Goal: Task Accomplishment & Management: Manage account settings

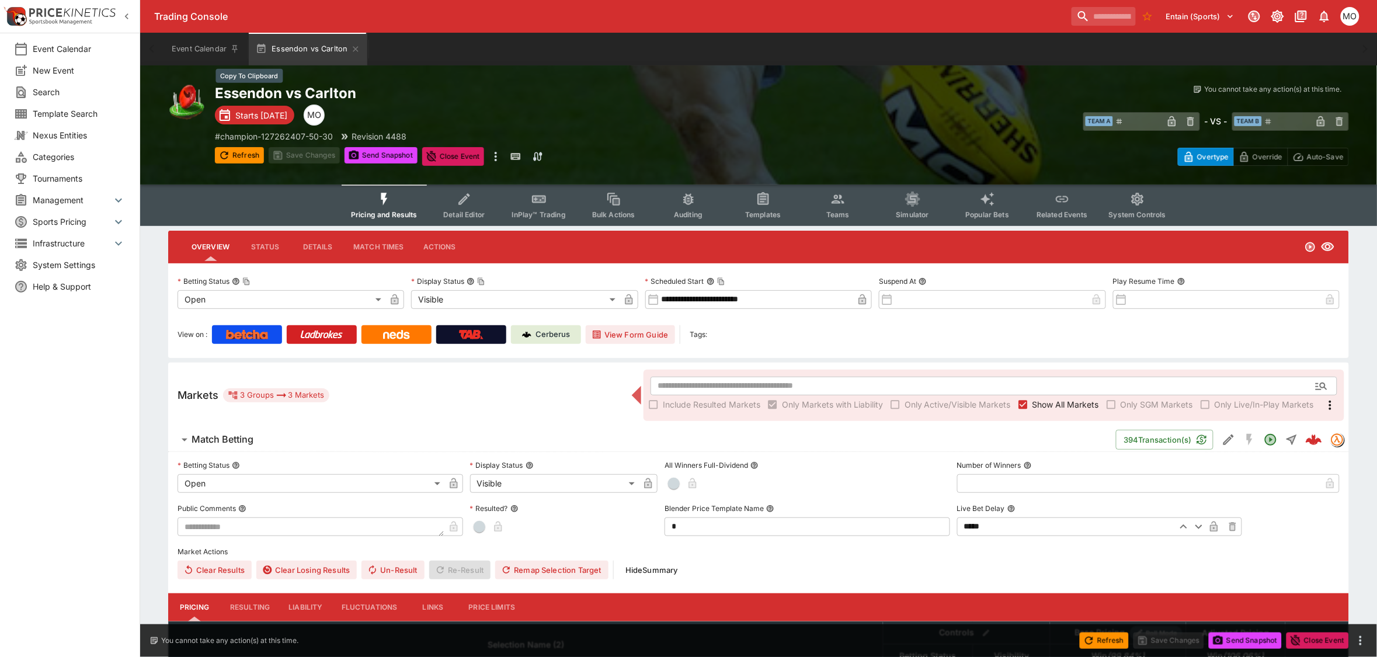
click at [286, 88] on h2 "Essendon vs Carlton" at bounding box center [498, 93] width 567 height 18
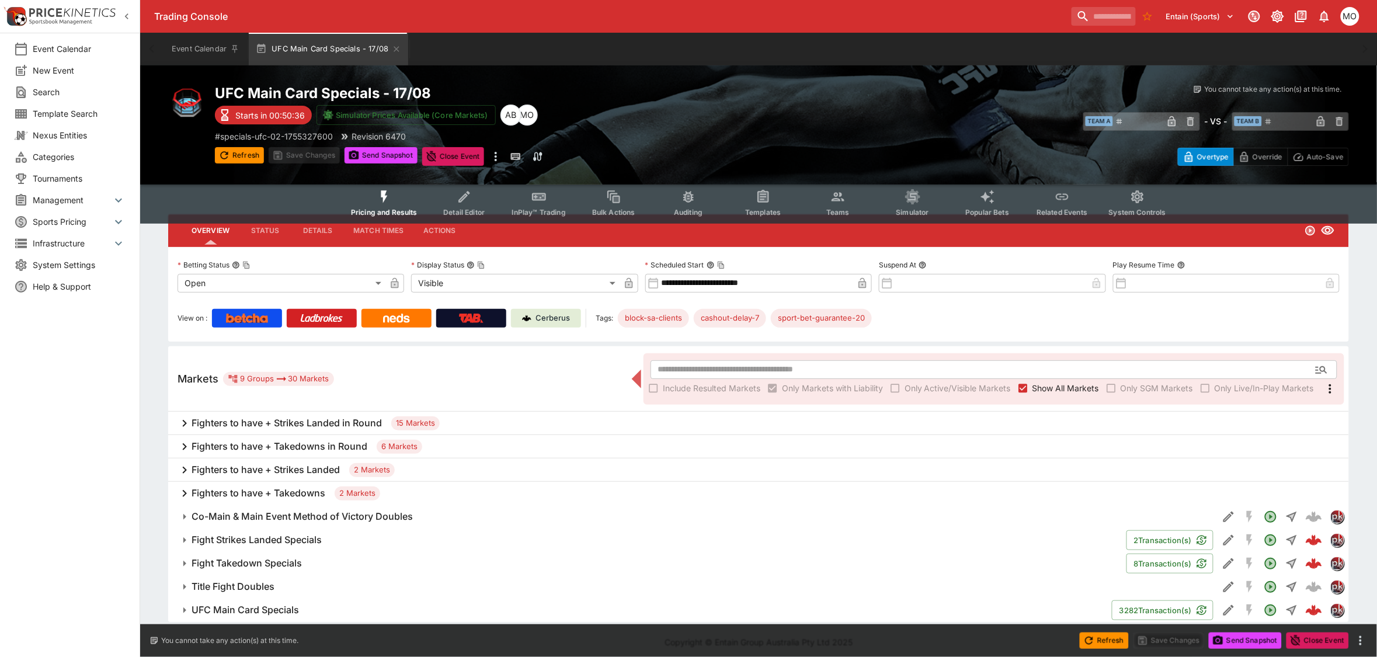
scroll to position [20, 0]
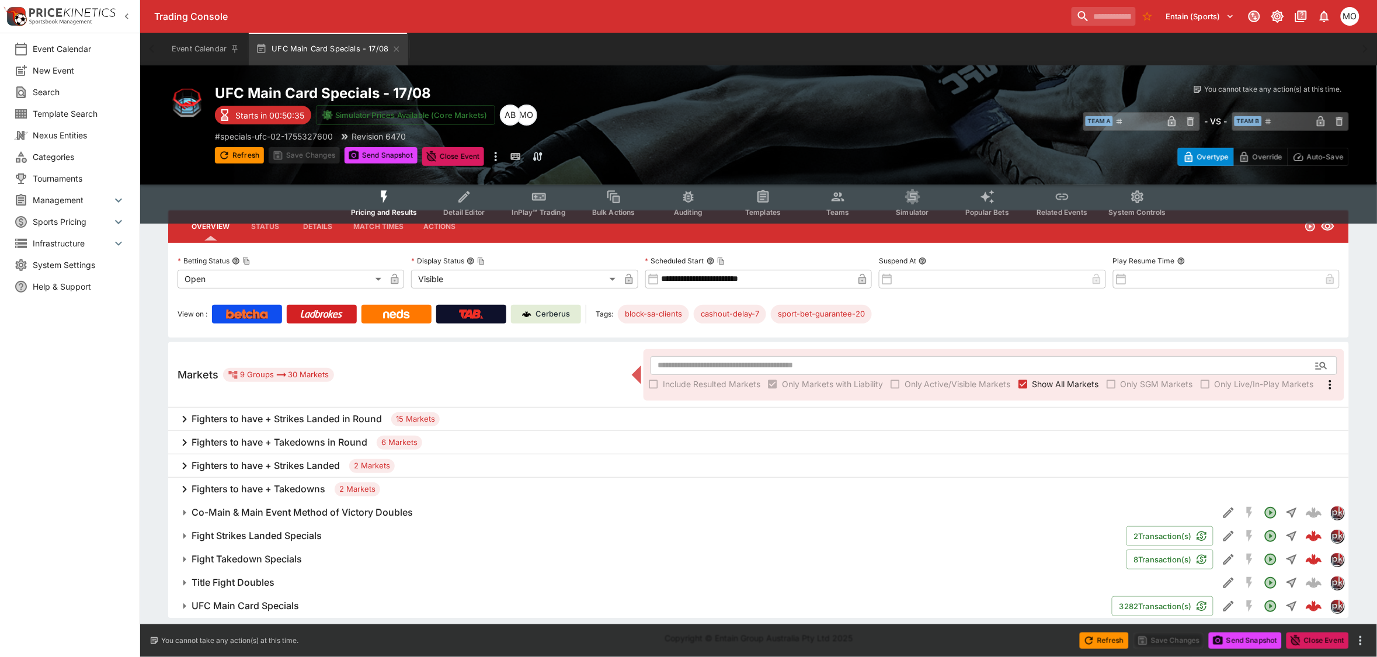
drag, startPoint x: 221, startPoint y: 602, endPoint x: 314, endPoint y: 520, distance: 124.1
click at [221, 602] on h6 "UFC Main Card Specials" at bounding box center [244, 606] width 107 height 12
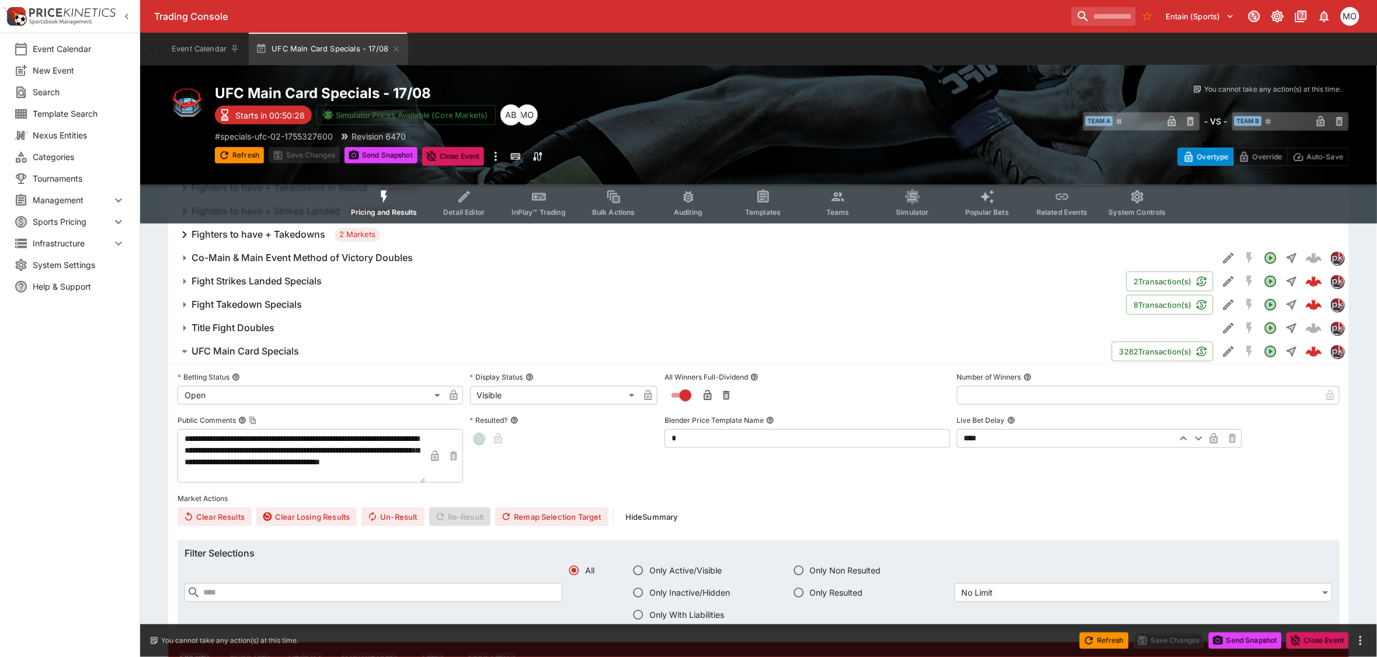
scroll to position [166, 0]
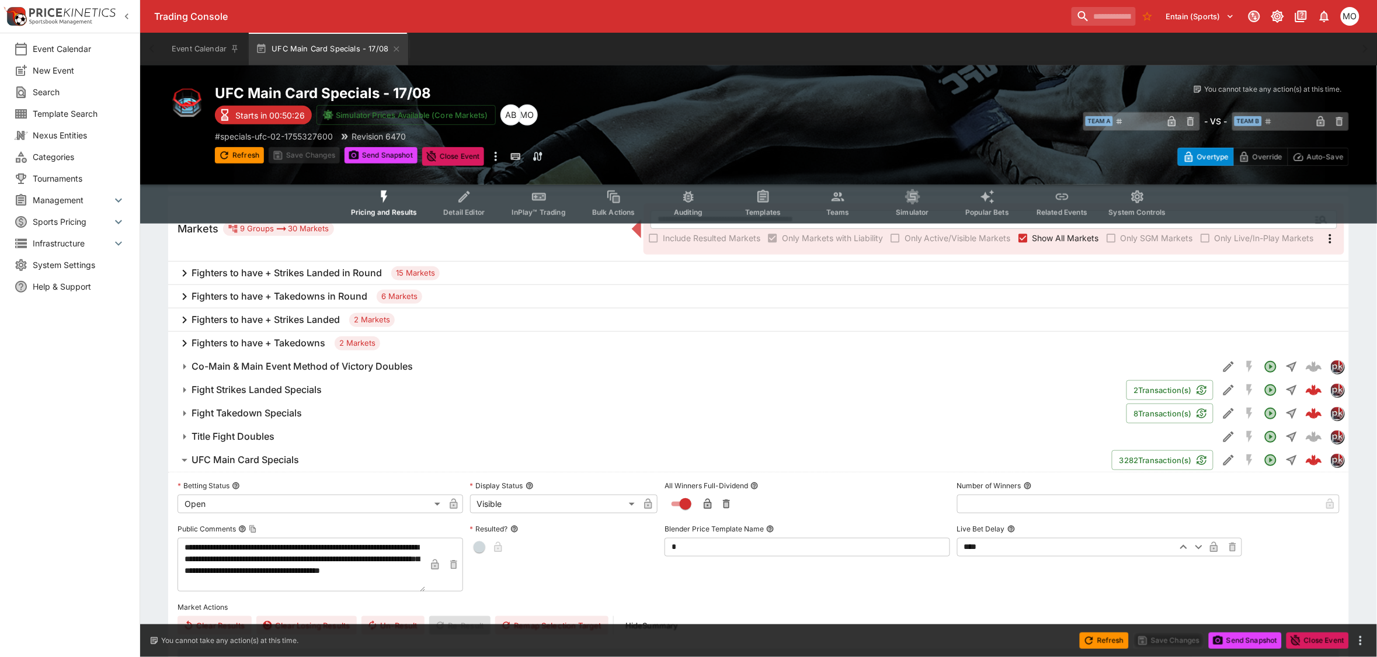
click at [766, 208] on span "Templates" at bounding box center [763, 212] width 36 height 9
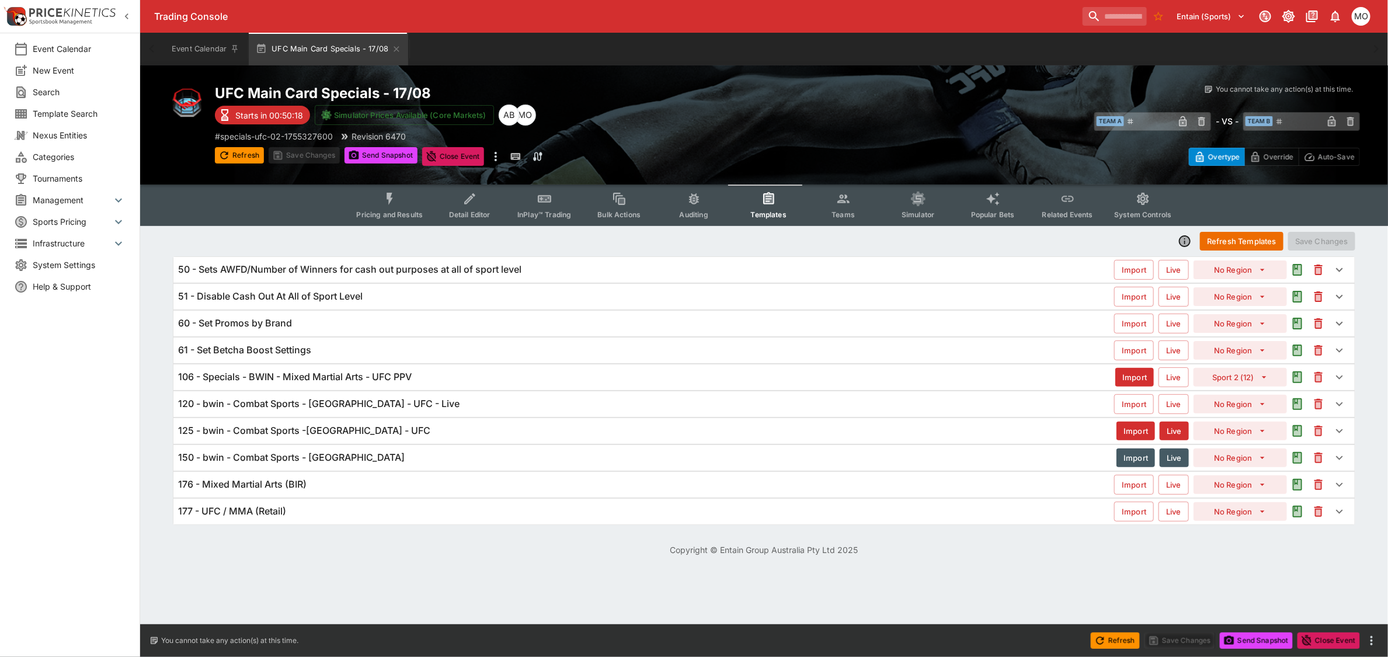
click at [372, 433] on div "125 - bwin - Combat Sports -USA - UFC" at bounding box center [647, 430] width 938 height 12
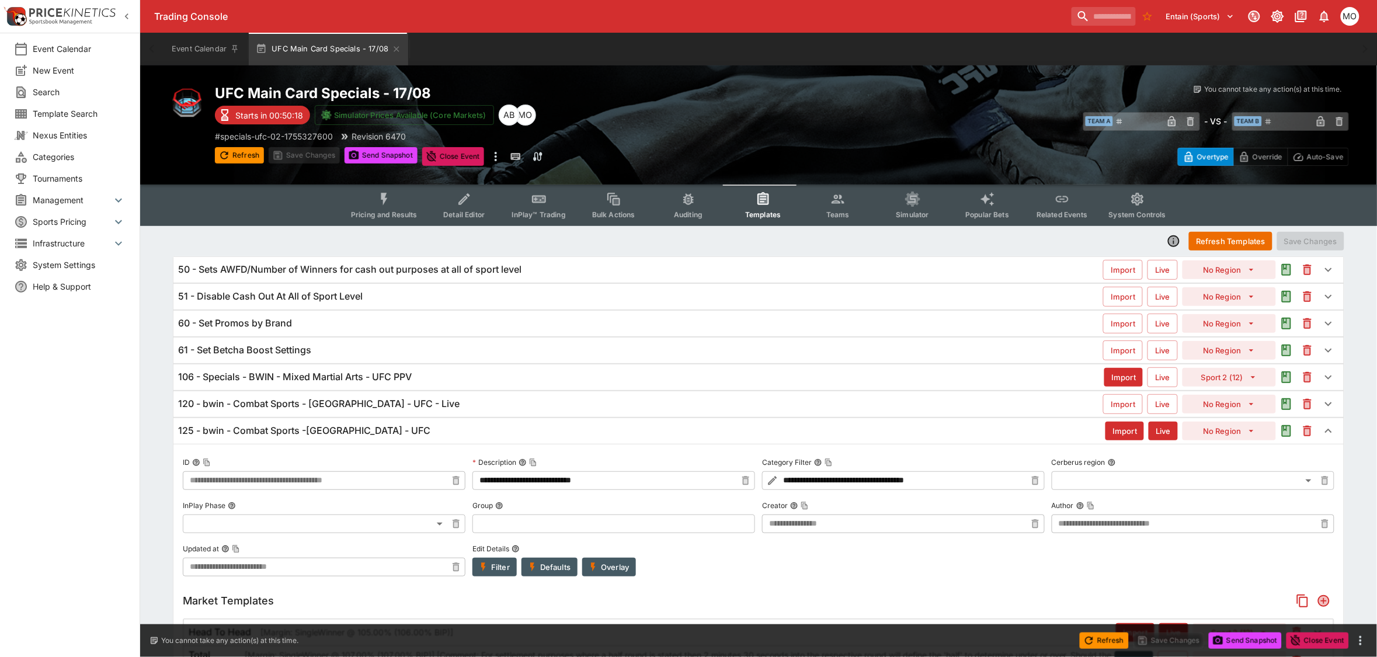
type input "**********"
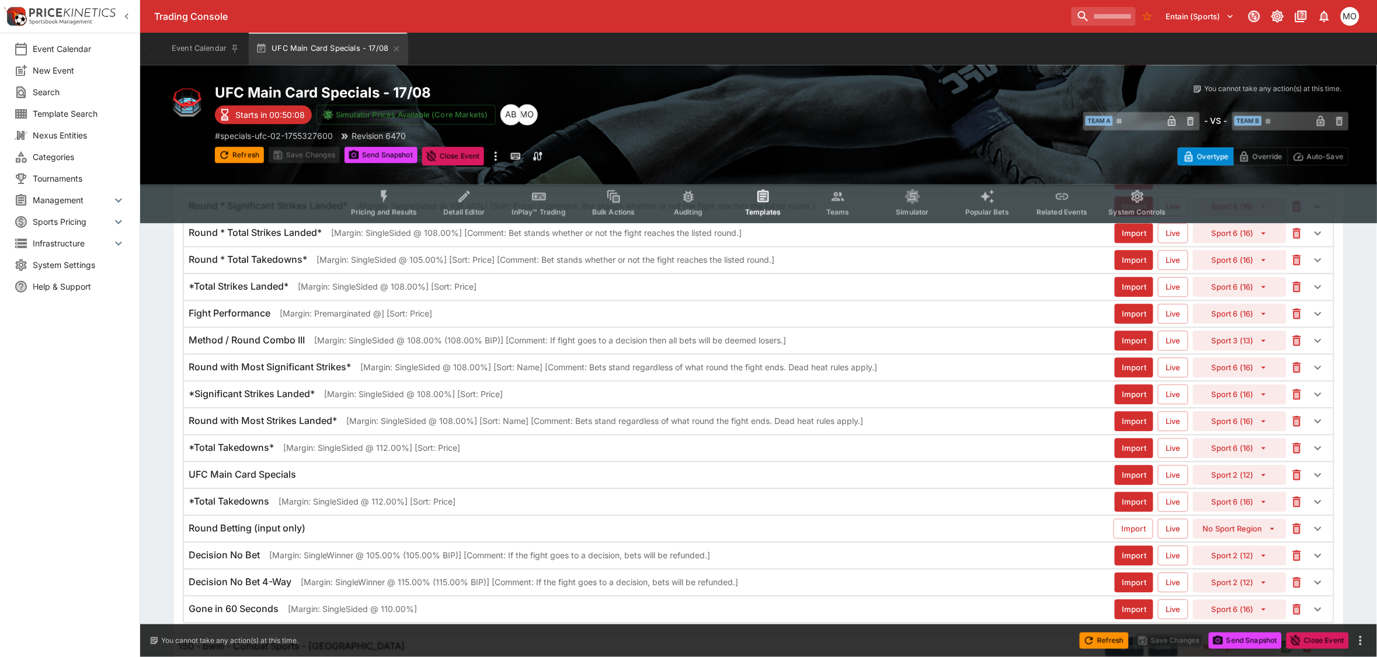
scroll to position [872, 0]
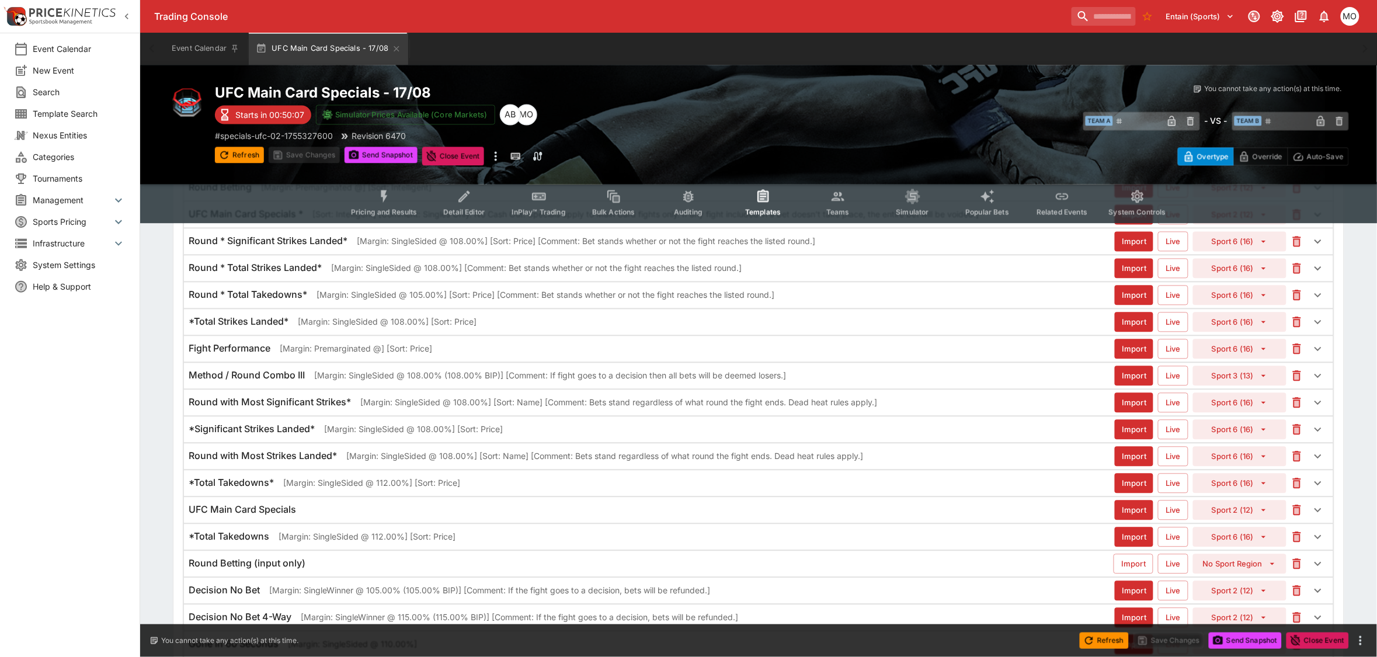
click at [292, 515] on h6 "UFC Main Card Specials" at bounding box center [242, 510] width 107 height 12
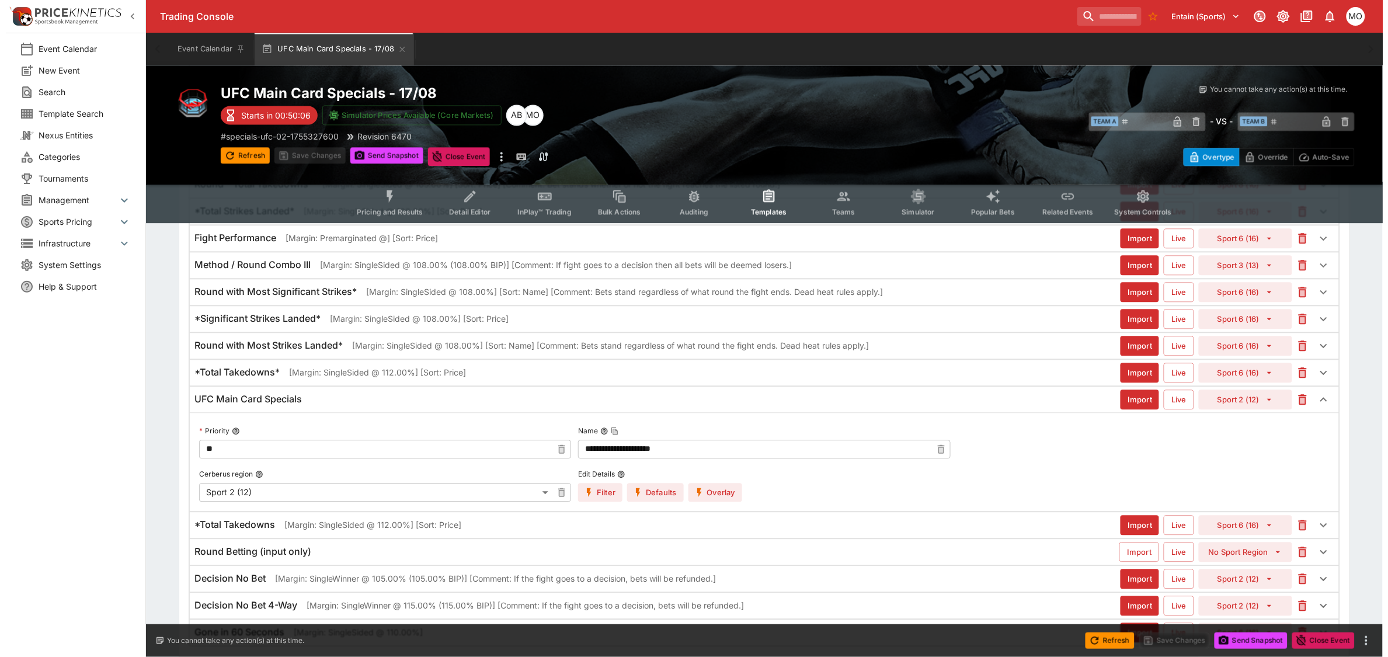
scroll to position [1018, 0]
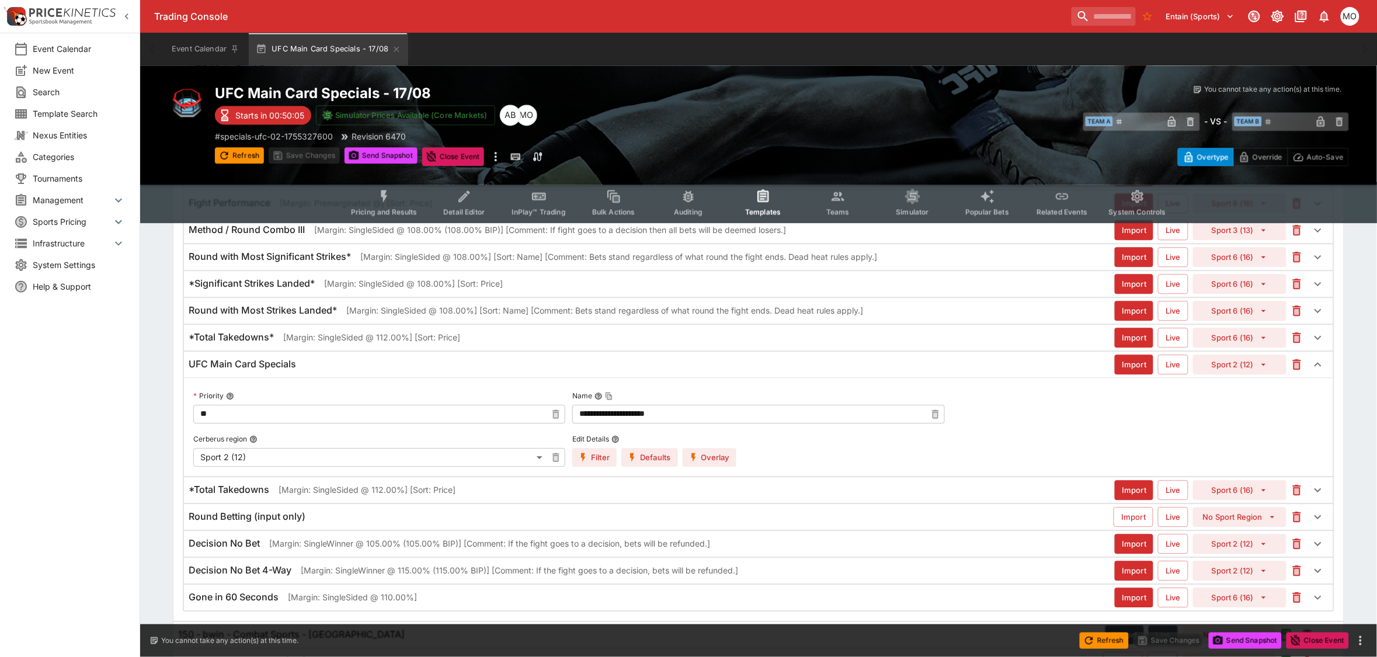
click at [708, 459] on button "Overlay" at bounding box center [709, 457] width 54 height 19
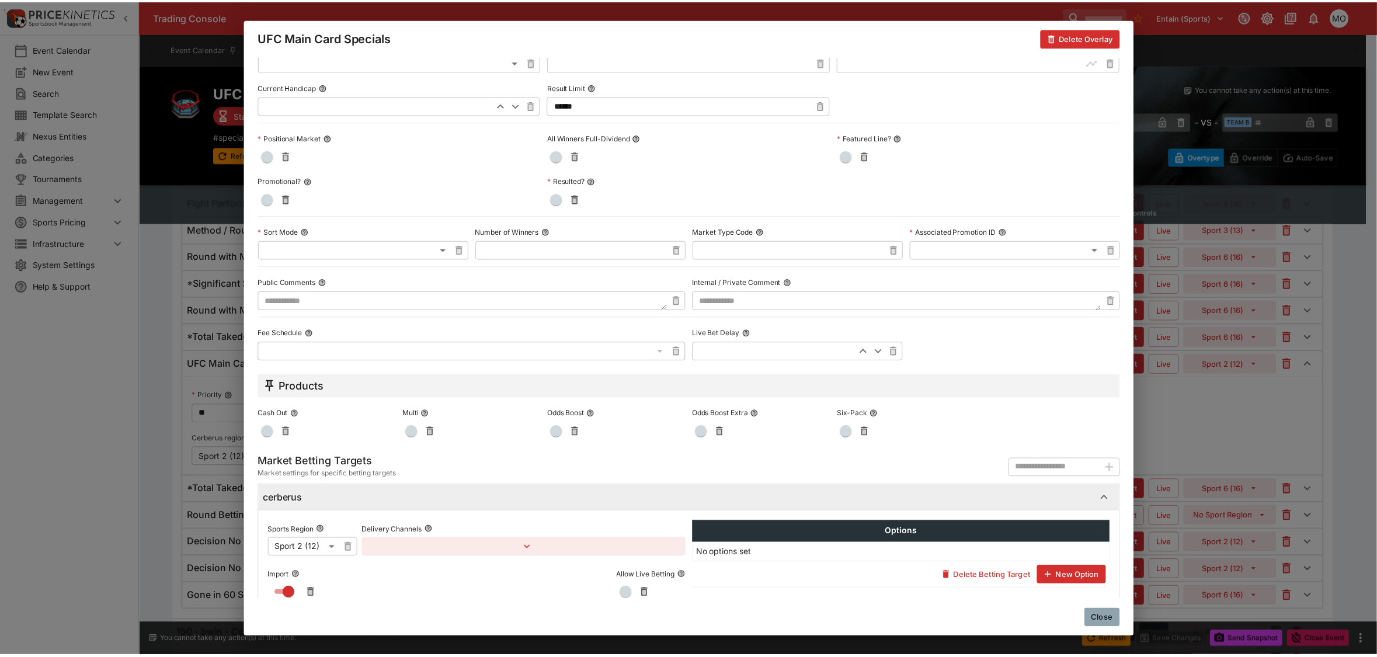
scroll to position [406, 0]
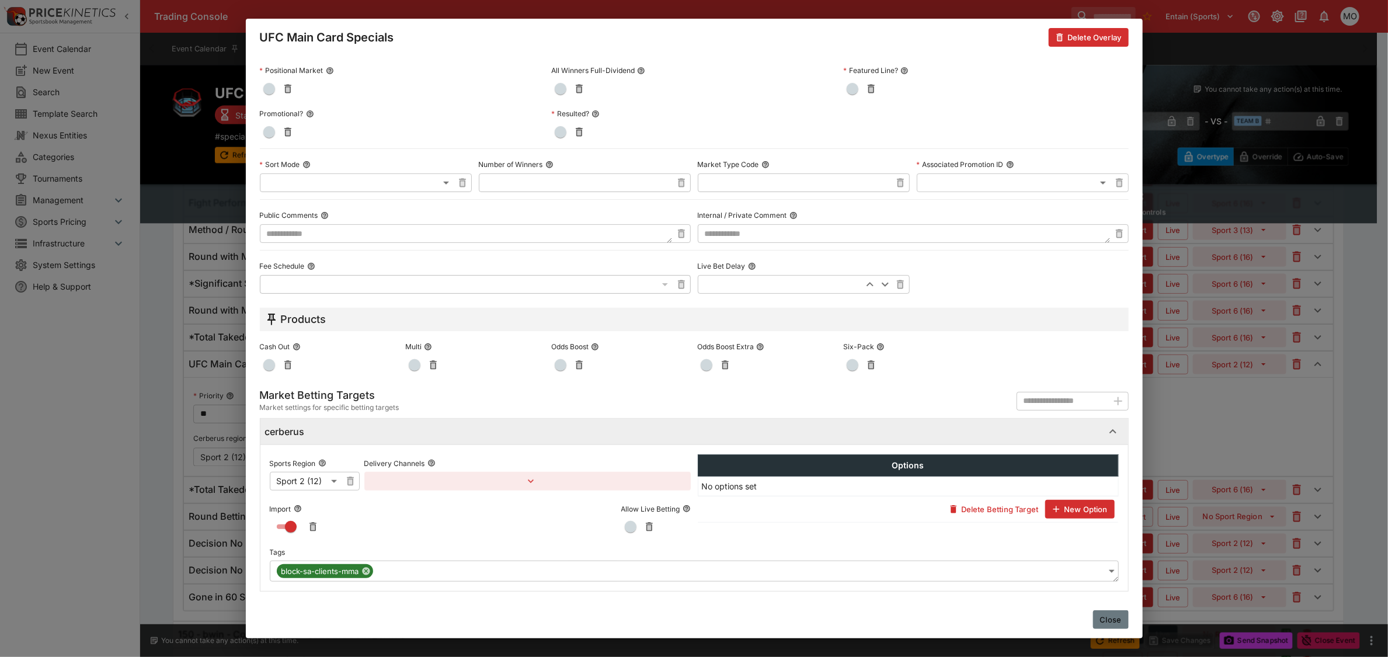
click at [1107, 613] on button "Close" at bounding box center [1111, 619] width 36 height 19
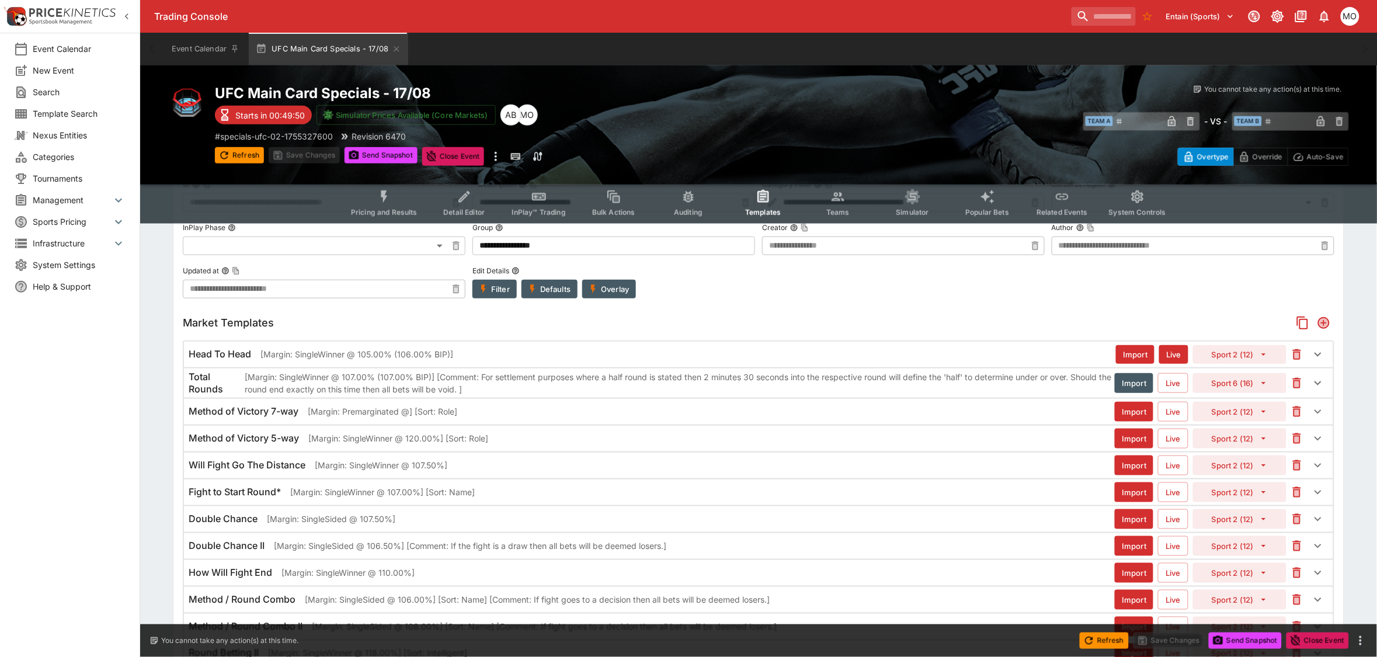
scroll to position [0, 0]
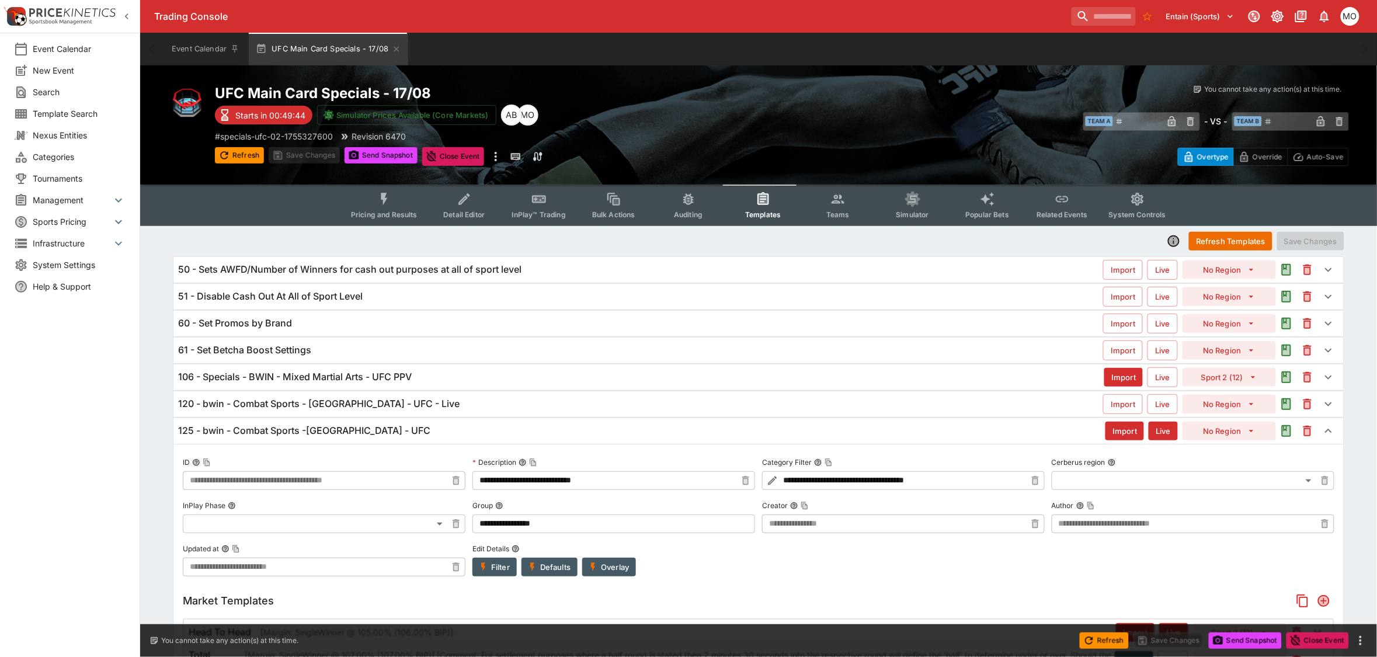
click at [361, 382] on h6 "106 - Specials - BWIN - Mixed Martial Arts - UFC PPV" at bounding box center [295, 377] width 234 height 12
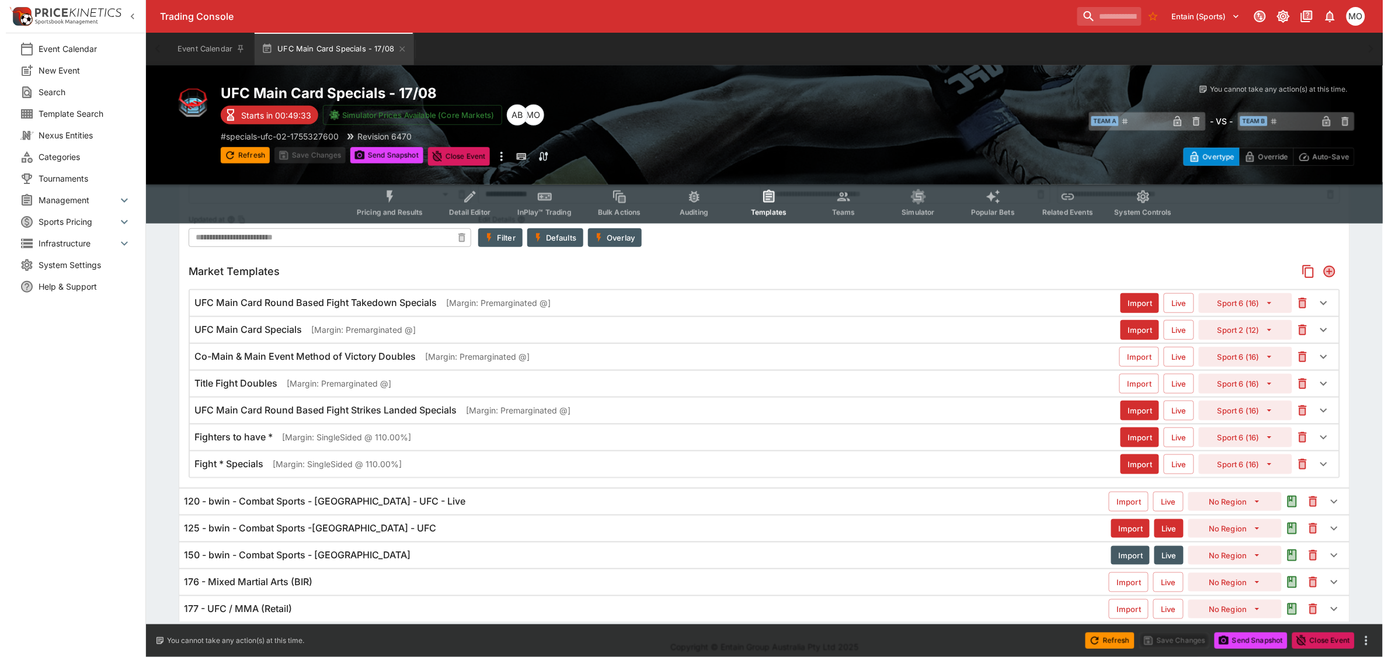
scroll to position [290, 0]
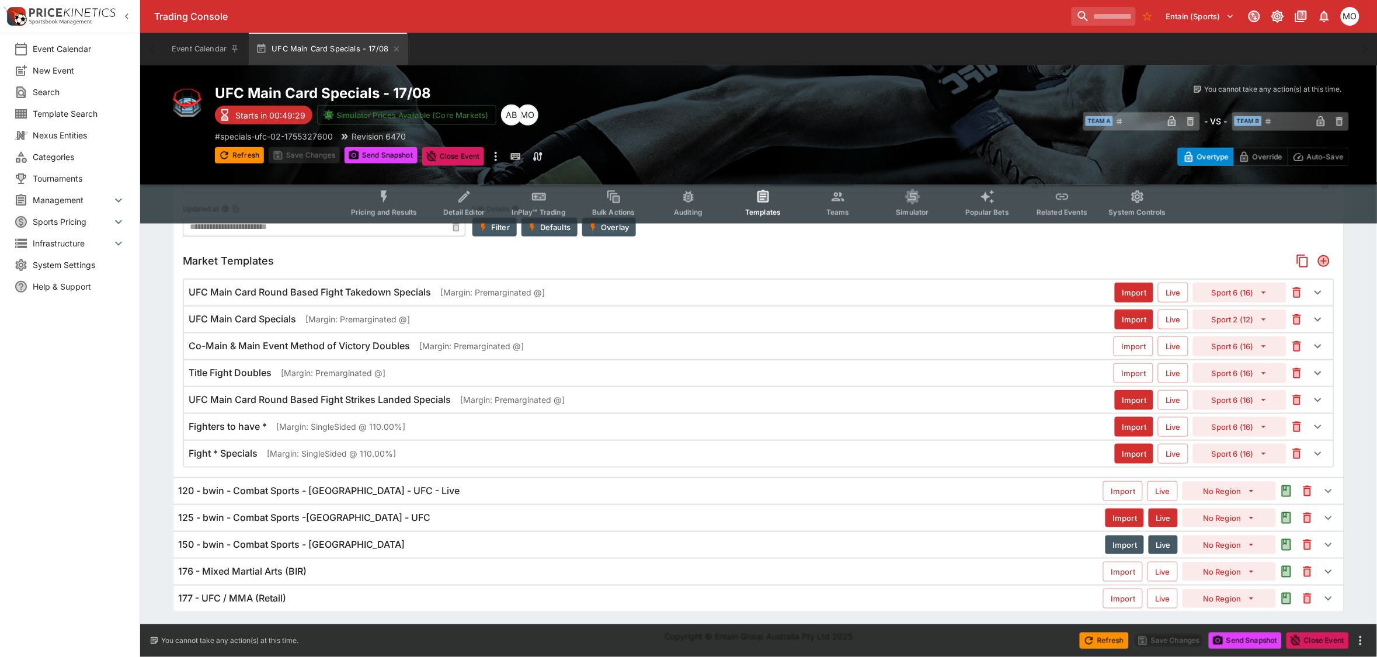
click at [389, 315] on p "[Margin: Premarginated @]" at bounding box center [357, 319] width 104 height 12
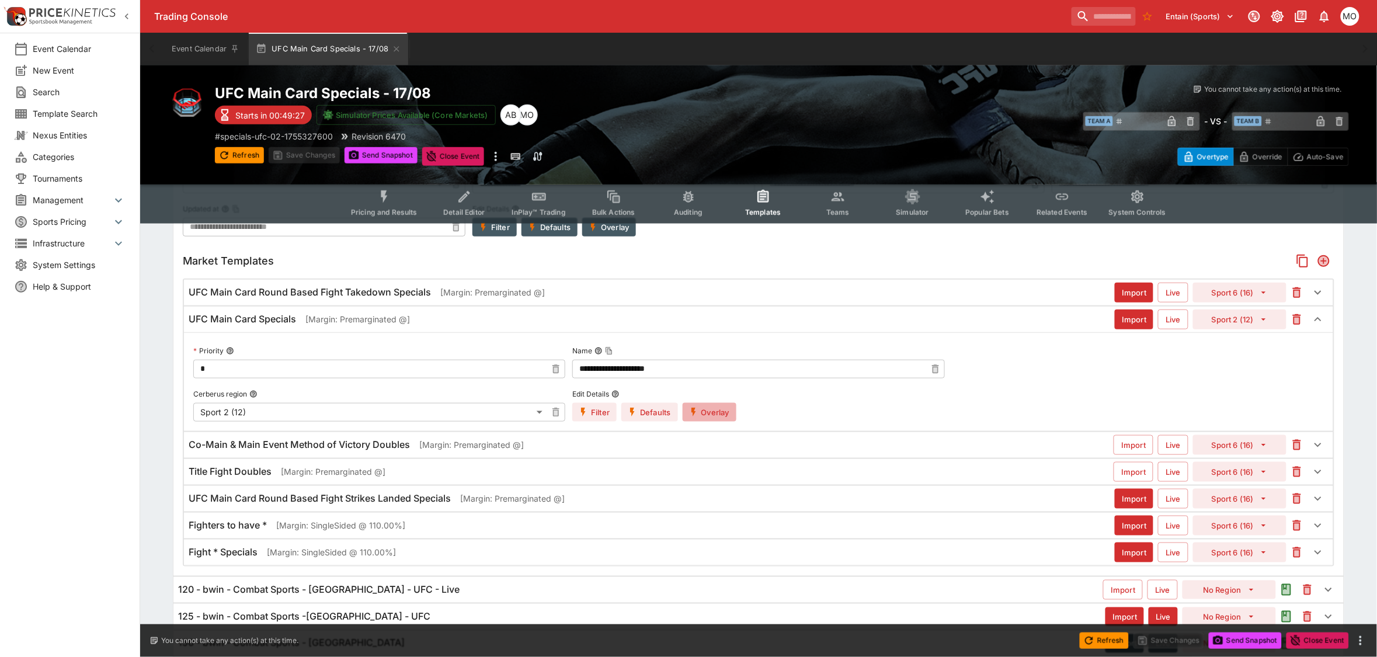
click at [709, 406] on button "Overlay" at bounding box center [709, 412] width 54 height 19
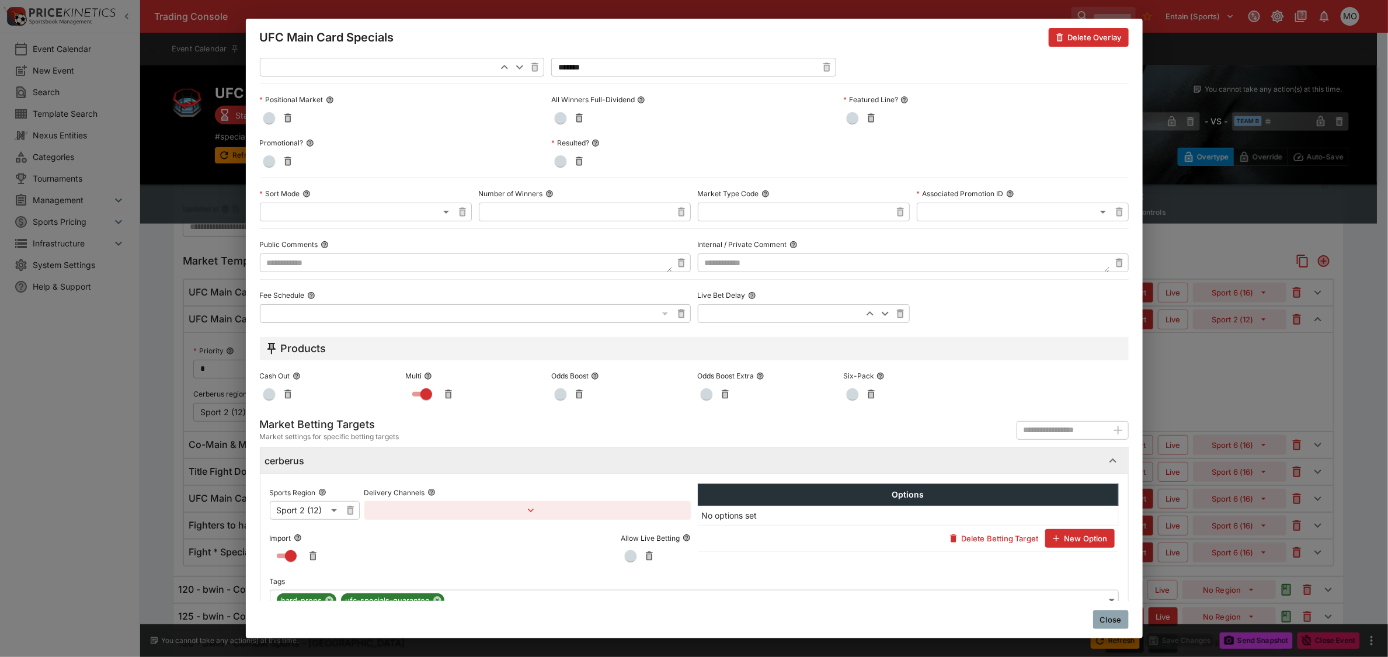
scroll to position [406, 0]
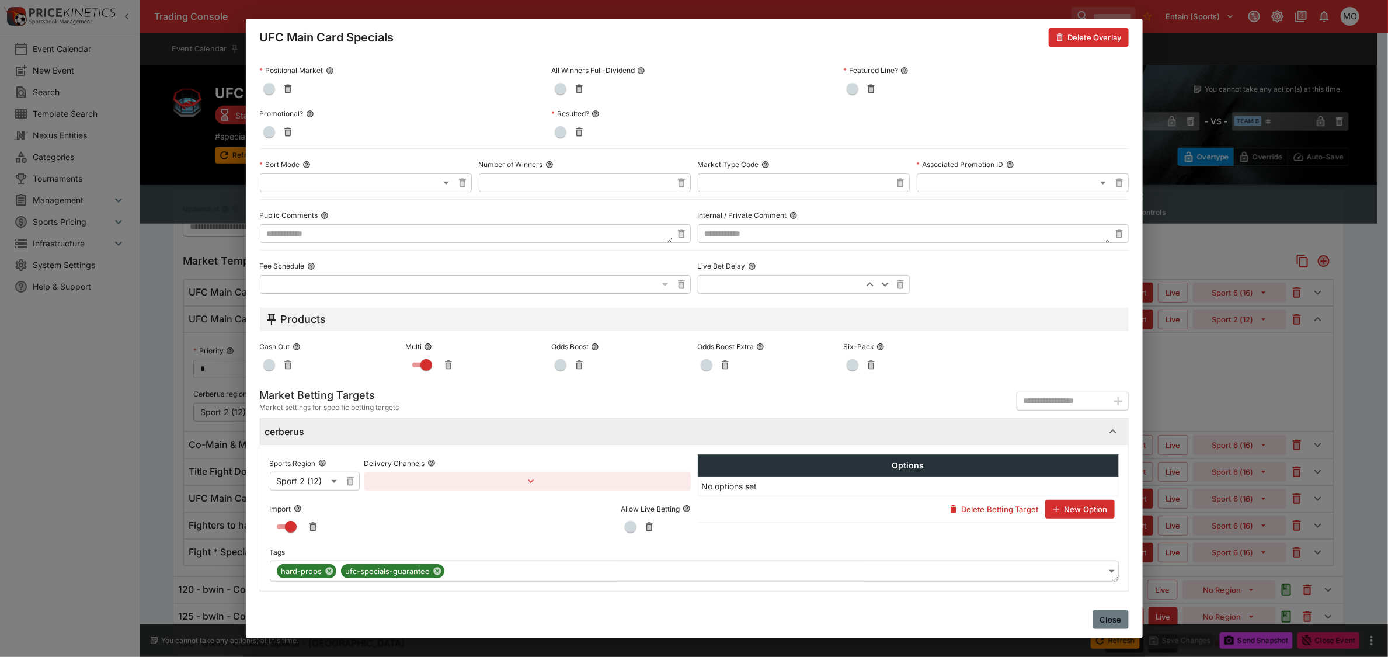
click at [1106, 623] on button "Close" at bounding box center [1111, 619] width 36 height 19
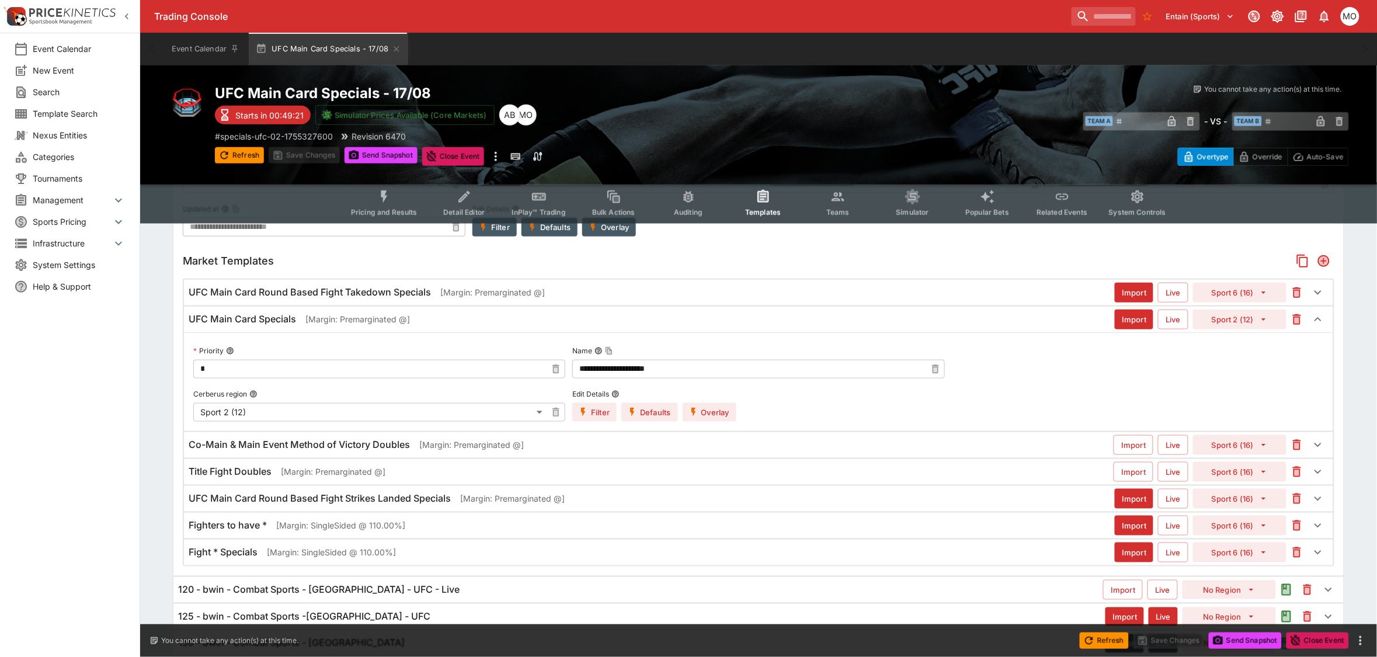
click at [312, 319] on p "[Margin: Premarginated @]" at bounding box center [357, 319] width 104 height 12
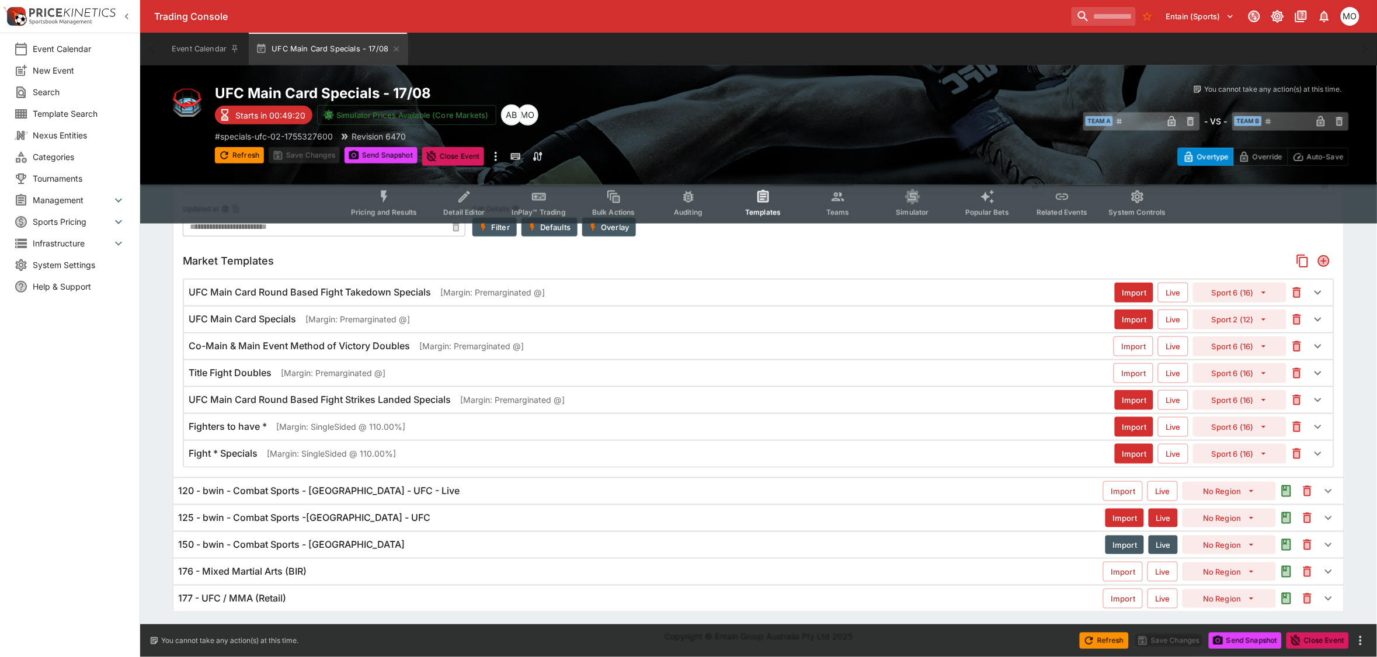
click at [339, 293] on h6 "UFC Main Card Round Based Fight Takedown Specials" at bounding box center [310, 292] width 242 height 12
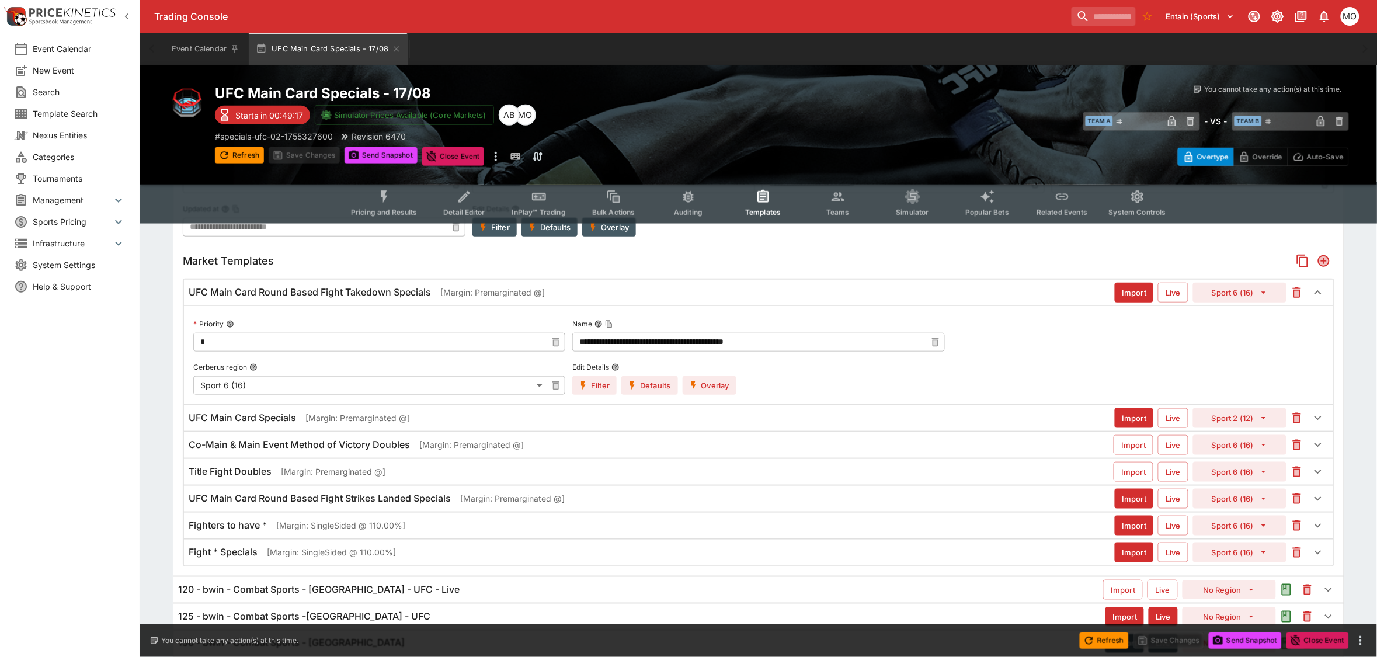
click at [339, 293] on h6 "UFC Main Card Round Based Fight Takedown Specials" at bounding box center [310, 292] width 242 height 12
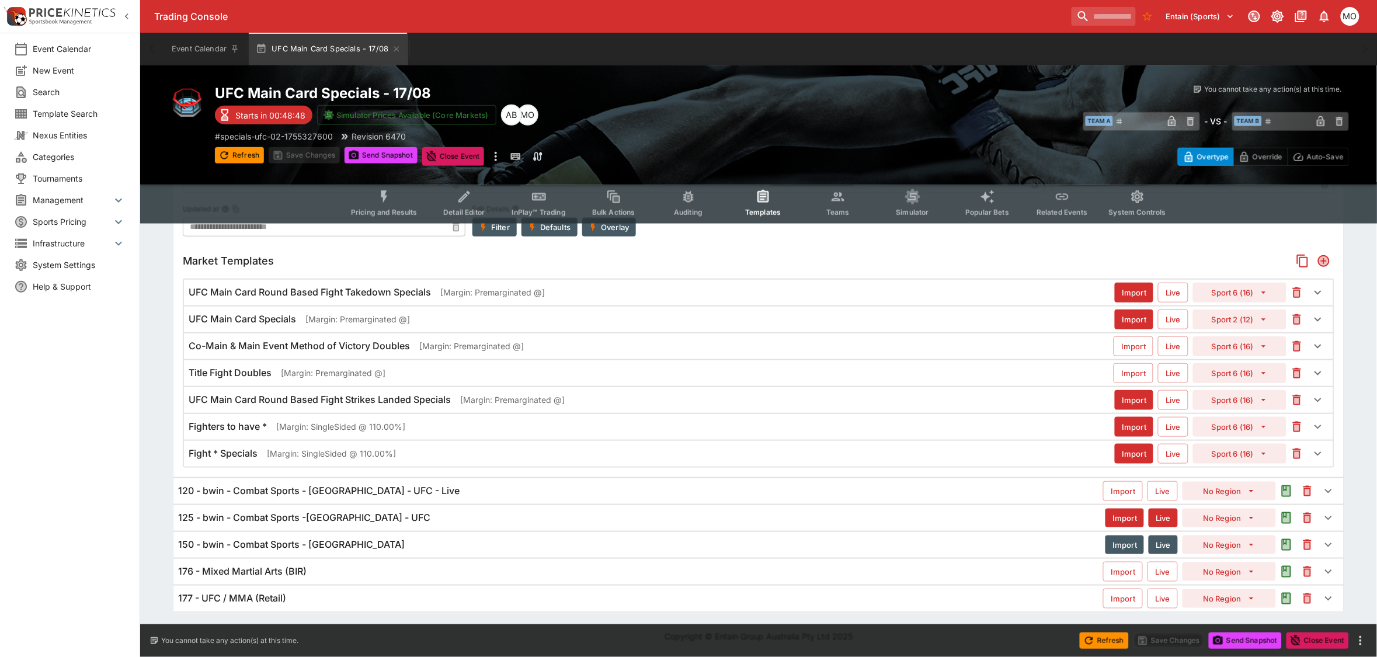
click at [319, 407] on div "UFC Main Card Round Based Fight Strikes Landed Specials [Margin: Premarginated …" at bounding box center [758, 400] width 1149 height 26
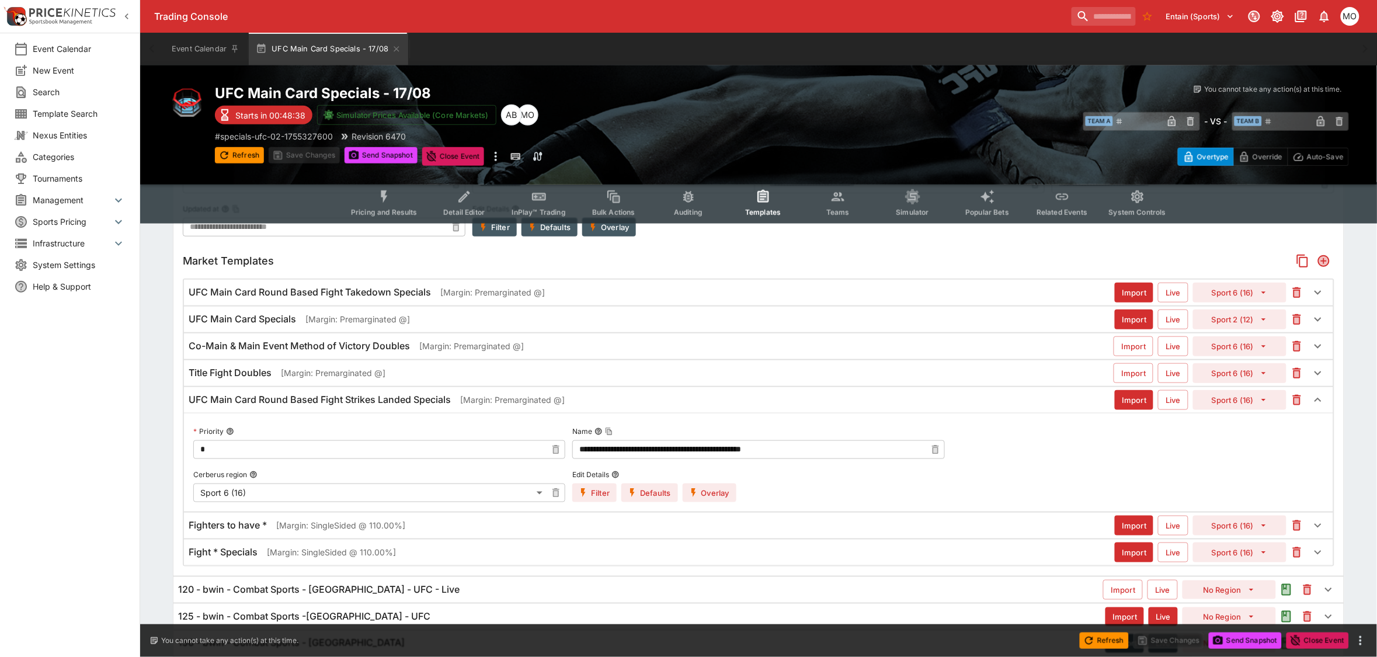
click at [356, 295] on h6 "UFC Main Card Round Based Fight Takedown Specials" at bounding box center [310, 292] width 242 height 12
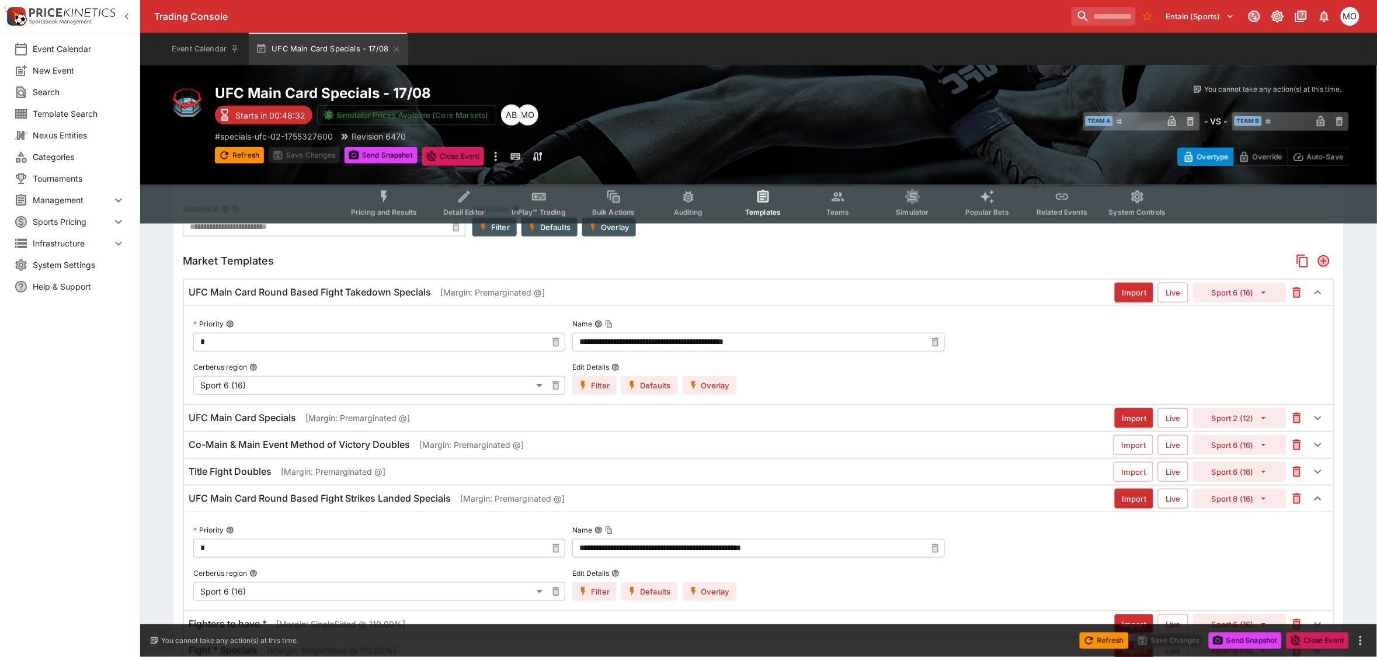
click at [721, 384] on button "Overlay" at bounding box center [709, 385] width 54 height 19
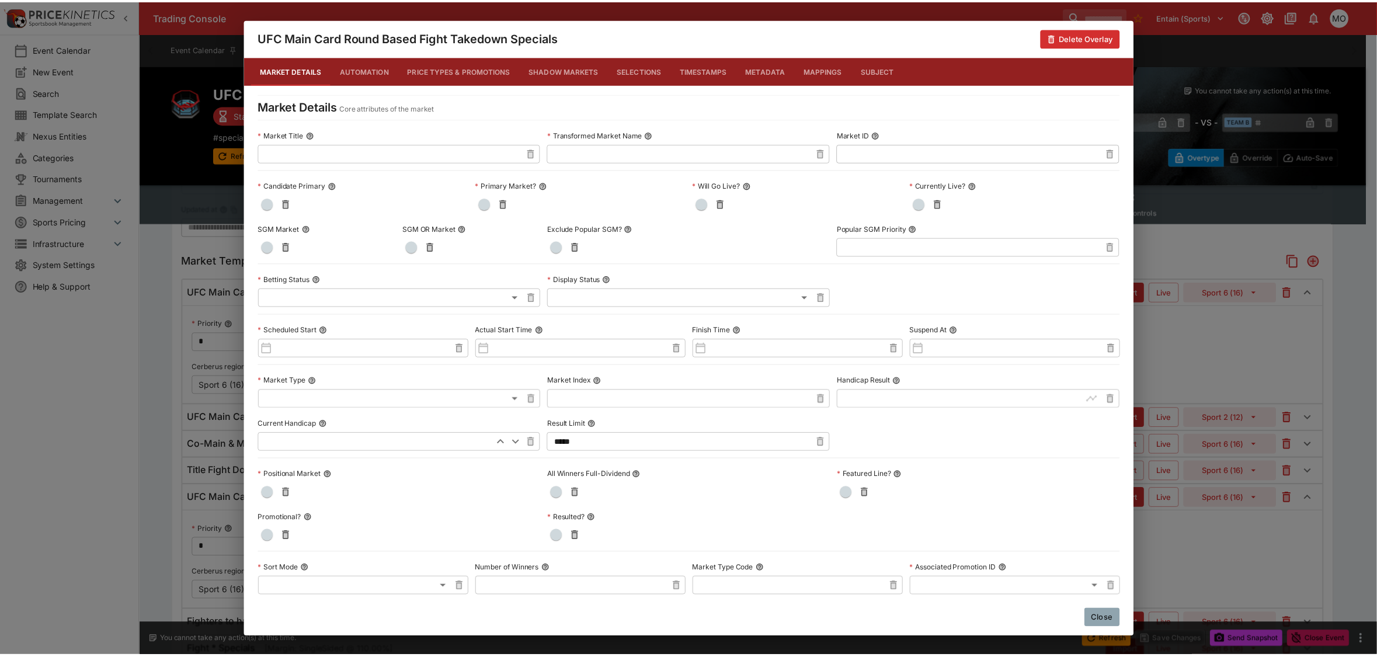
scroll to position [404, 0]
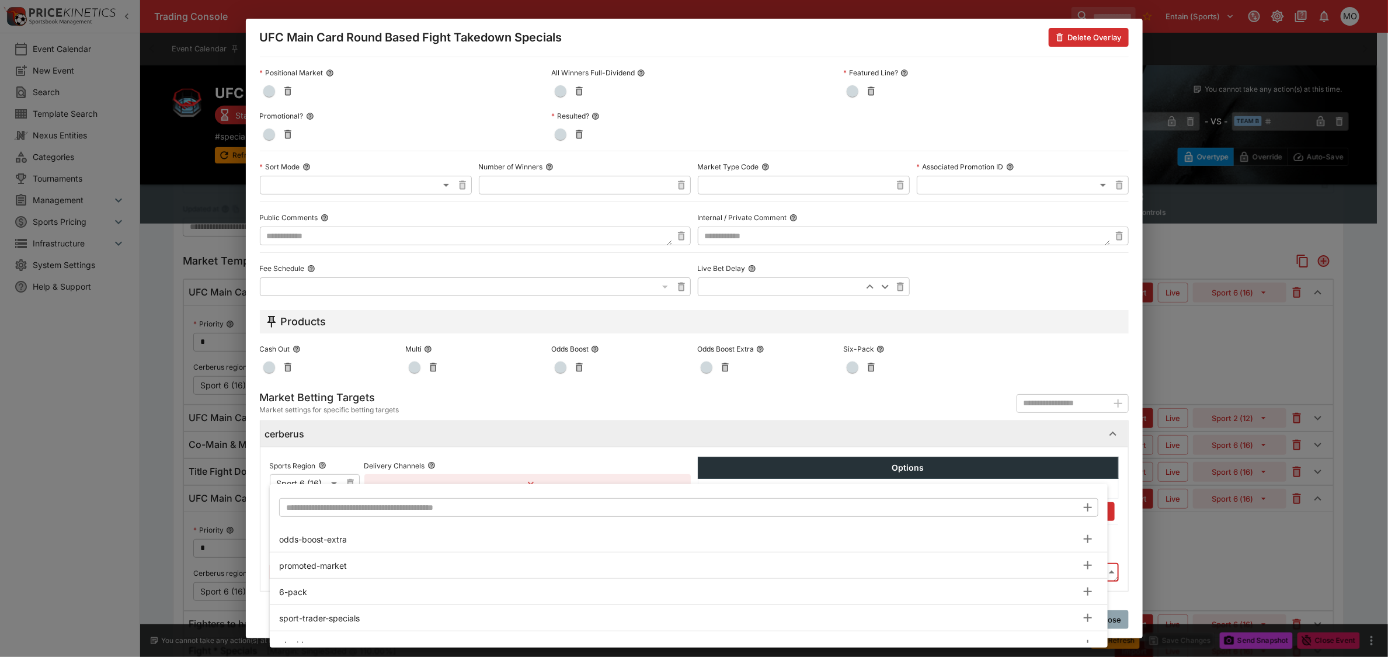
click at [361, 570] on body "Trading Console Entain (Sports) 1 MO Event Calendar New Event Search Template S…" at bounding box center [694, 283] width 1388 height 1147
click at [322, 508] on input "text" at bounding box center [678, 507] width 798 height 19
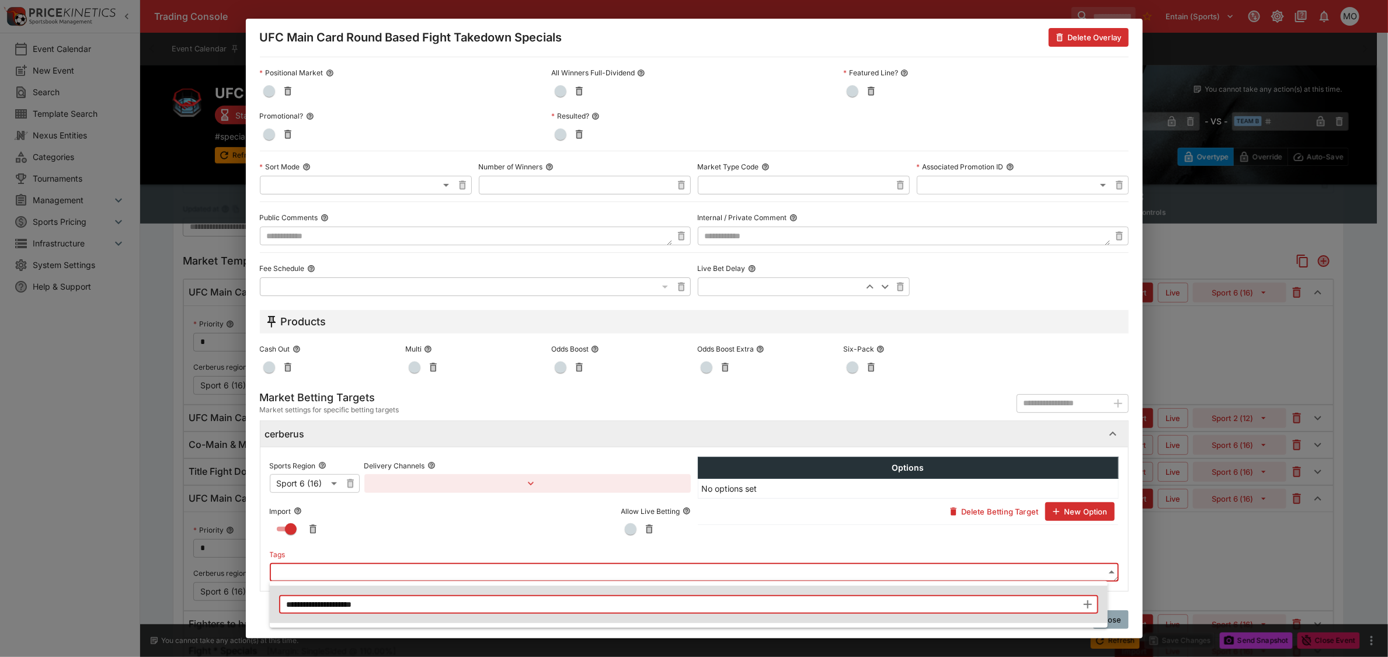
type input "**********"
click at [1090, 608] on icon "button" at bounding box center [1088, 604] width 14 height 14
type input "**********"
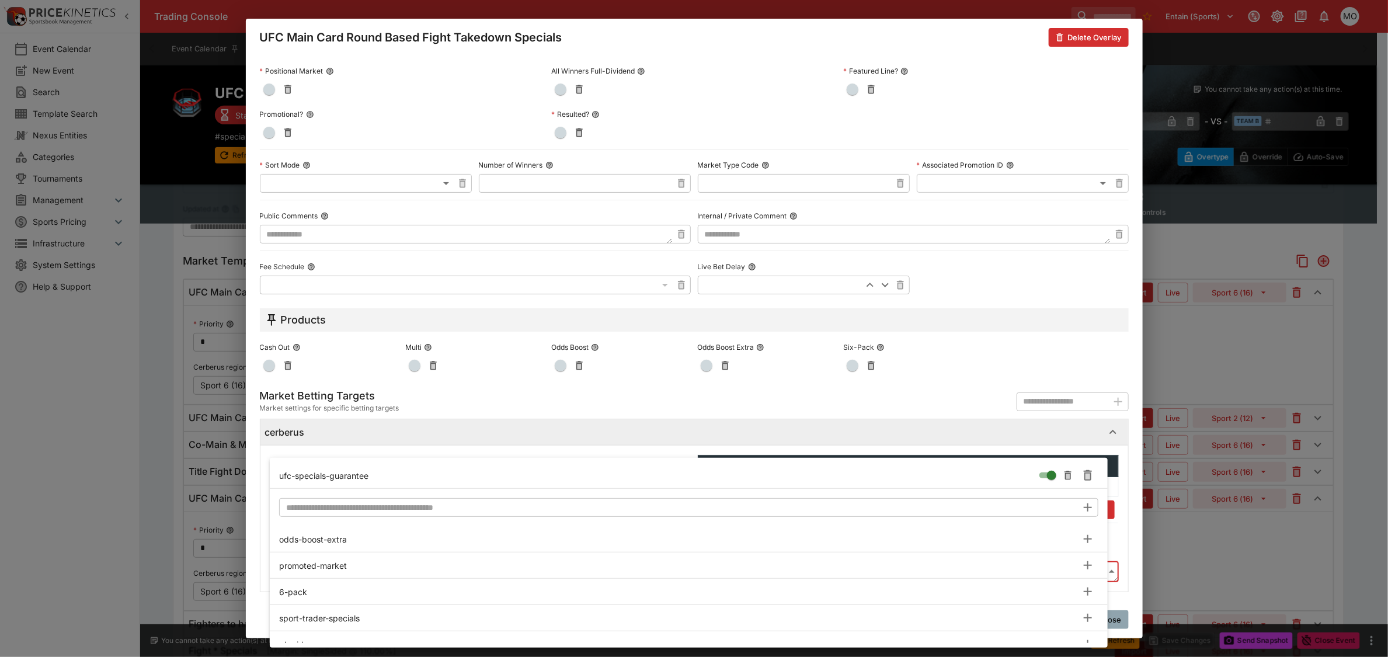
click at [1121, 561] on div at bounding box center [694, 328] width 1388 height 657
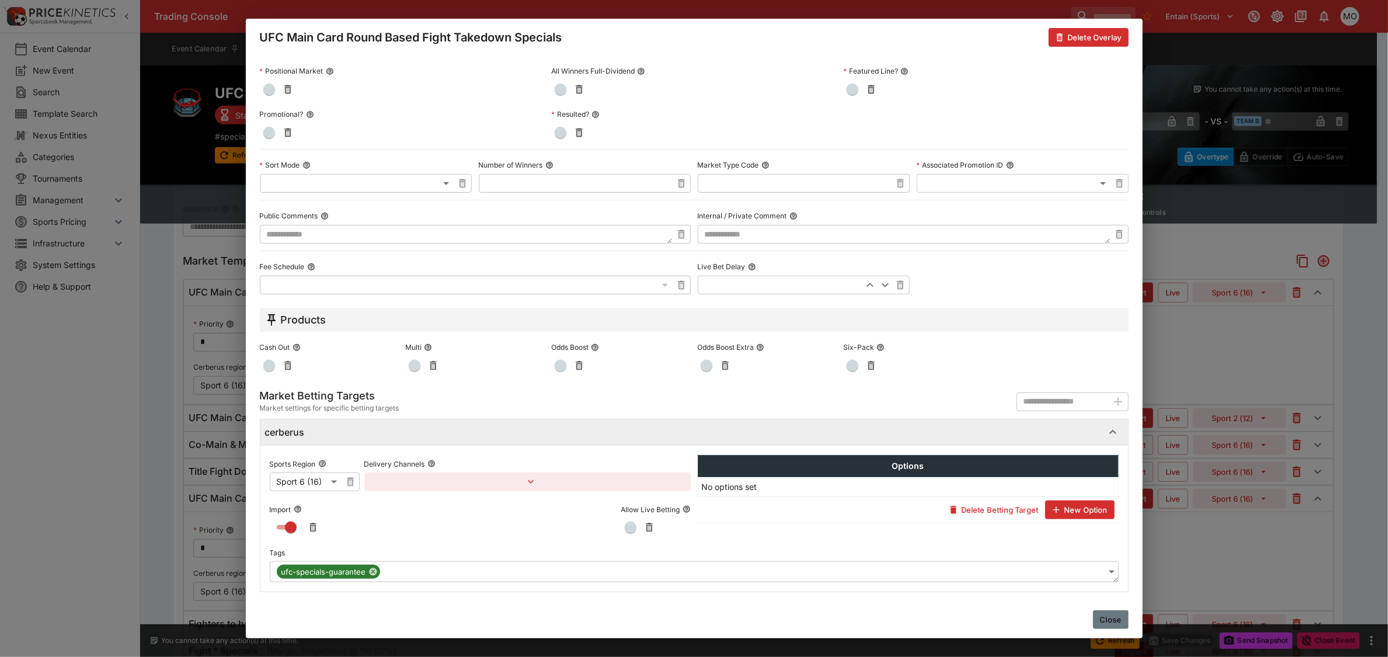
click at [1102, 616] on button "Close" at bounding box center [1111, 619] width 36 height 19
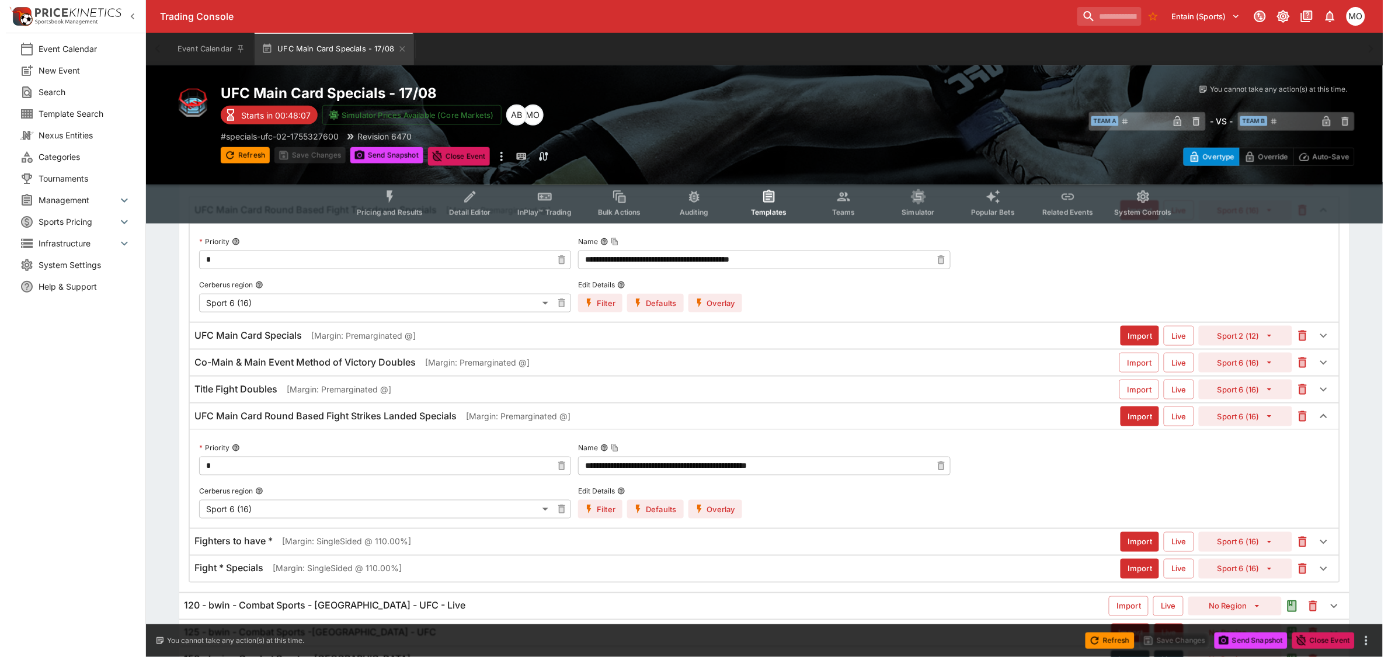
scroll to position [436, 0]
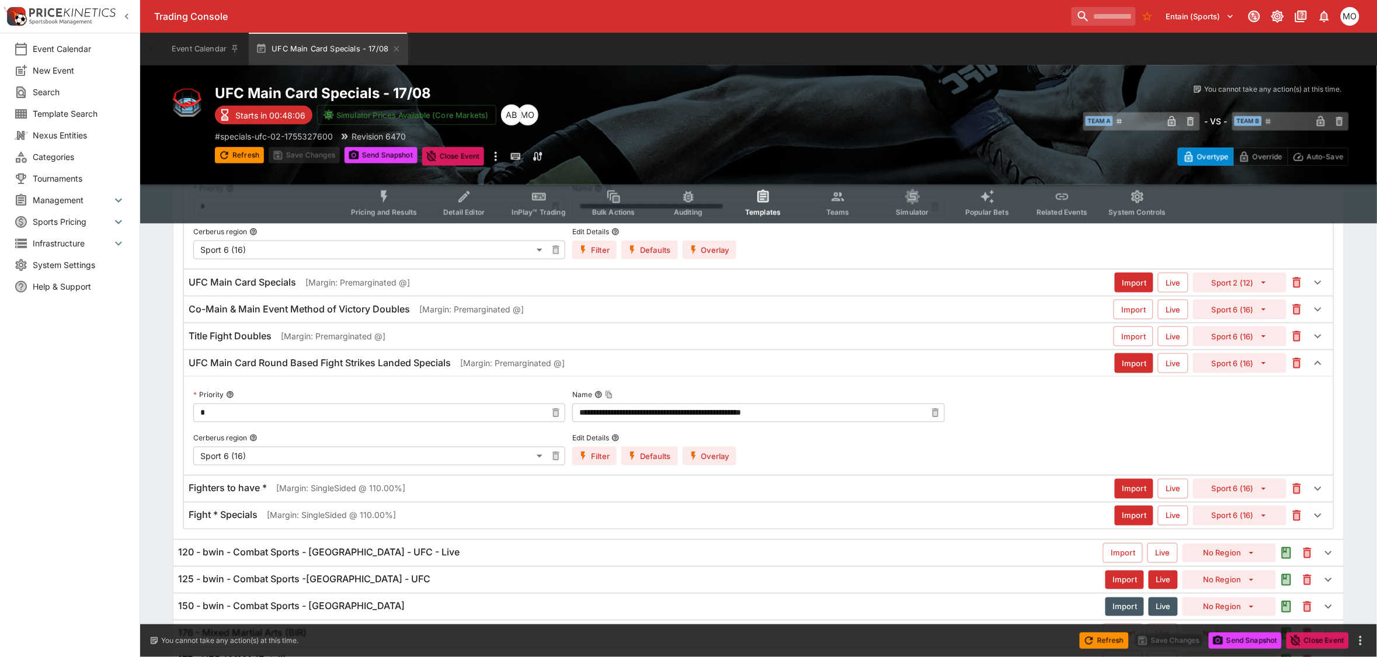
click at [713, 457] on button "Overlay" at bounding box center [709, 456] width 54 height 19
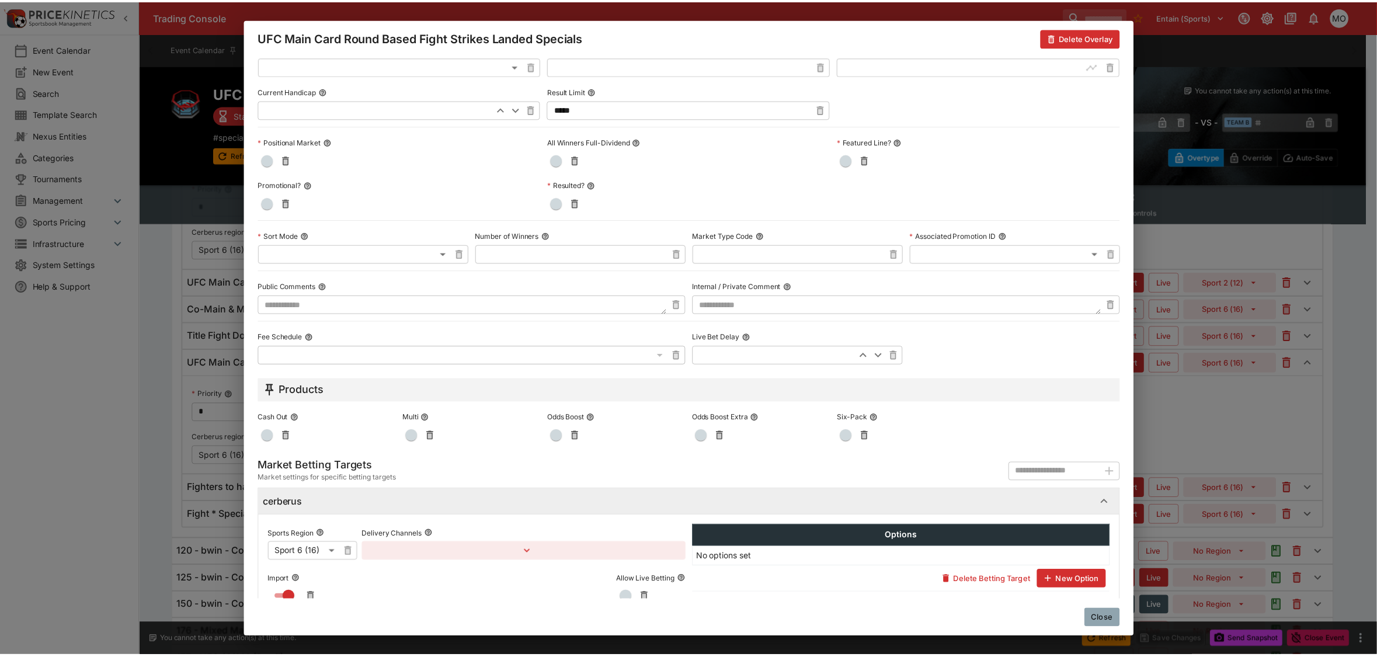
scroll to position [404, 0]
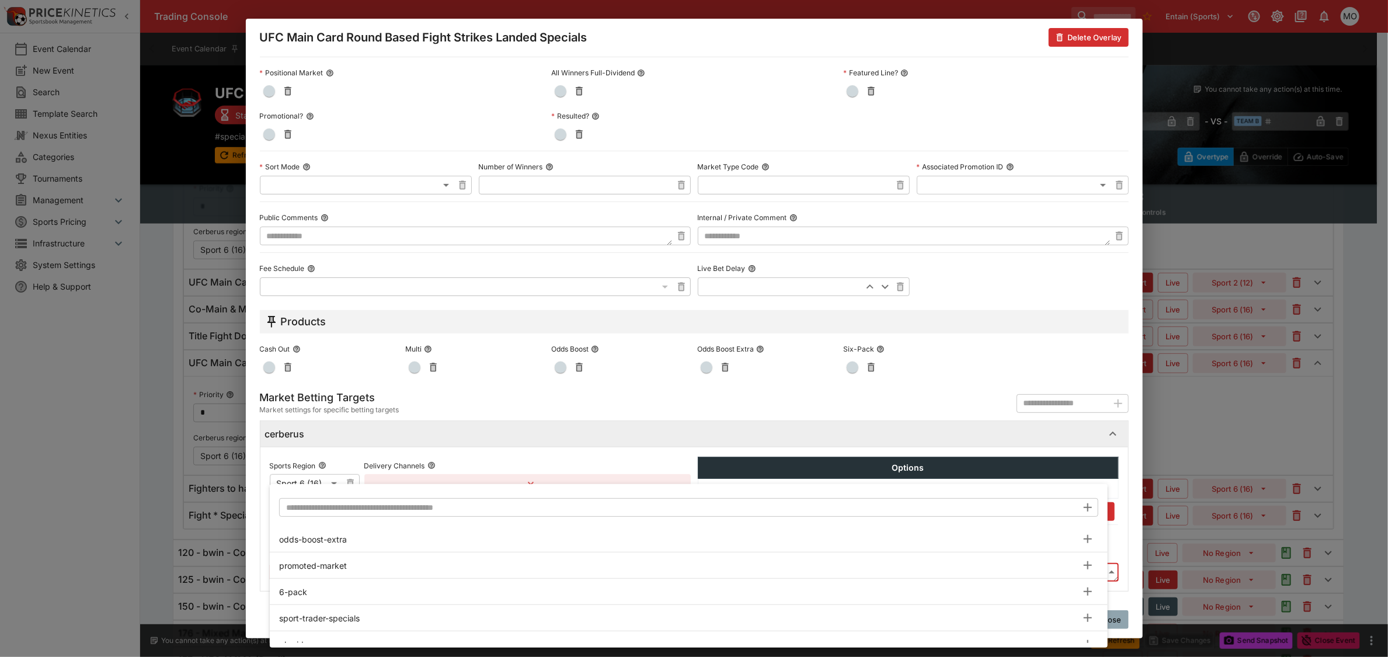
click at [392, 570] on body "Trading Console Entain (Sports) 1 MO Event Calendar New Event Search Template S…" at bounding box center [694, 141] width 1388 height 1154
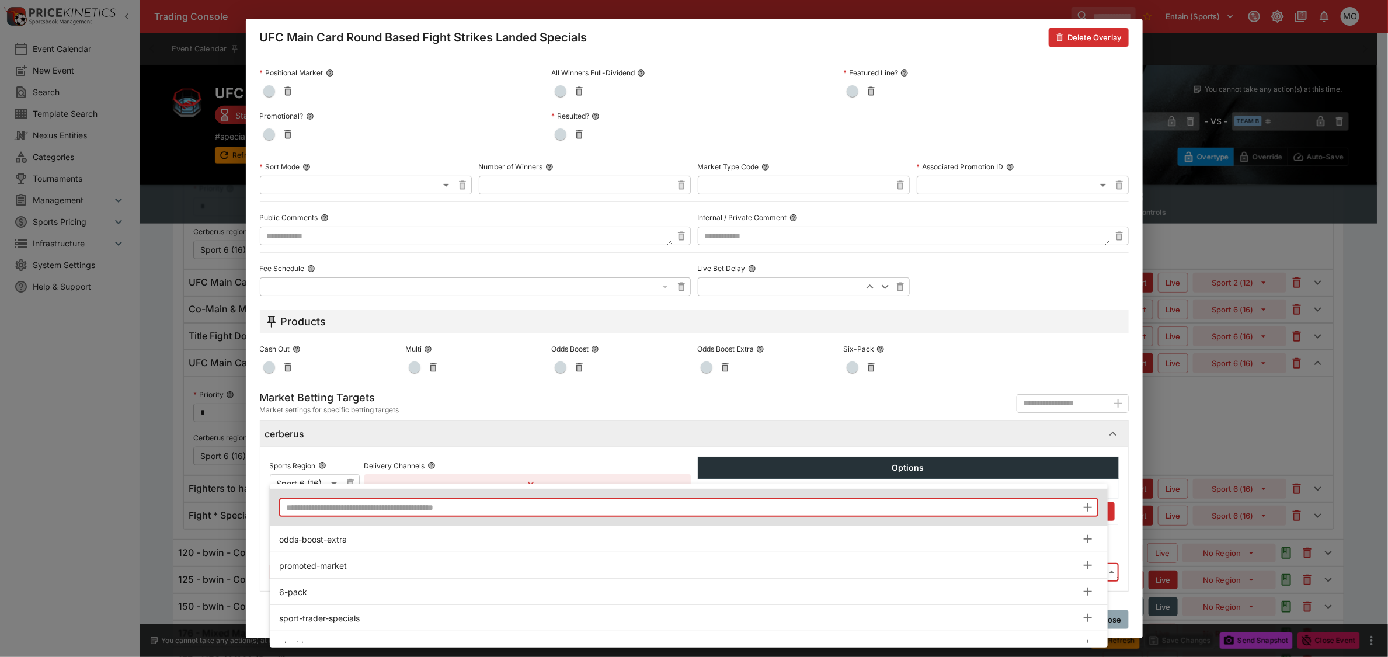
click at [377, 504] on input "text" at bounding box center [678, 507] width 798 height 19
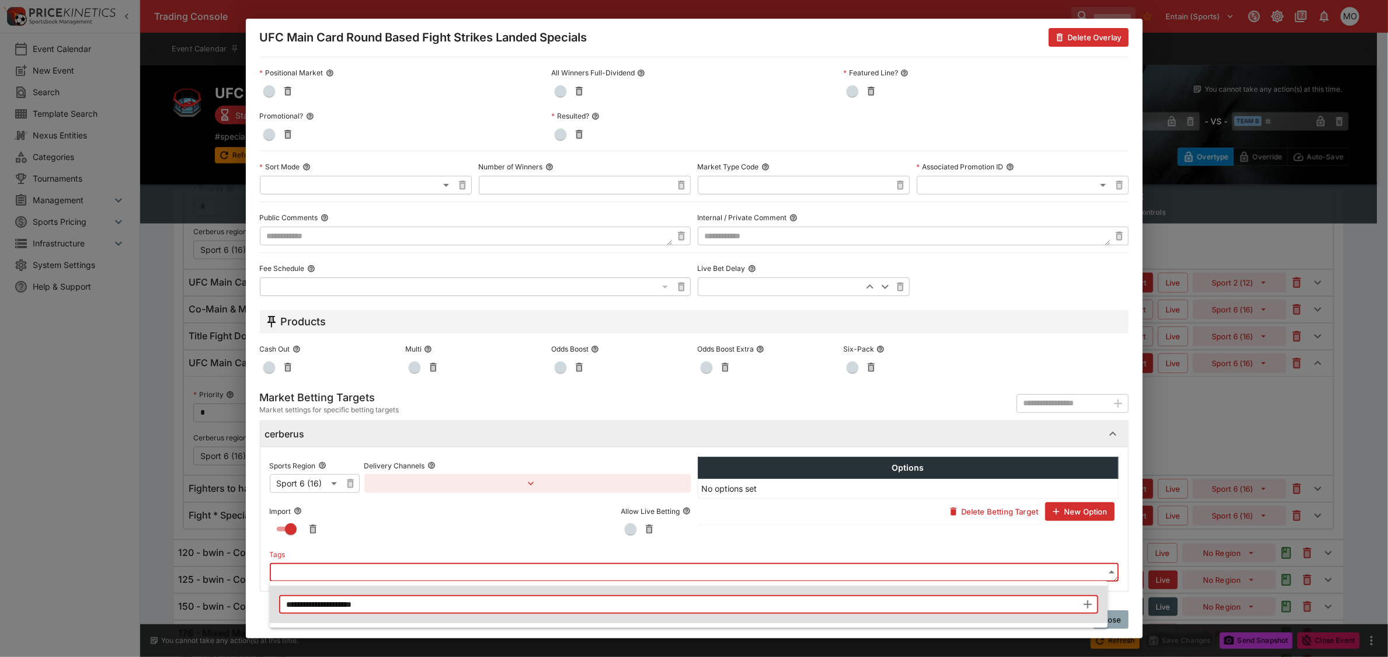
type input "**********"
click at [1091, 602] on icon "button" at bounding box center [1088, 604] width 14 height 14
type input "**********"
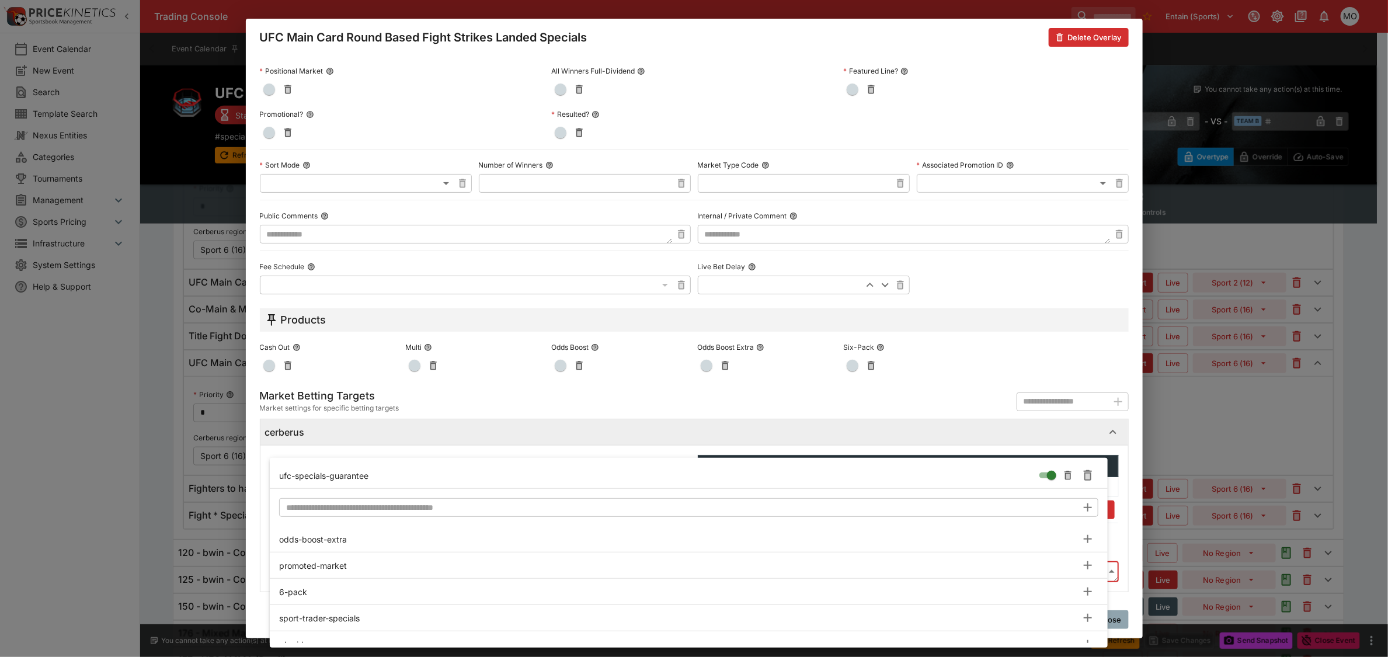
click at [1126, 535] on div at bounding box center [694, 328] width 1388 height 657
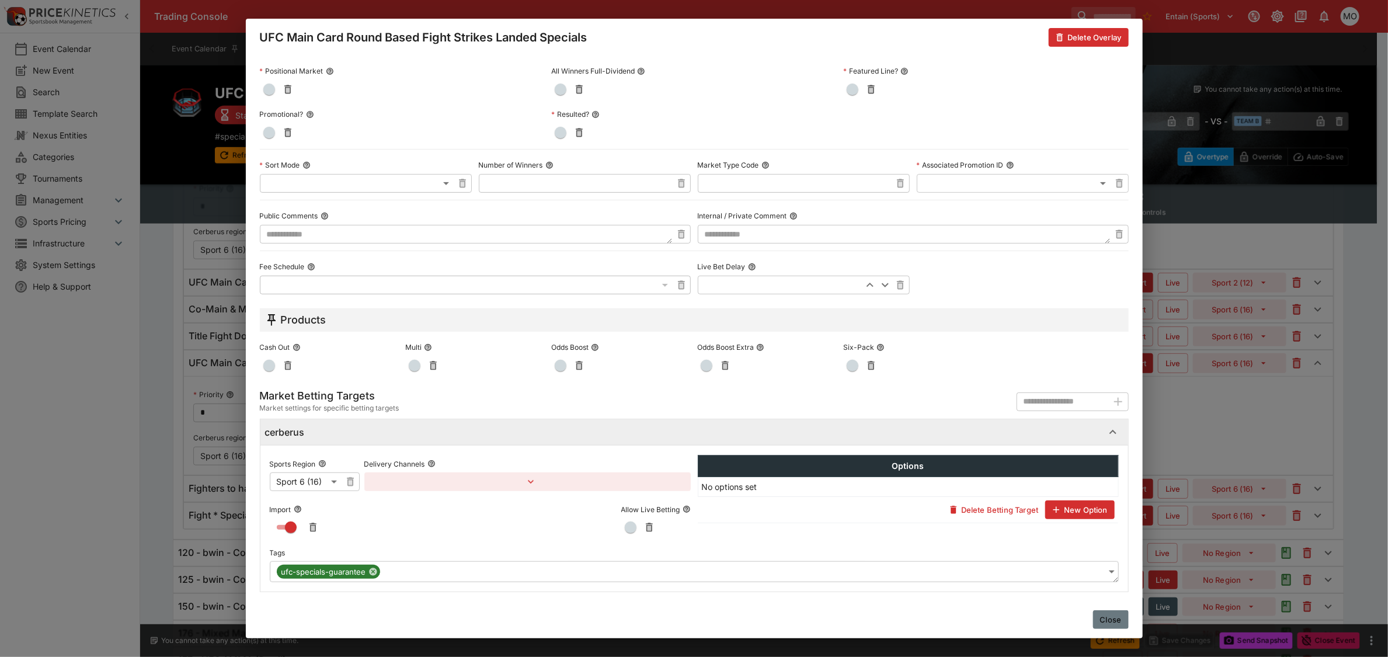
click at [1111, 619] on button "Close" at bounding box center [1111, 619] width 36 height 19
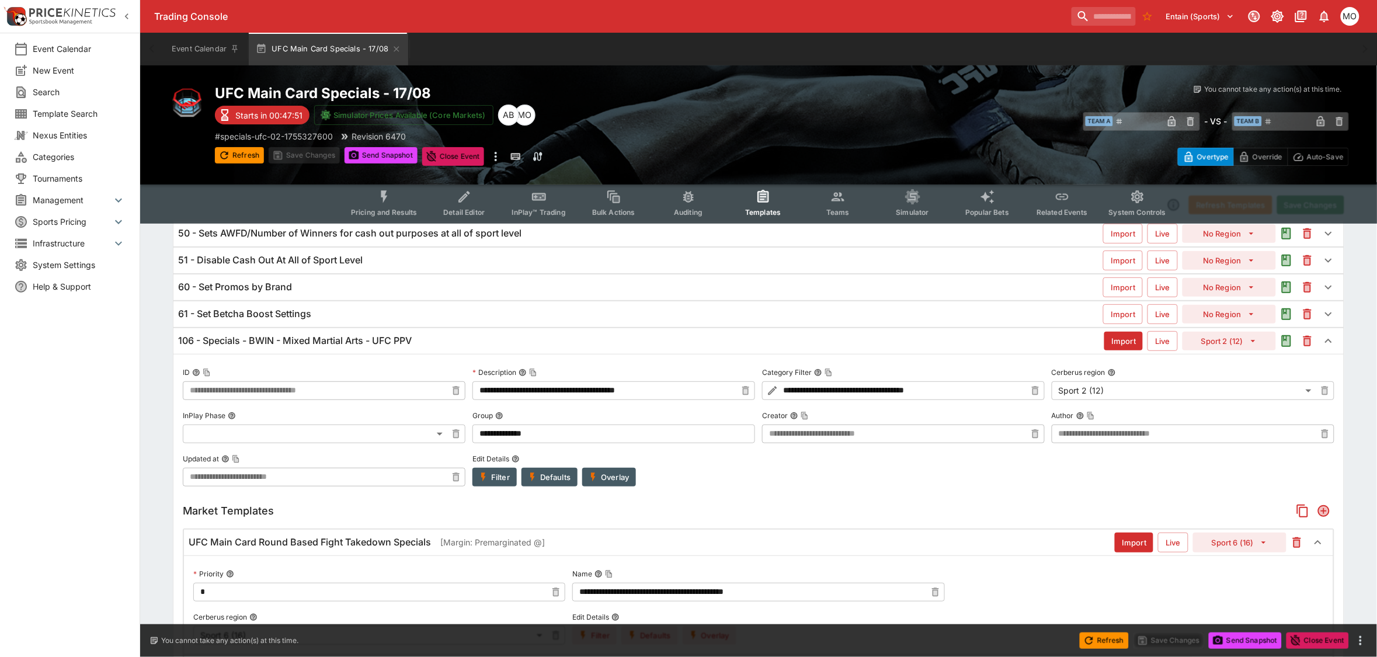
scroll to position [0, 0]
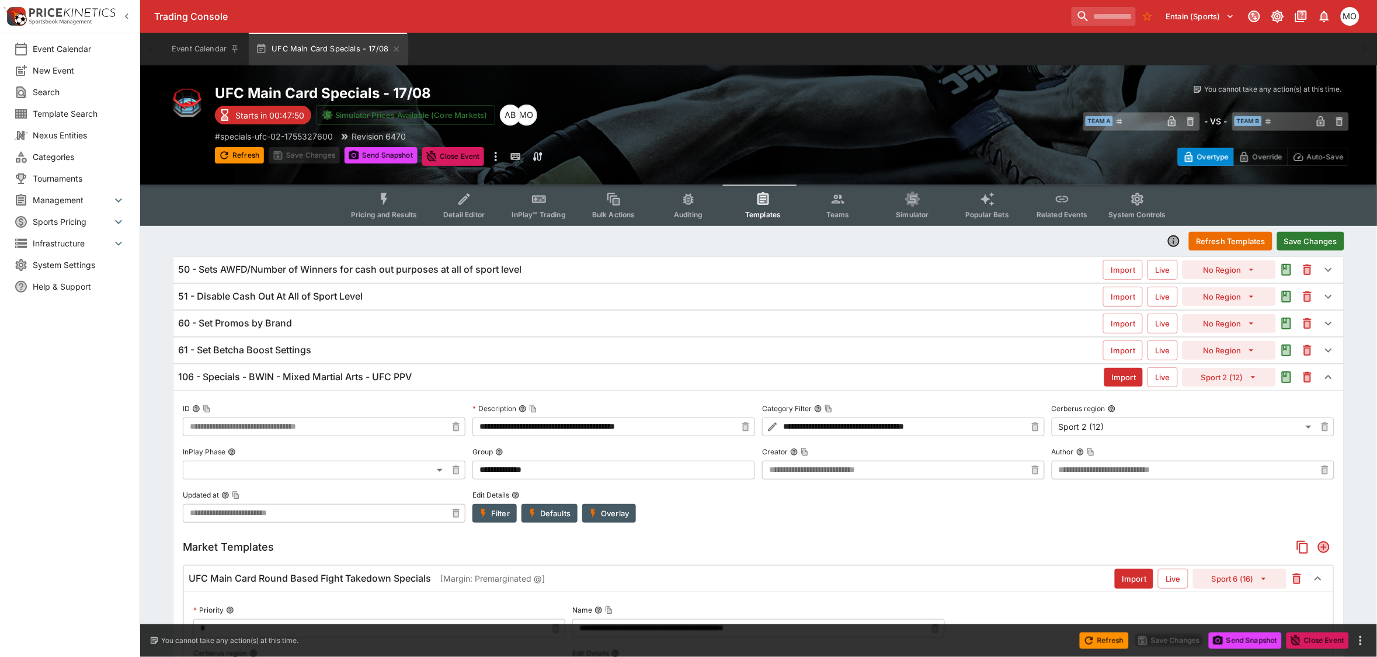
click at [1308, 232] on button "Save Changes" at bounding box center [1310, 241] width 67 height 19
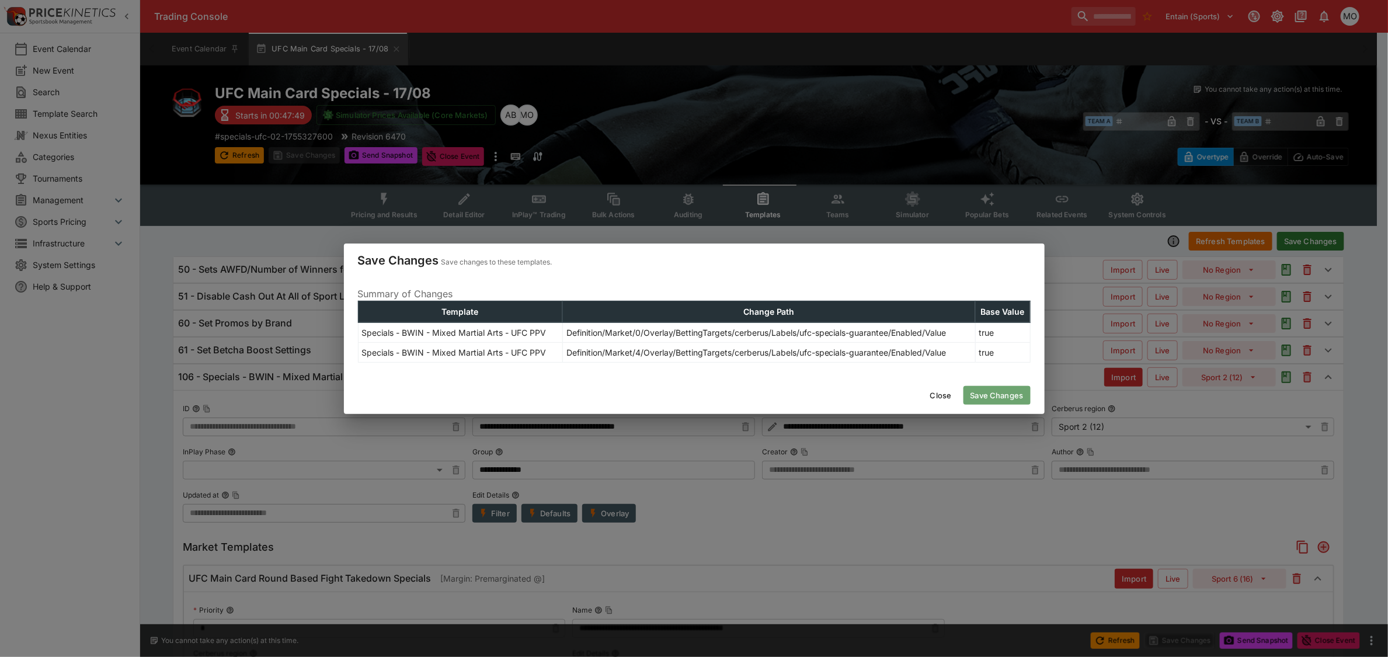
click at [1006, 392] on button "Save Changes" at bounding box center [996, 395] width 67 height 19
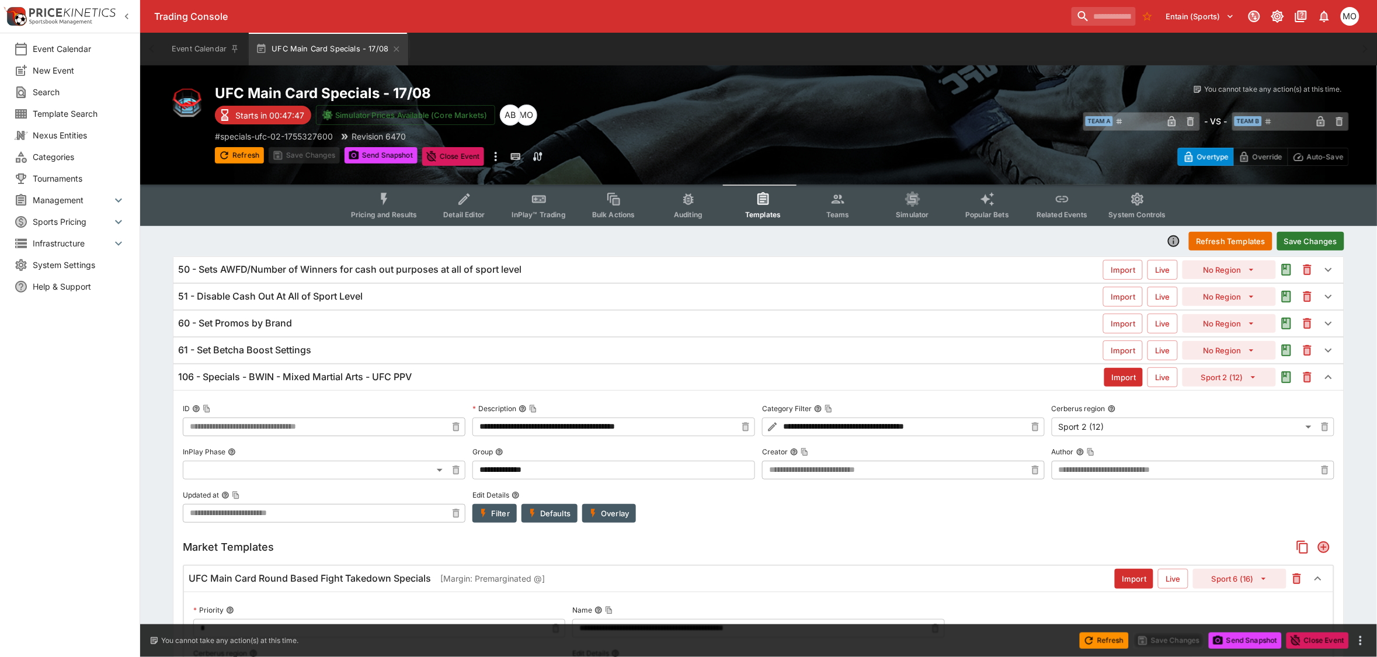
type input "**********"
click at [379, 161] on button "Send Snapshot" at bounding box center [380, 155] width 73 height 16
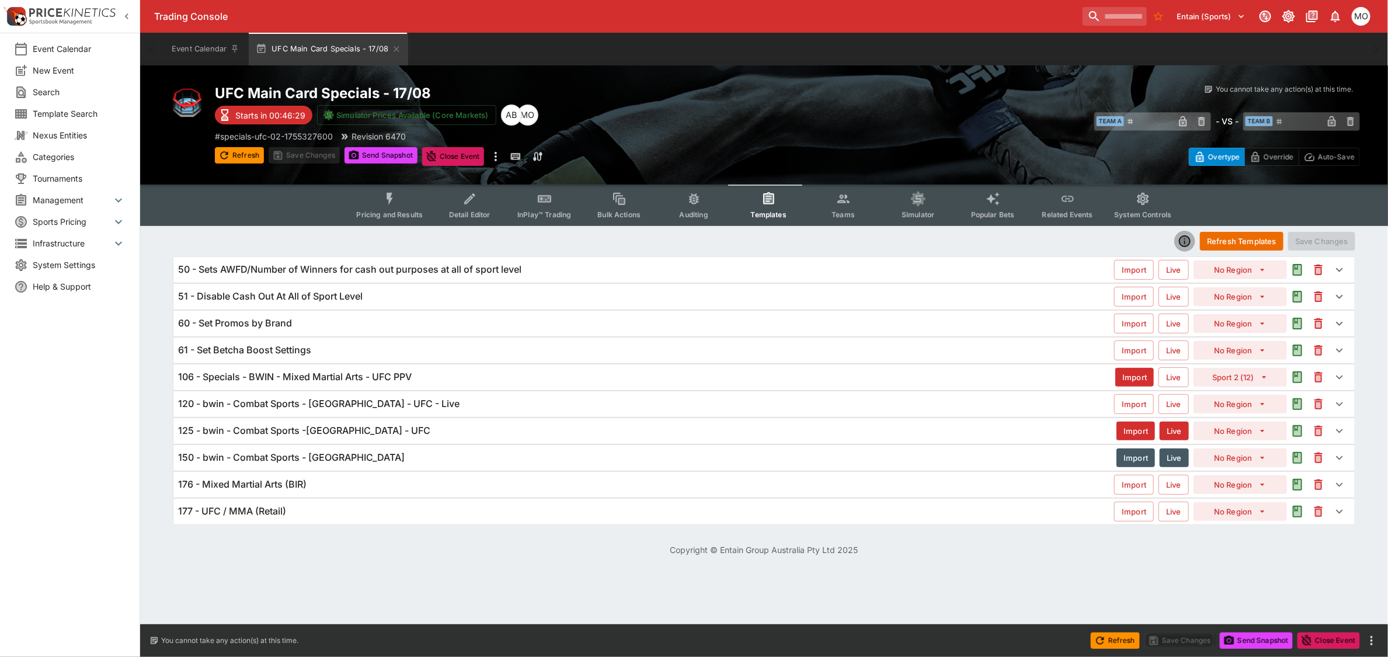
click at [1186, 238] on icon "button" at bounding box center [1184, 240] width 9 height 9
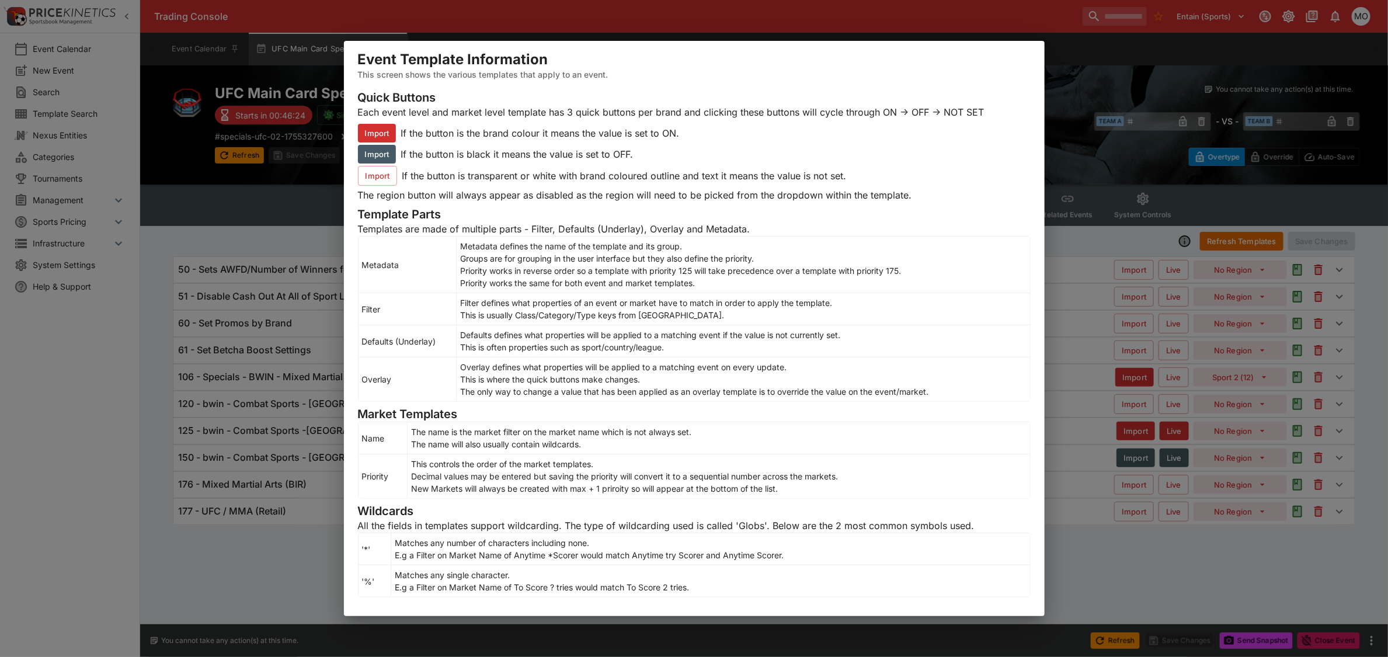
click at [1075, 245] on div "Event Template Information This screen shows the various templates that apply t…" at bounding box center [694, 328] width 1388 height 657
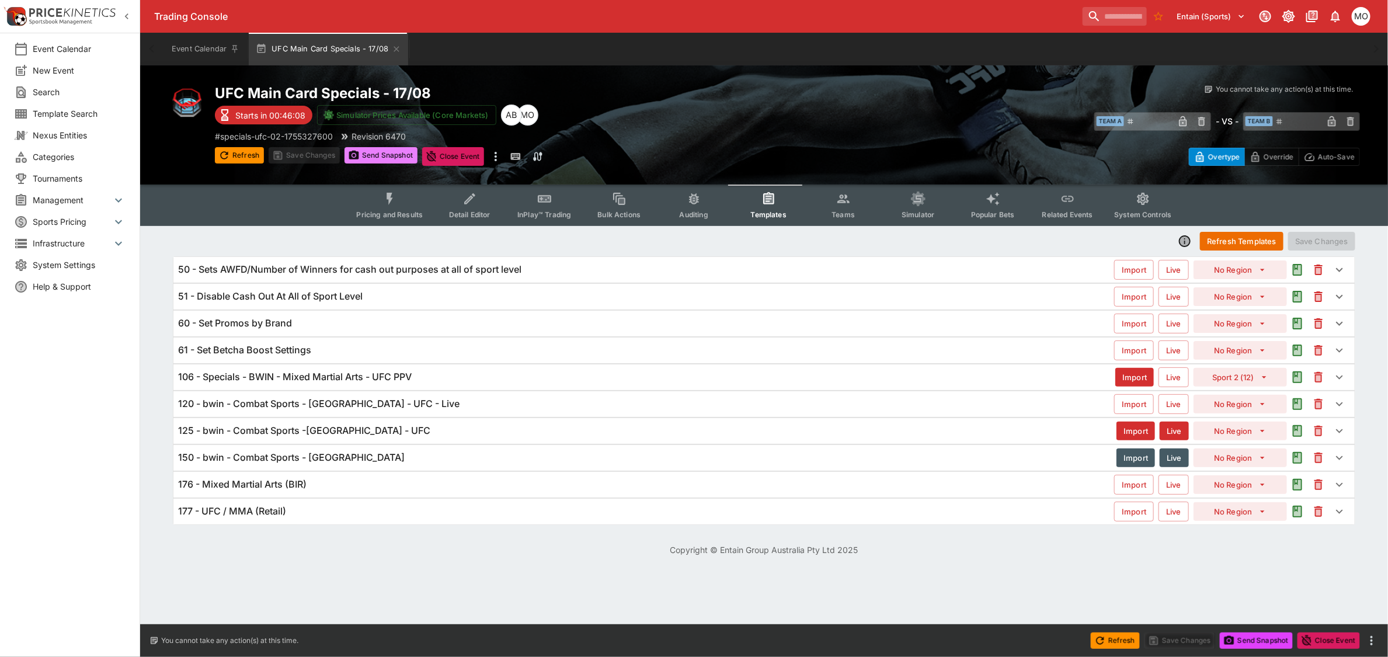
click at [384, 153] on button "Send Snapshot" at bounding box center [380, 155] width 73 height 16
click at [436, 372] on div "106 - Specials - BWIN - Mixed Martial Arts - UFC PPV" at bounding box center [646, 377] width 937 height 12
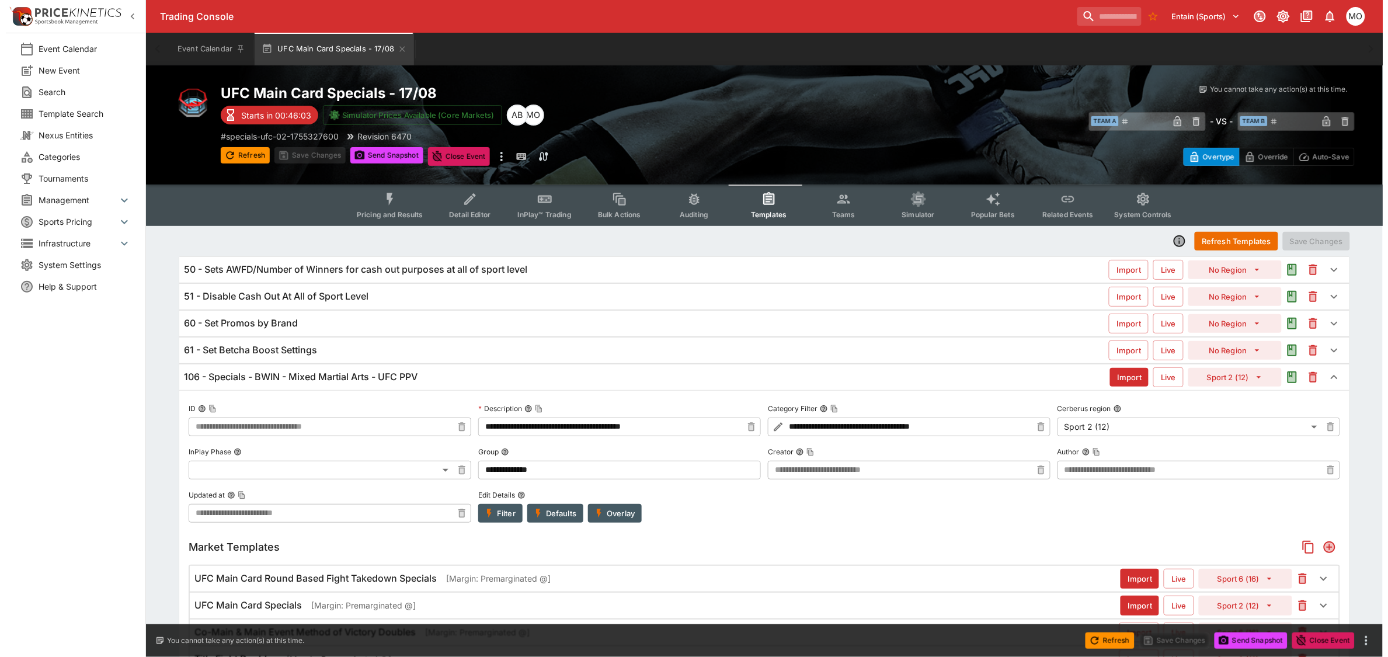
scroll to position [146, 0]
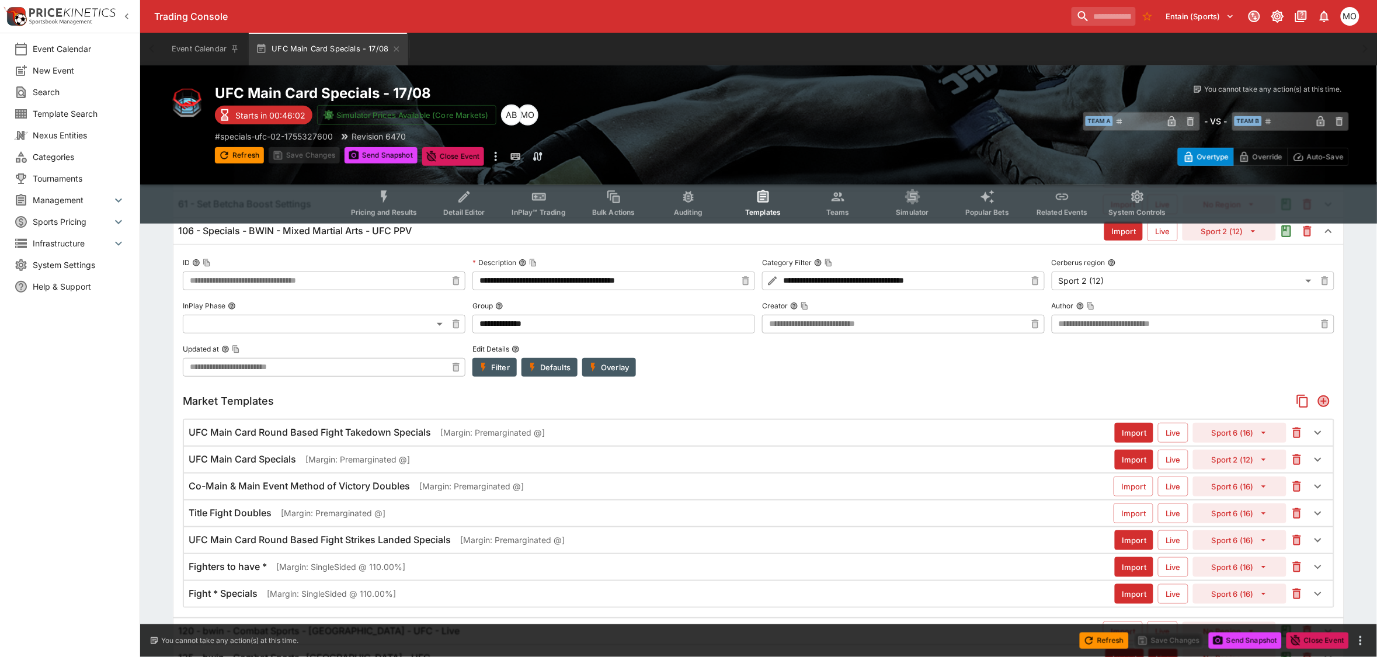
click at [480, 438] on p "[Margin: Premarginated @]" at bounding box center [492, 432] width 104 height 12
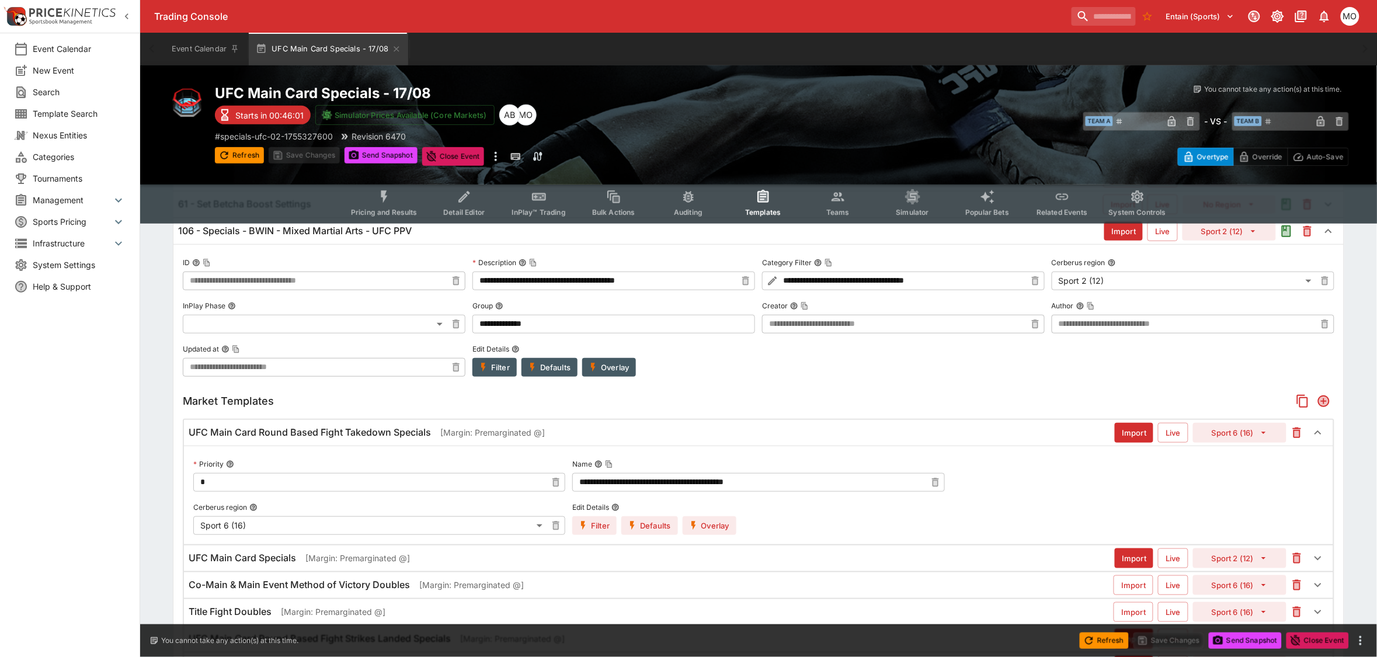
click at [716, 524] on button "Overlay" at bounding box center [709, 525] width 54 height 19
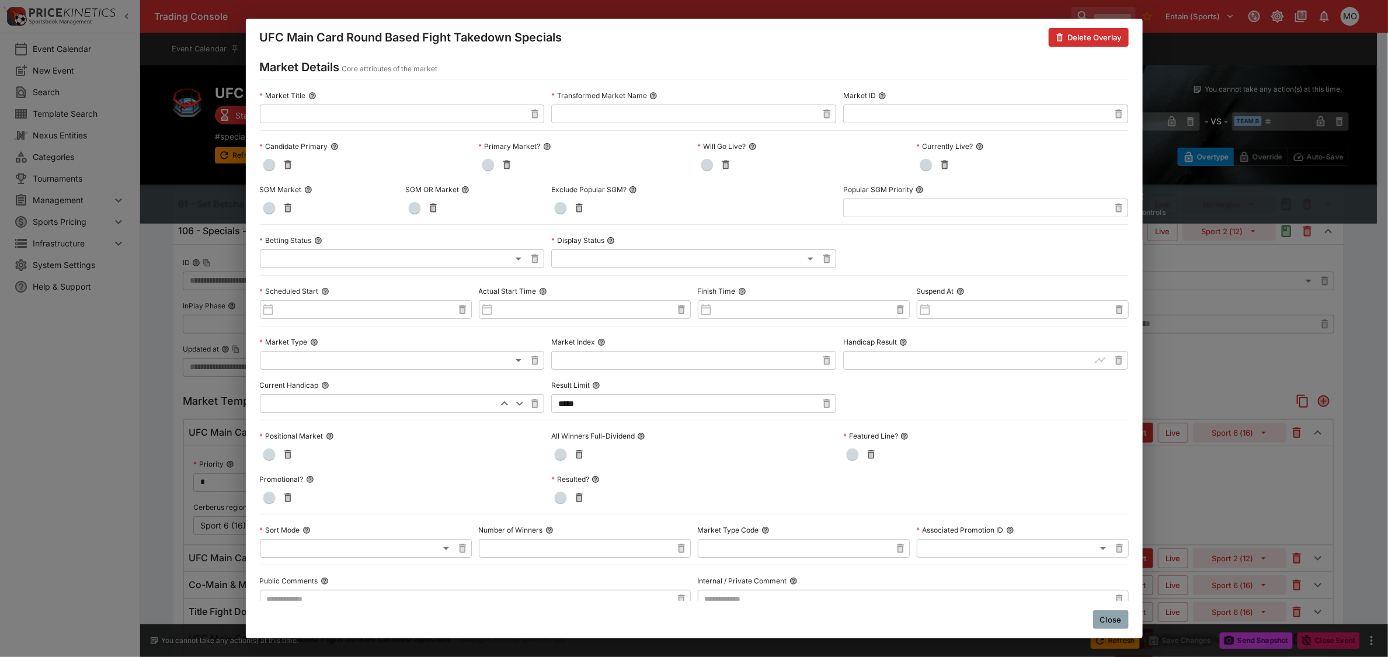
scroll to position [0, 0]
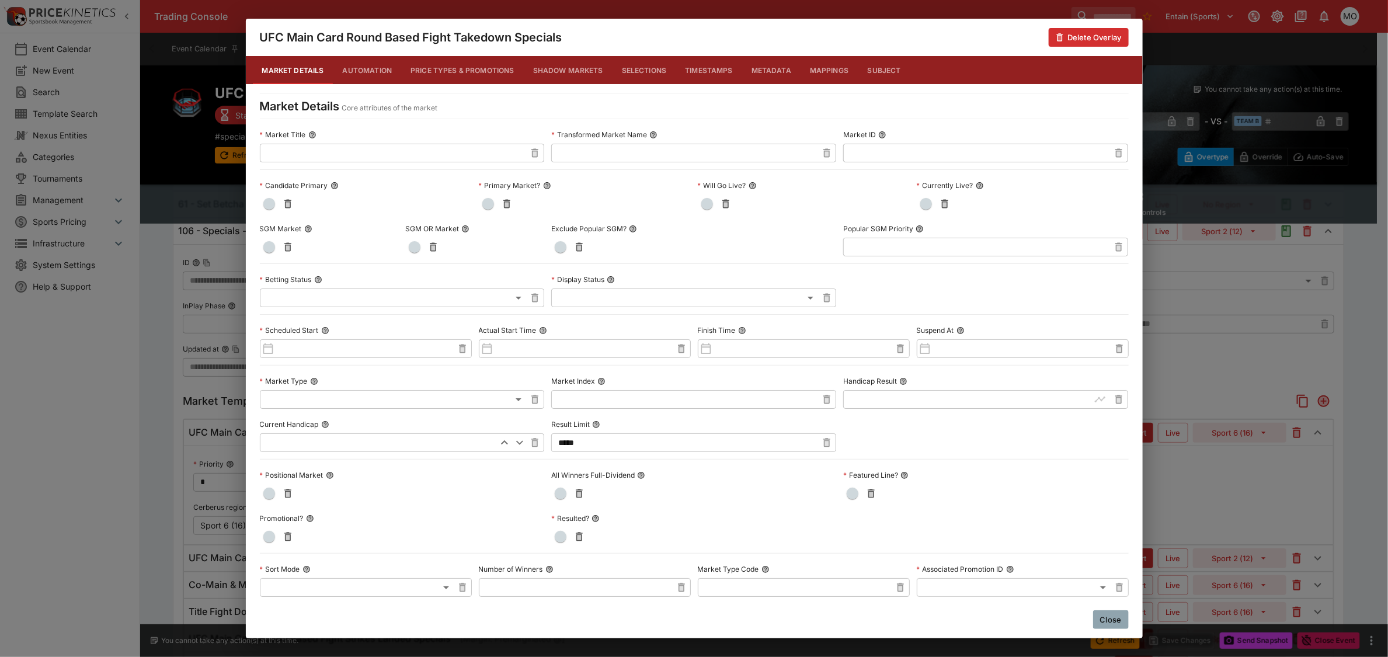
click at [1098, 618] on button "Close" at bounding box center [1111, 619] width 36 height 19
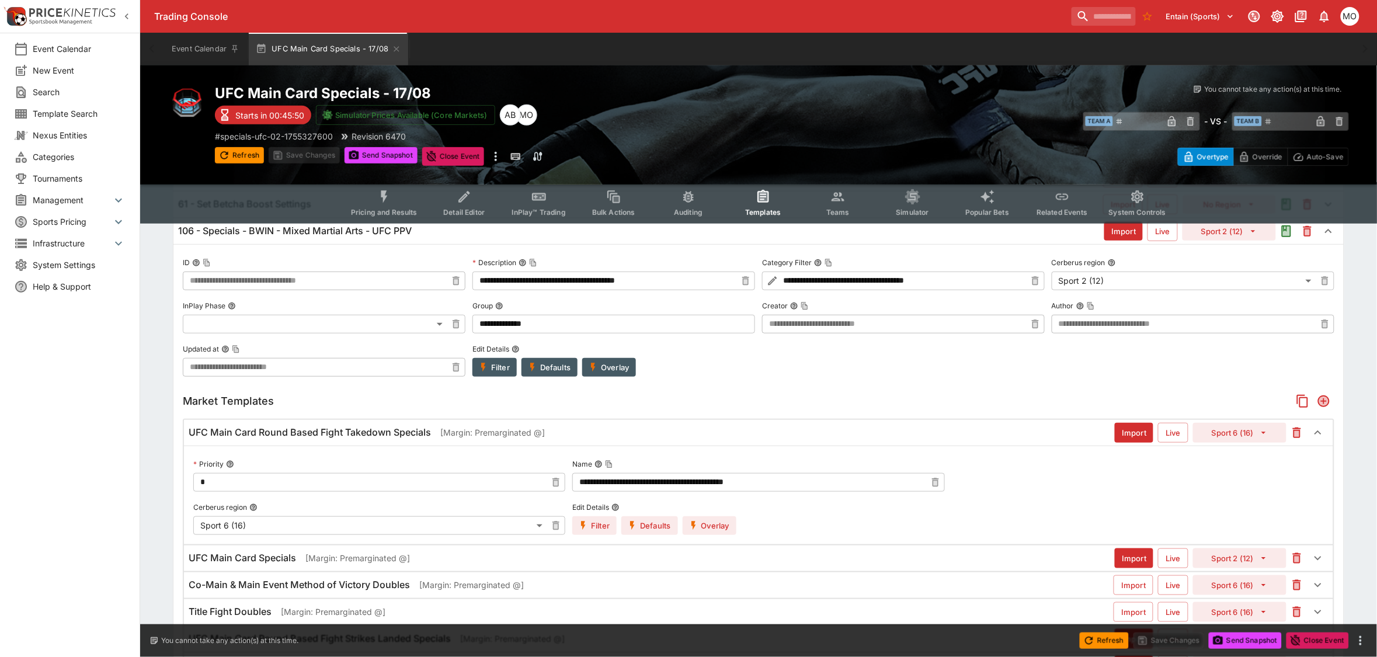
click at [313, 434] on h6 "UFC Main Card Round Based Fight Takedown Specials" at bounding box center [310, 432] width 242 height 12
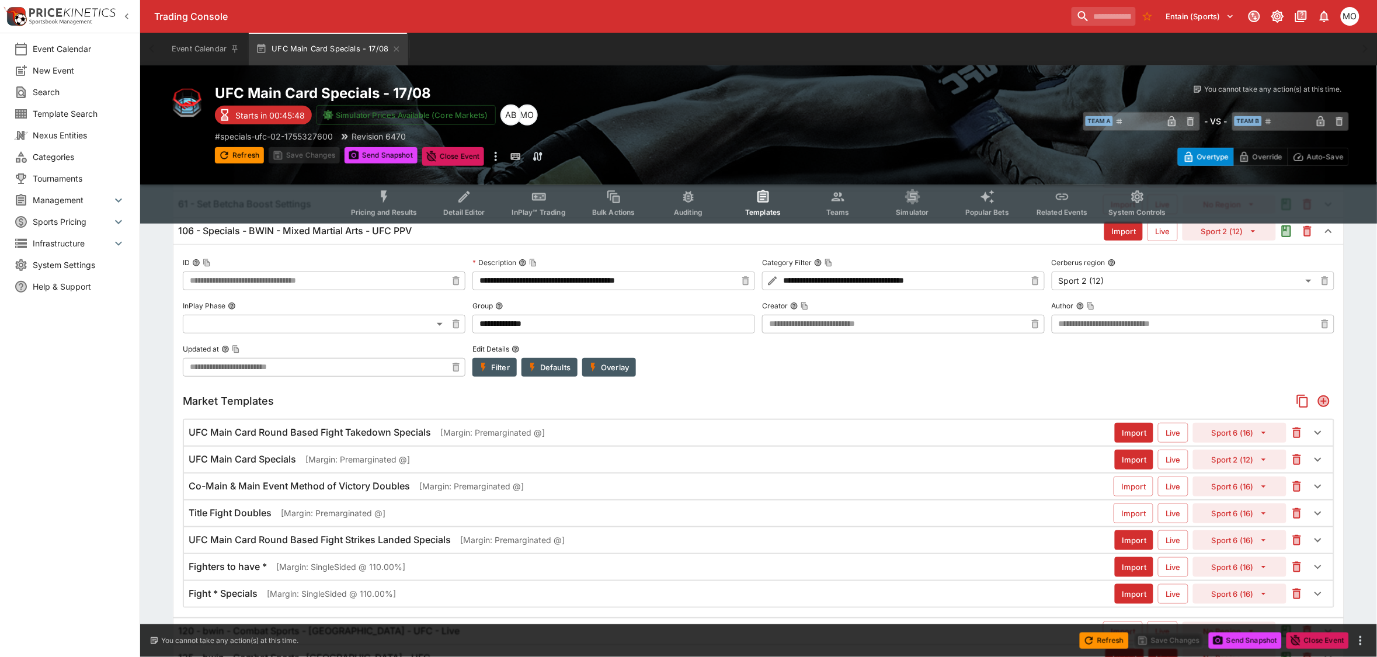
click at [290, 459] on h6 "UFC Main Card Specials" at bounding box center [242, 459] width 107 height 12
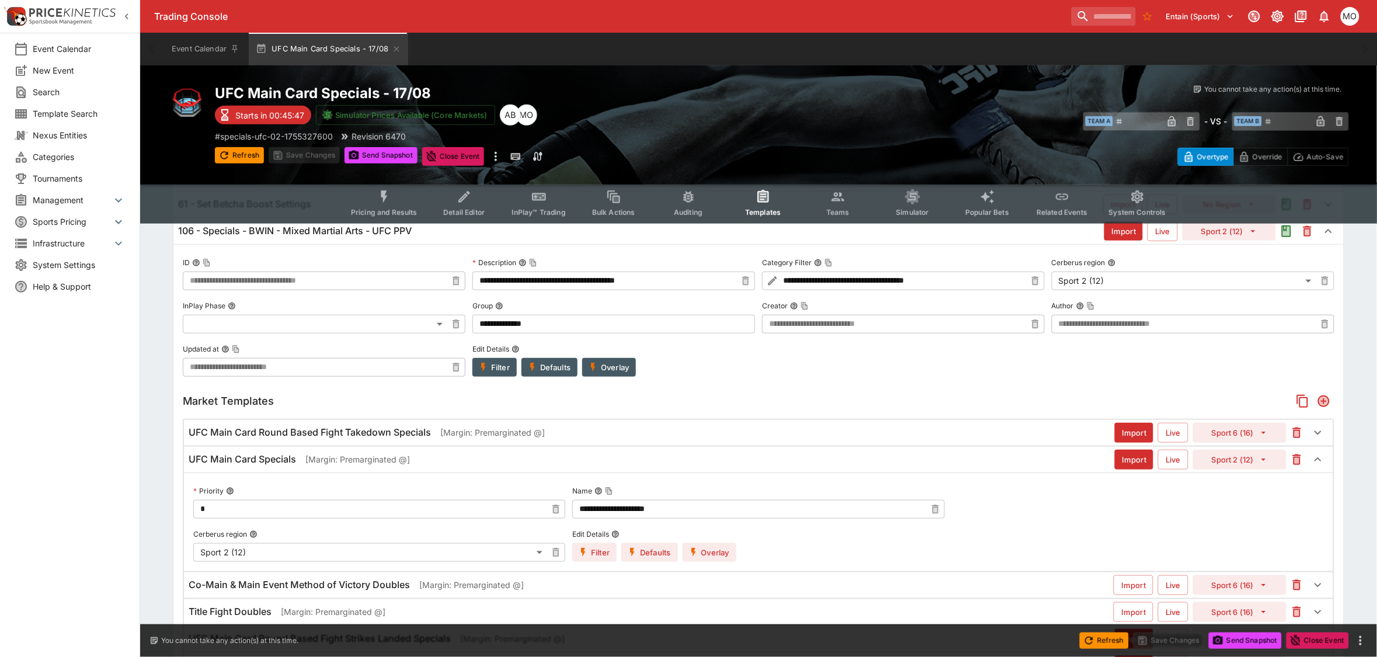
click at [695, 555] on icon "button" at bounding box center [693, 552] width 11 height 11
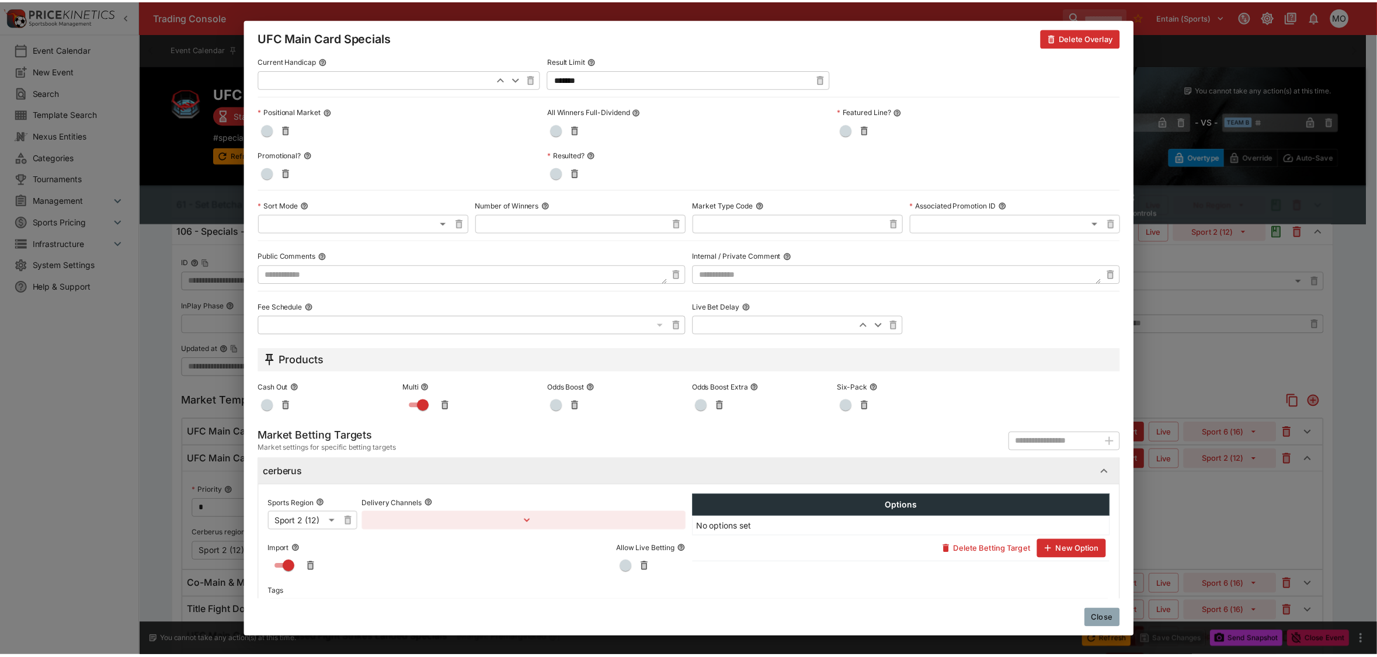
scroll to position [406, 0]
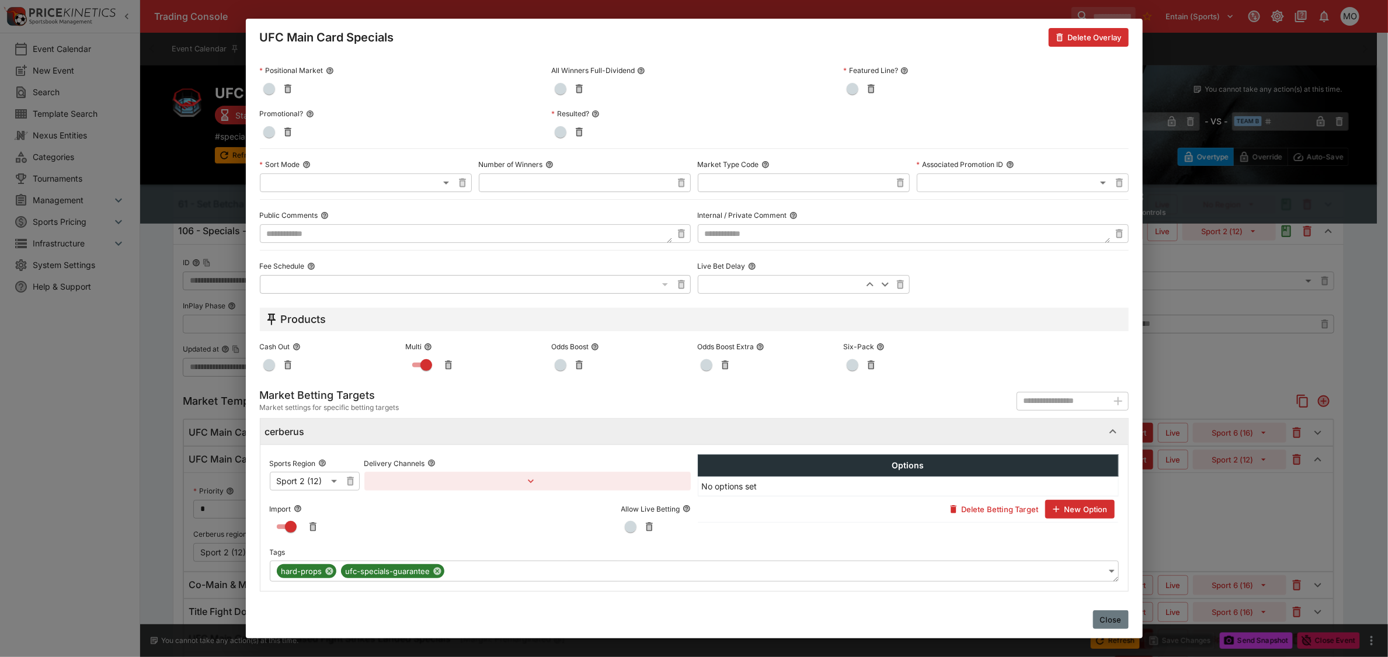
click at [1101, 615] on button "Close" at bounding box center [1111, 619] width 36 height 19
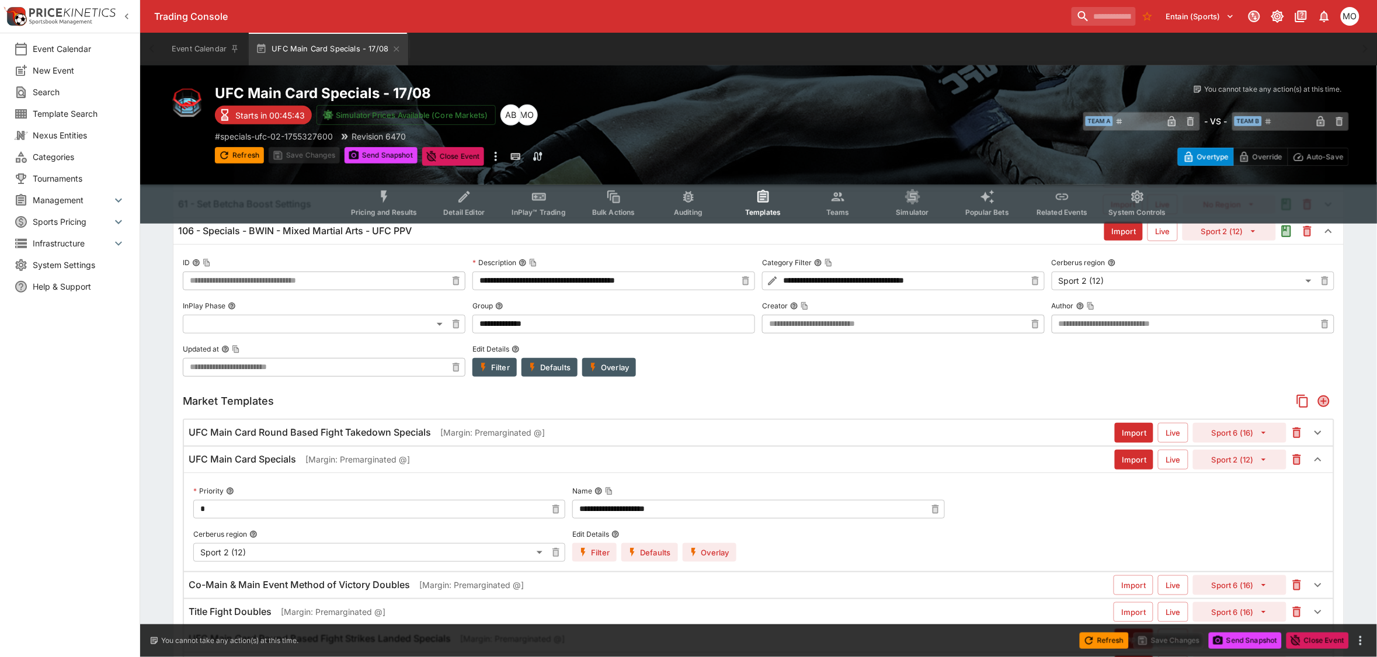
click at [324, 409] on div "Market Templates" at bounding box center [758, 401] width 1151 height 21
click at [301, 456] on div "UFC Main Card Specials [Margin: Premarginated @]" at bounding box center [652, 459] width 926 height 12
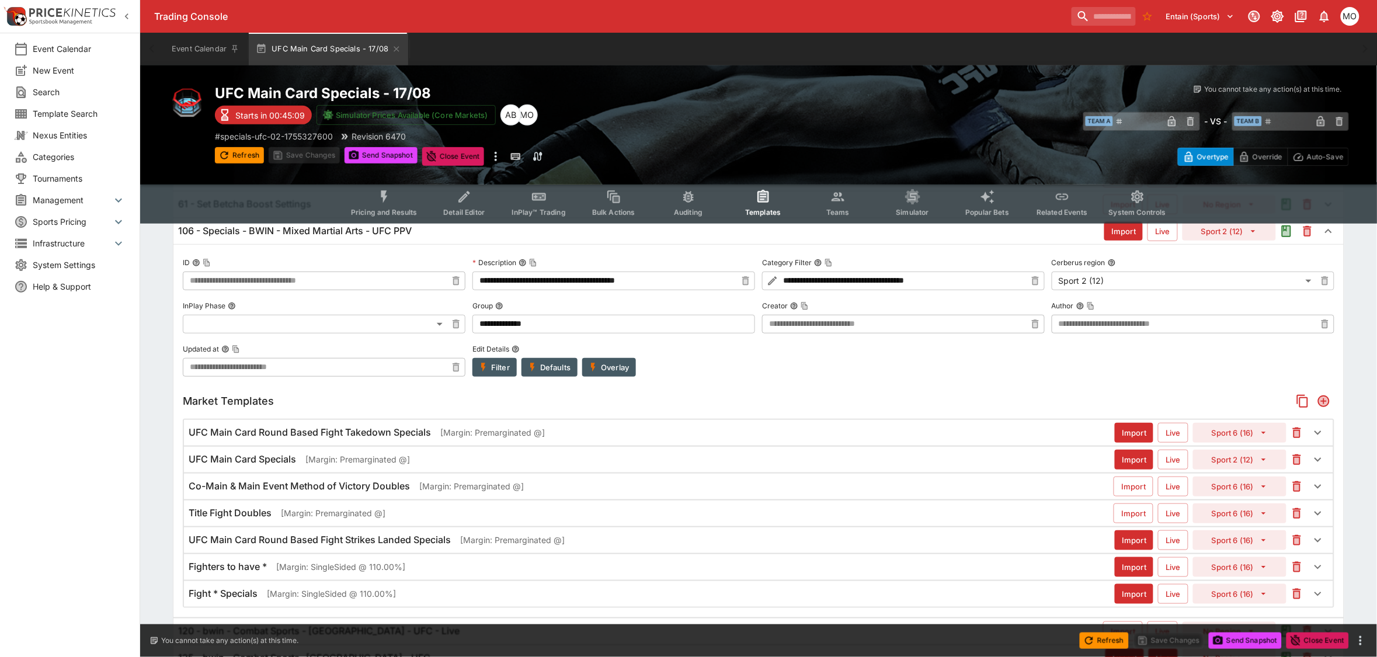
click at [363, 568] on p "[Margin: SingleSided @ 110.00%]" at bounding box center [340, 566] width 129 height 12
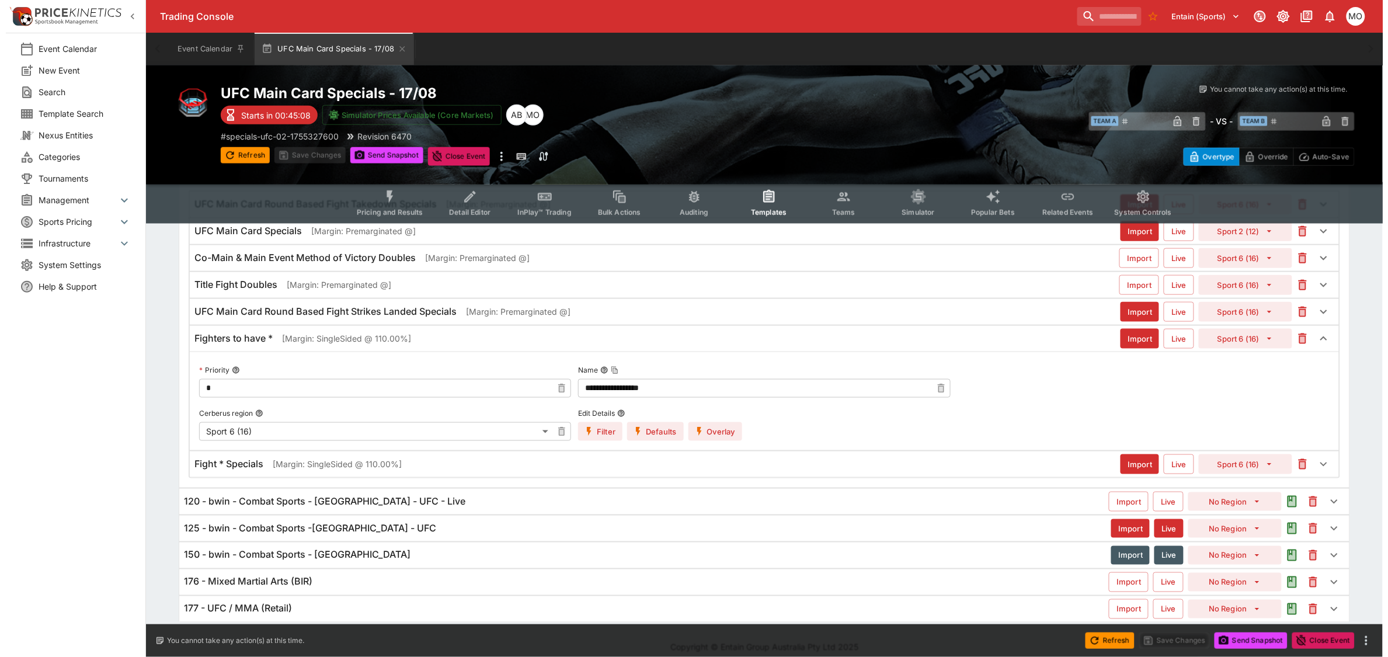
scroll to position [398, 0]
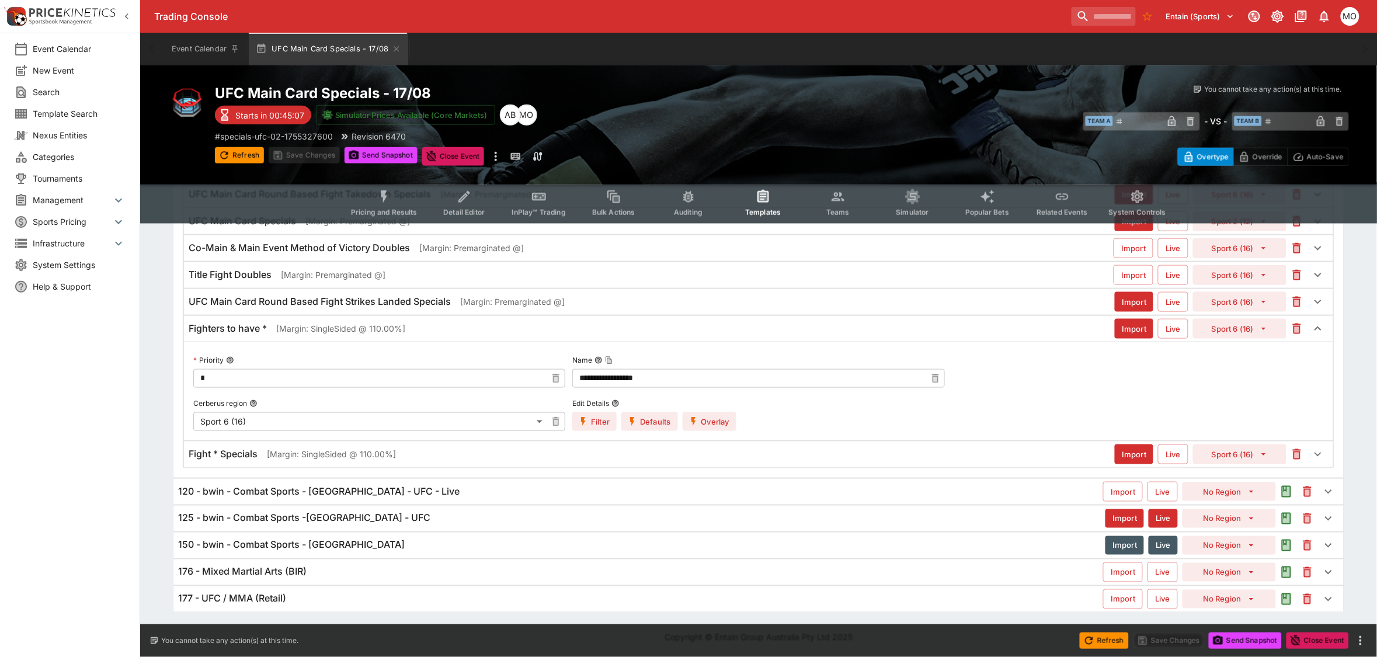
click at [709, 421] on button "Overlay" at bounding box center [709, 421] width 54 height 19
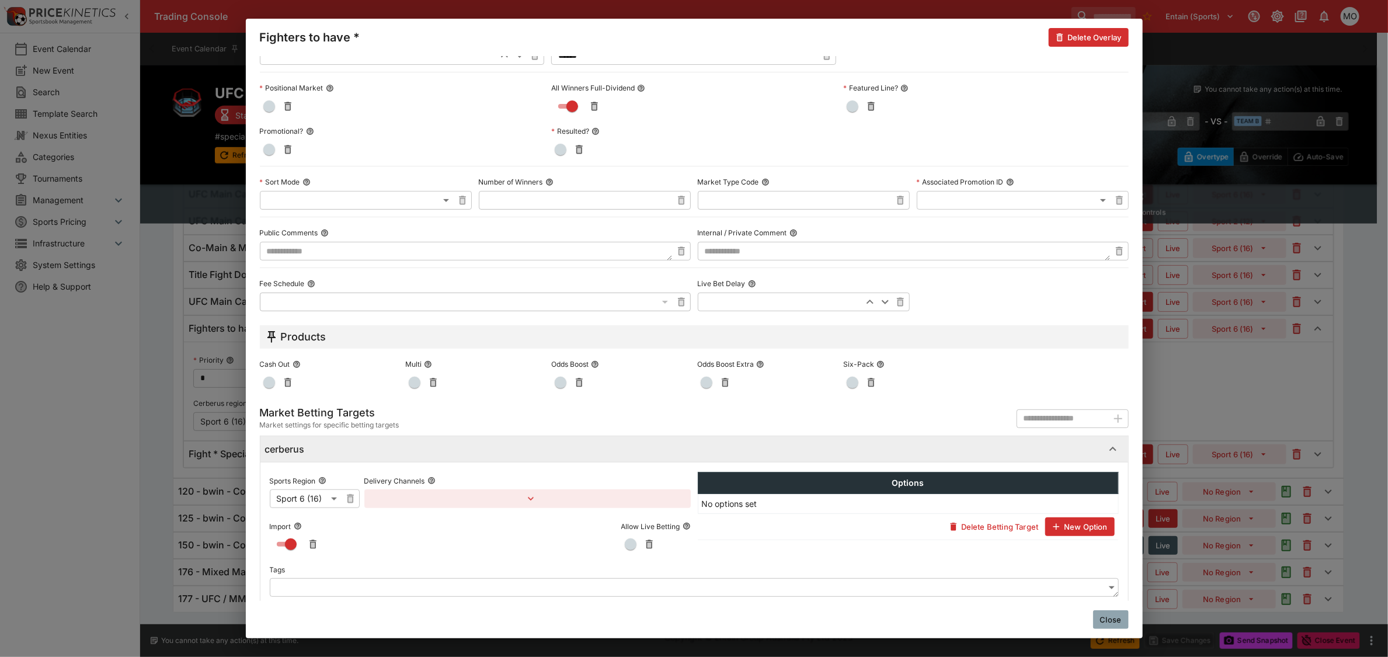
scroll to position [404, 0]
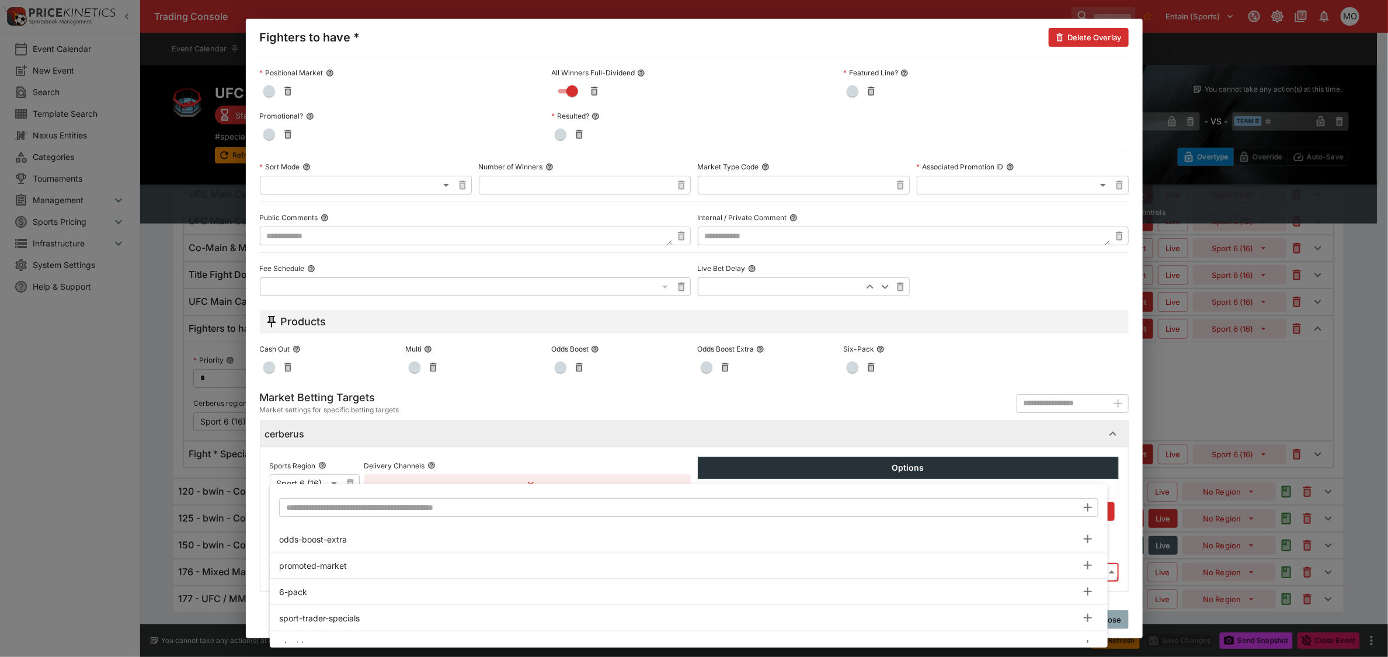
click at [353, 573] on body "Trading Console Entain (Sports) 1 MO Event Calendar New Event Search Template S…" at bounding box center [694, 129] width 1388 height 1055
click at [392, 503] on input "text" at bounding box center [678, 507] width 798 height 19
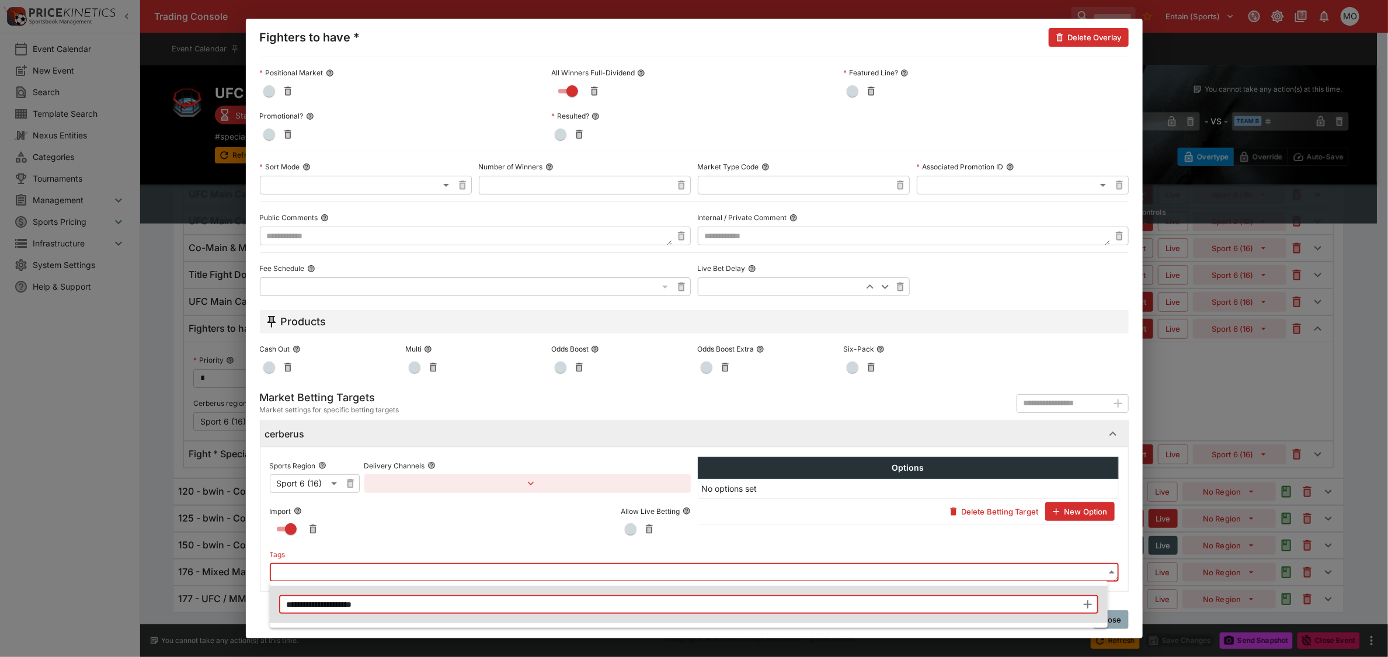
type input "**********"
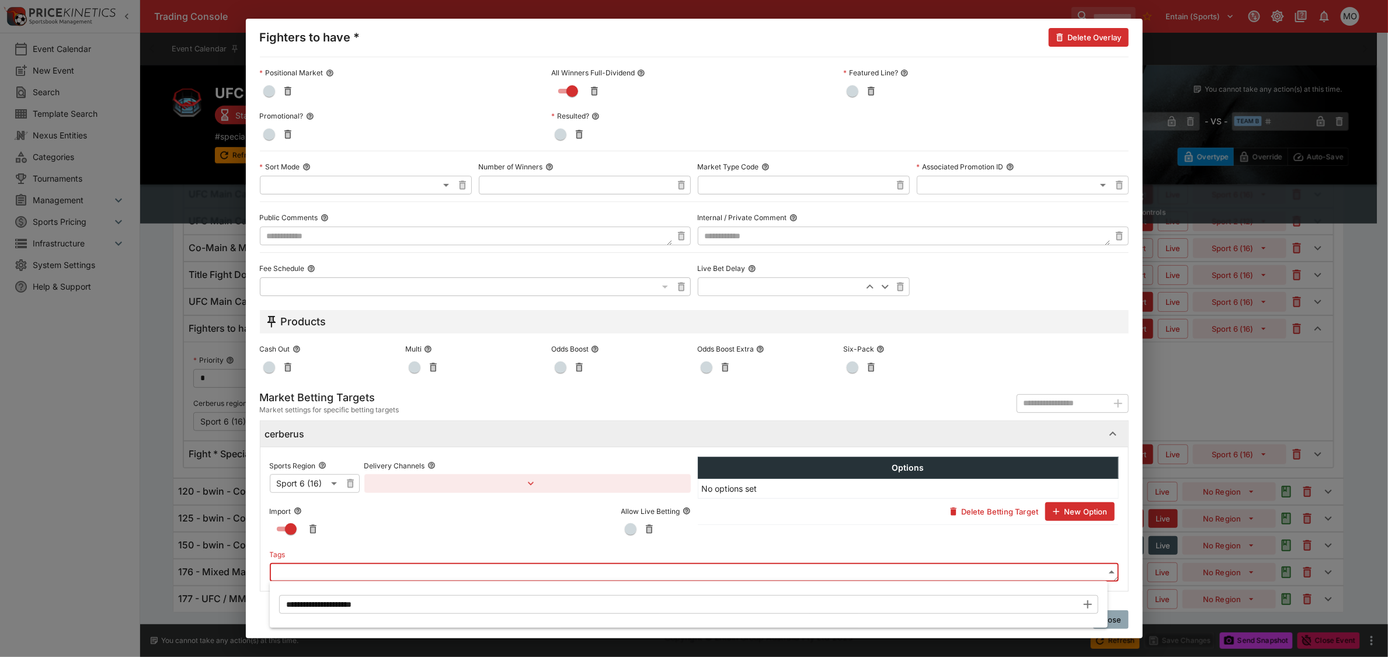
click at [1116, 561] on div at bounding box center [694, 328] width 1388 height 657
click at [576, 574] on body "Trading Console Entain (Sports) 1 MO Event Calendar New Event Search Template S…" at bounding box center [694, 129] width 1388 height 1055
click at [1088, 602] on icon "button" at bounding box center [1088, 604] width 8 height 8
type input "**********"
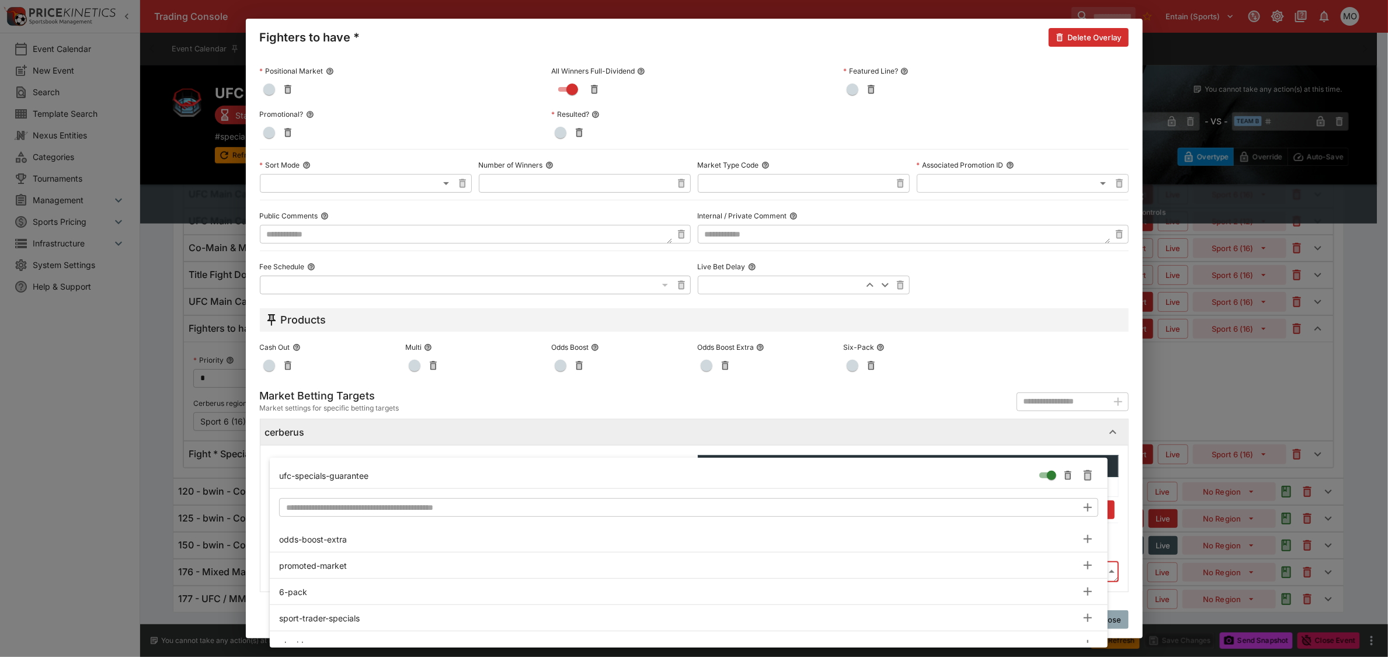
click at [1126, 539] on div at bounding box center [694, 328] width 1388 height 657
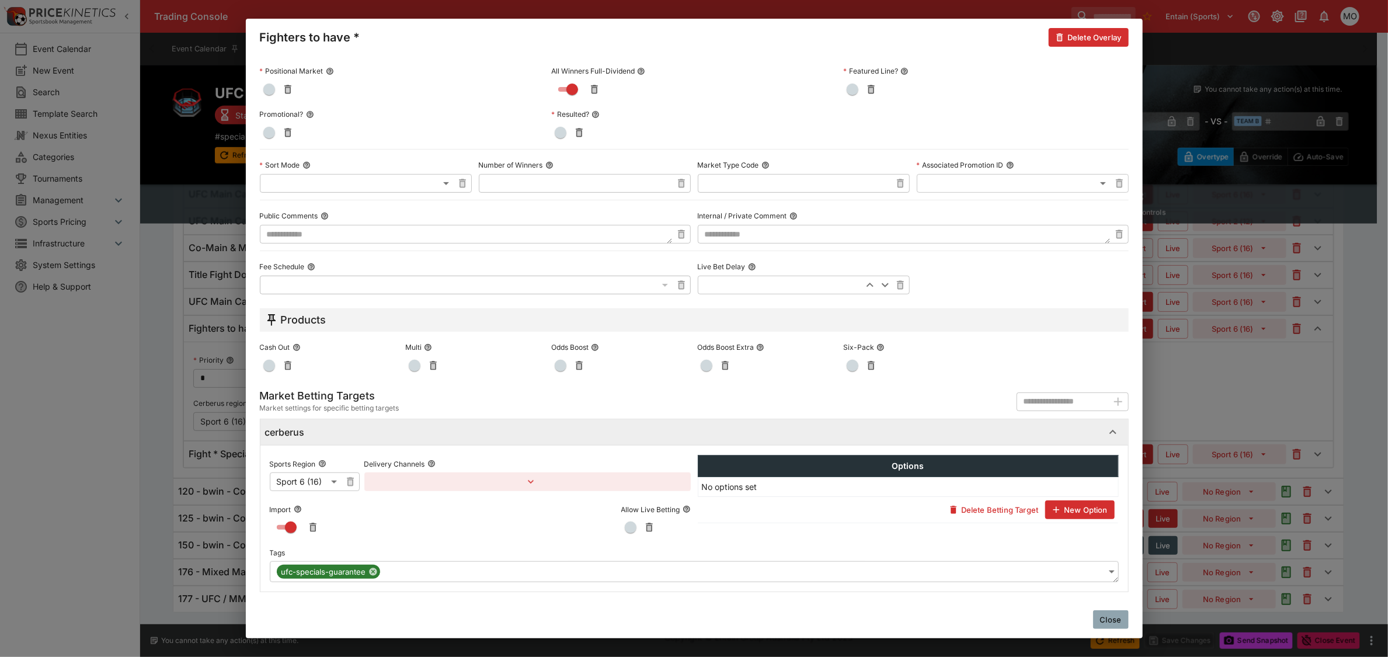
click at [1111, 619] on button "Close" at bounding box center [1111, 619] width 36 height 19
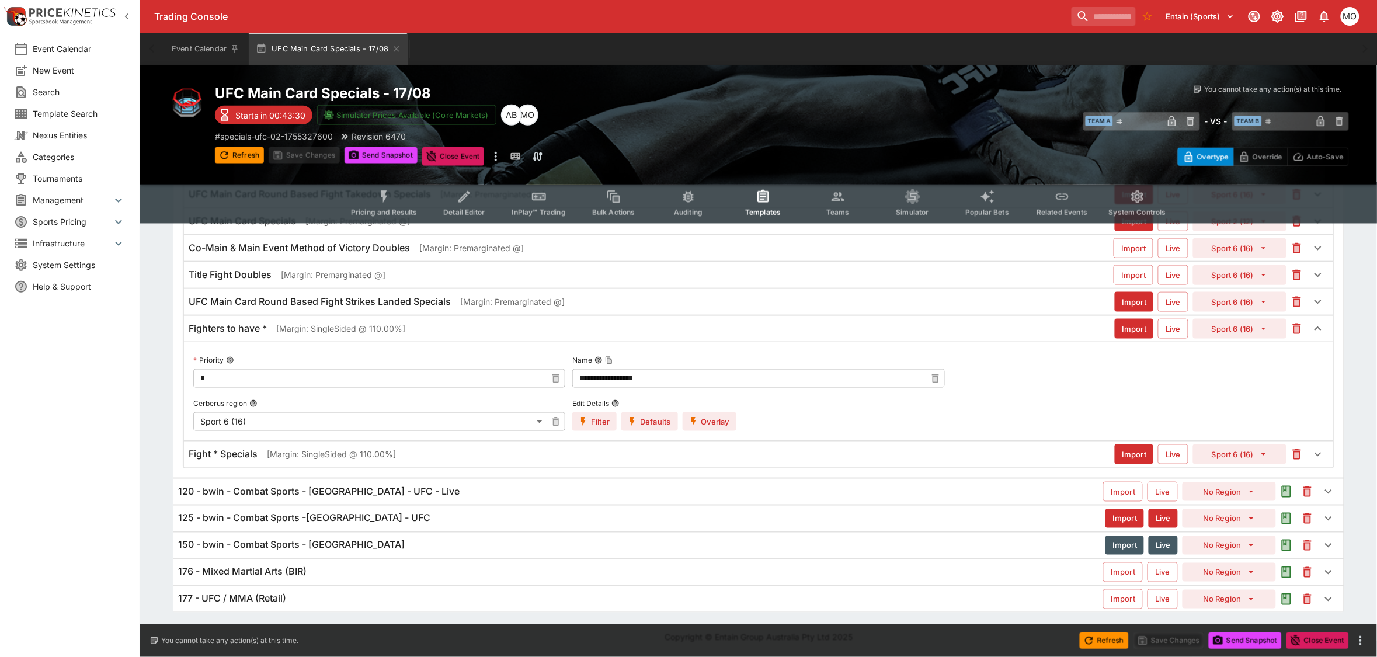
click at [405, 452] on div "Fight * Specials [Margin: SingleSided @ 110.00%]" at bounding box center [652, 454] width 926 height 12
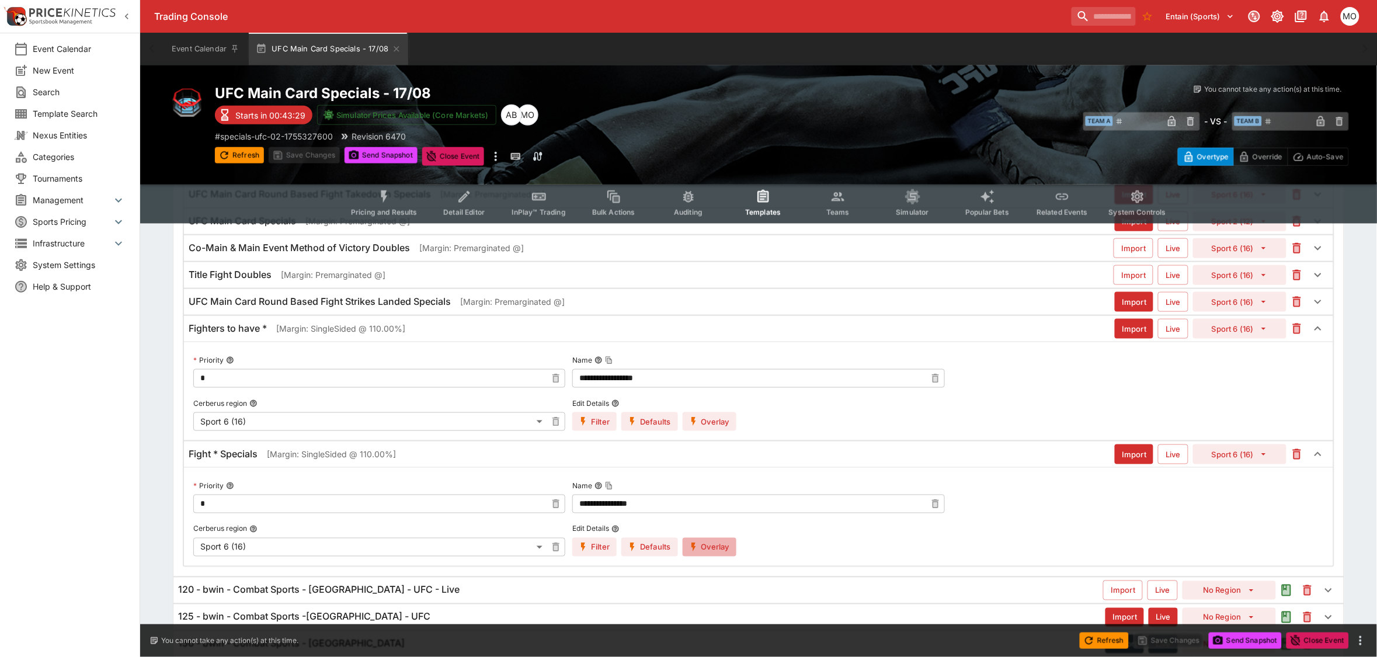
click at [693, 542] on icon "button" at bounding box center [693, 547] width 11 height 11
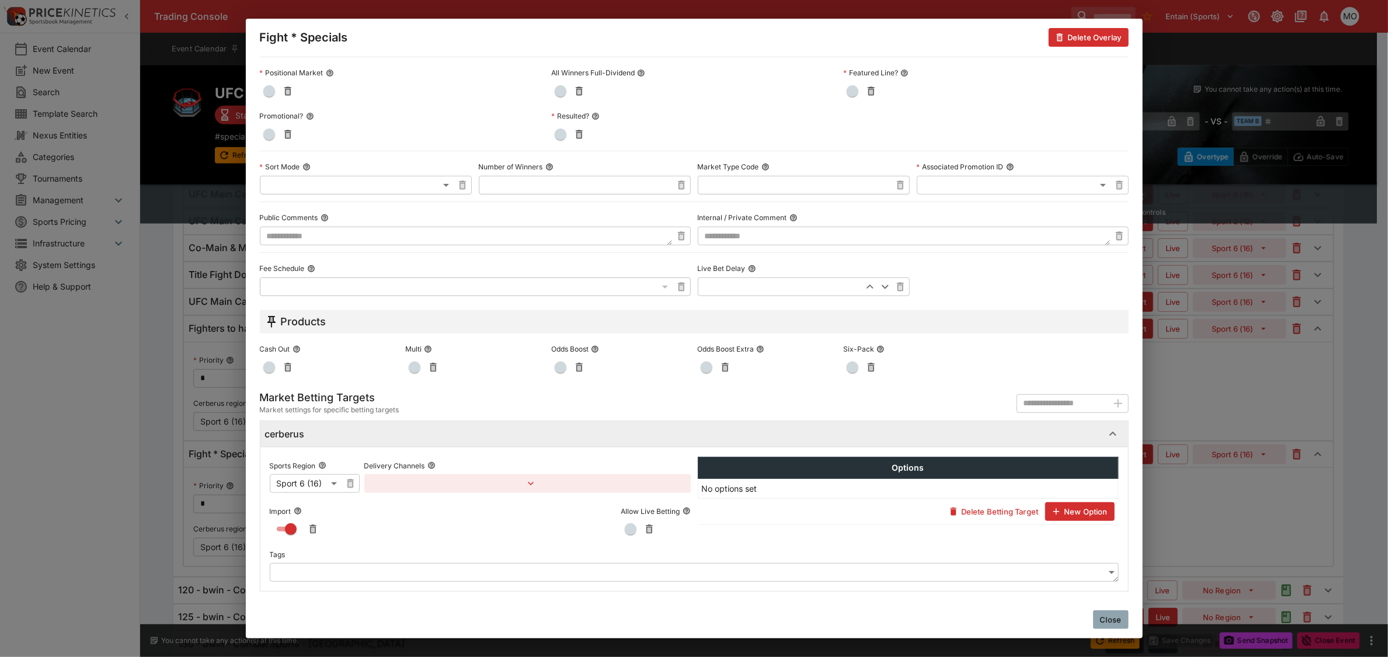
click at [428, 567] on body "Trading Console Entain (Sports) 1 MO Event Calendar New Event Search Template S…" at bounding box center [694, 179] width 1388 height 1154
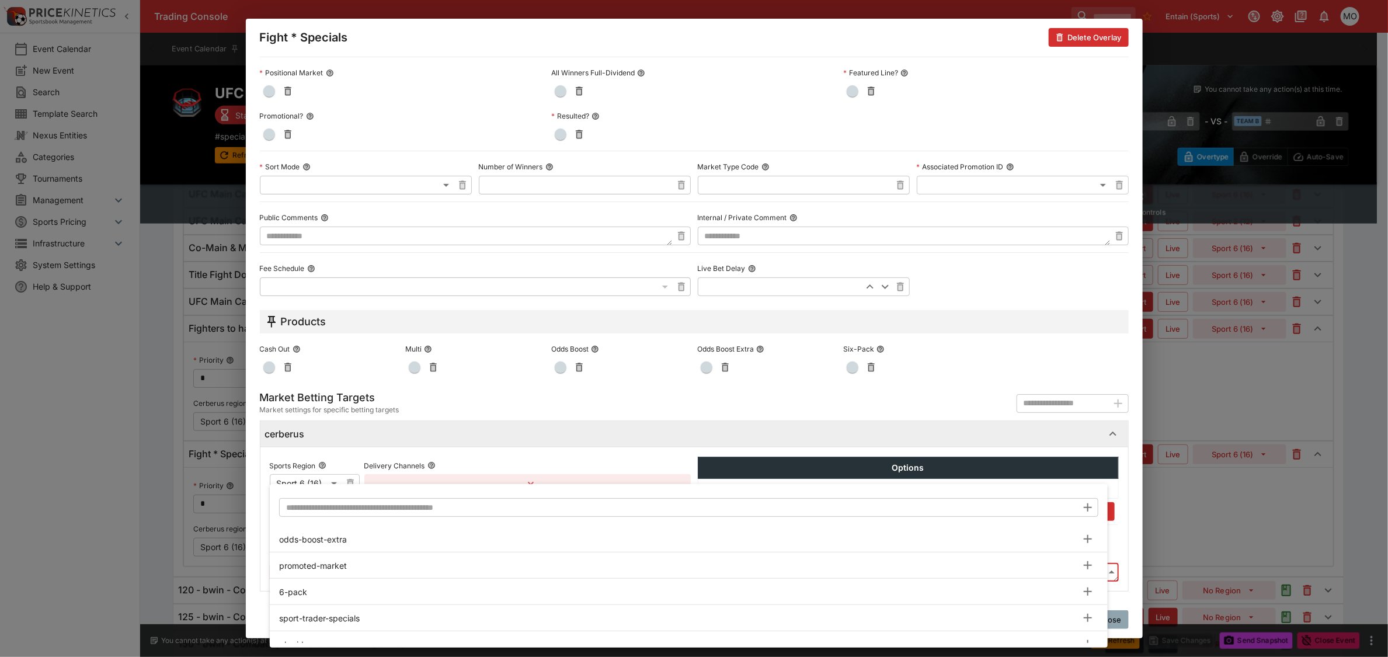
click at [339, 512] on input "text" at bounding box center [678, 507] width 798 height 19
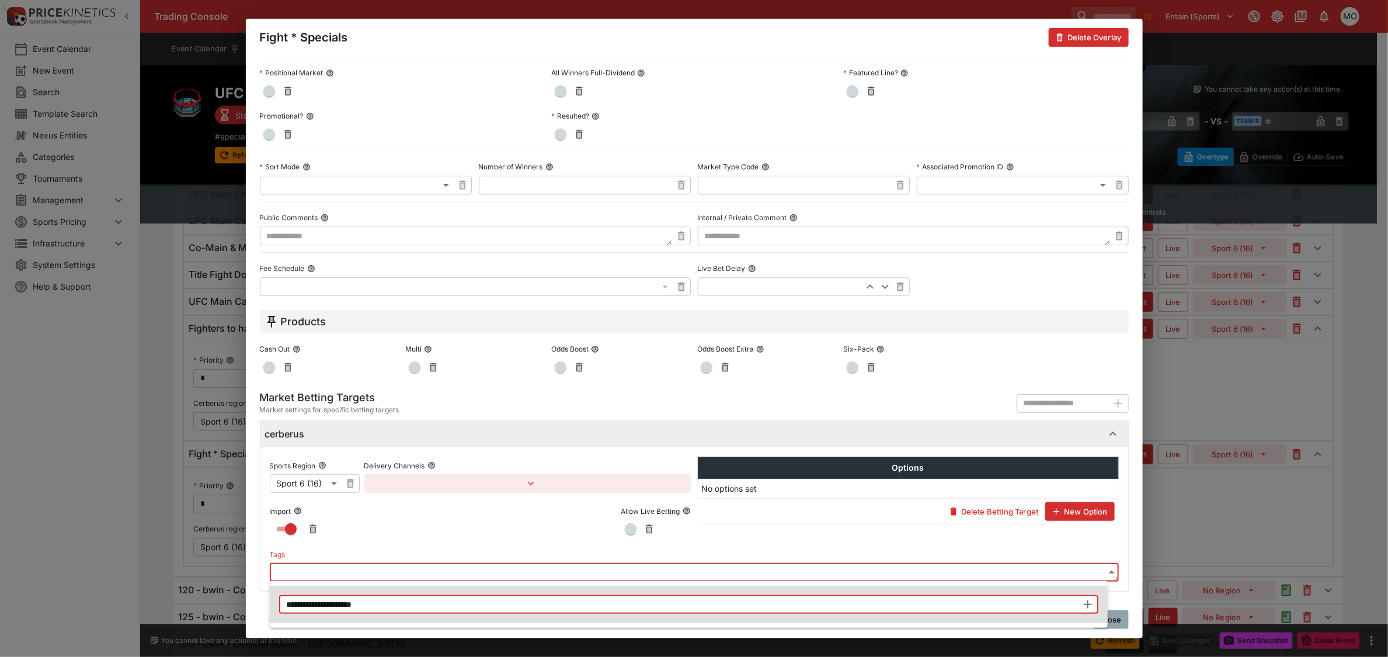
type input "**********"
click at [1084, 600] on icon "button" at bounding box center [1088, 604] width 14 height 14
type input "**********"
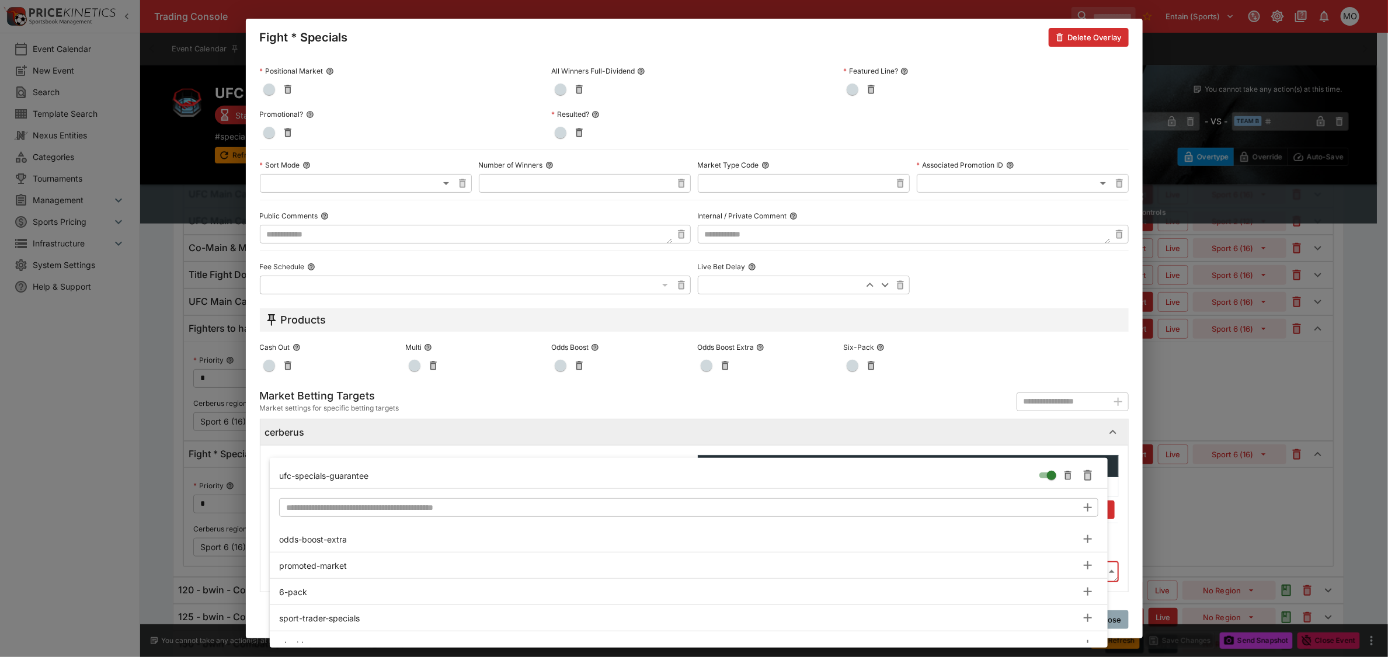
click at [1126, 565] on div at bounding box center [694, 328] width 1388 height 657
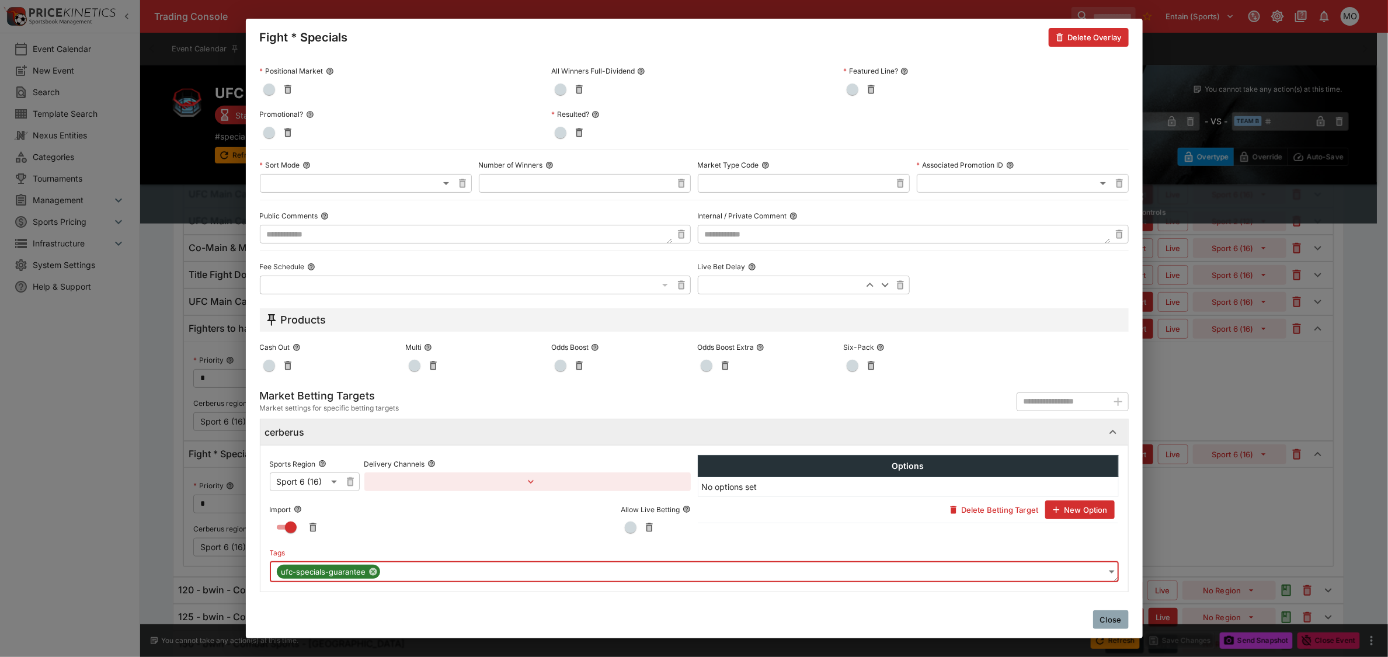
click at [1121, 620] on button "Close" at bounding box center [1111, 619] width 36 height 19
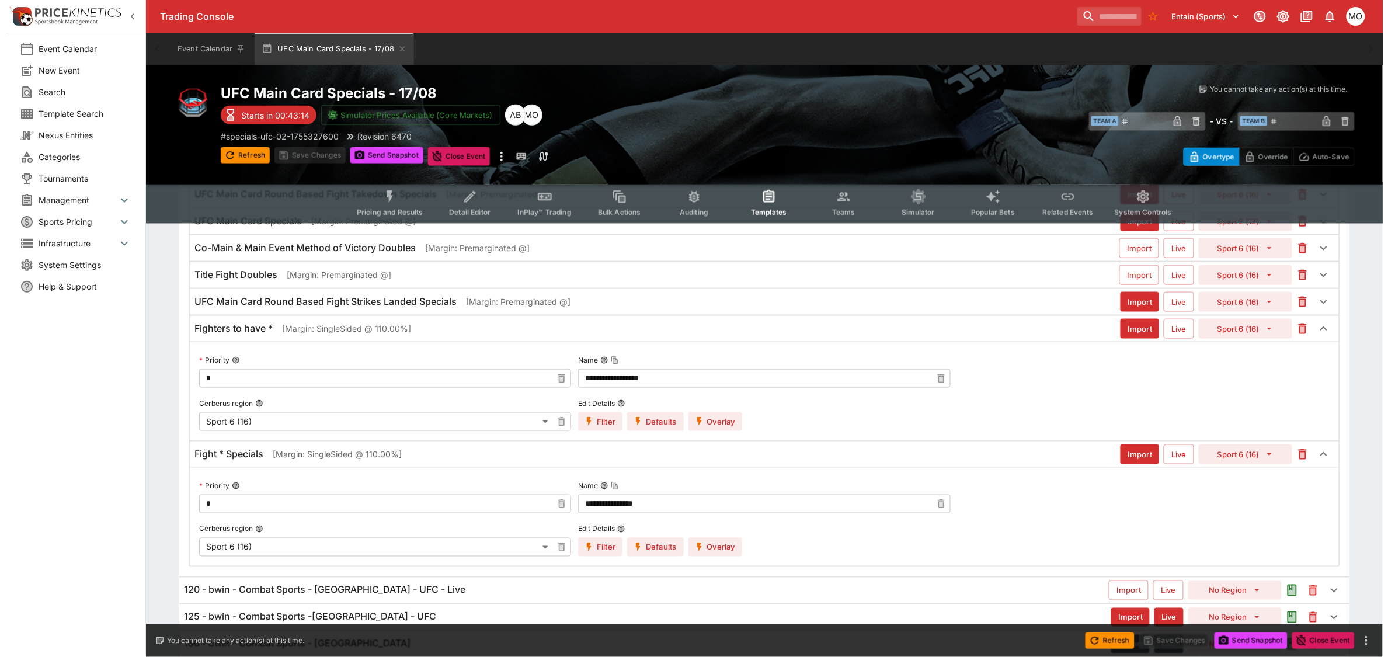
scroll to position [0, 0]
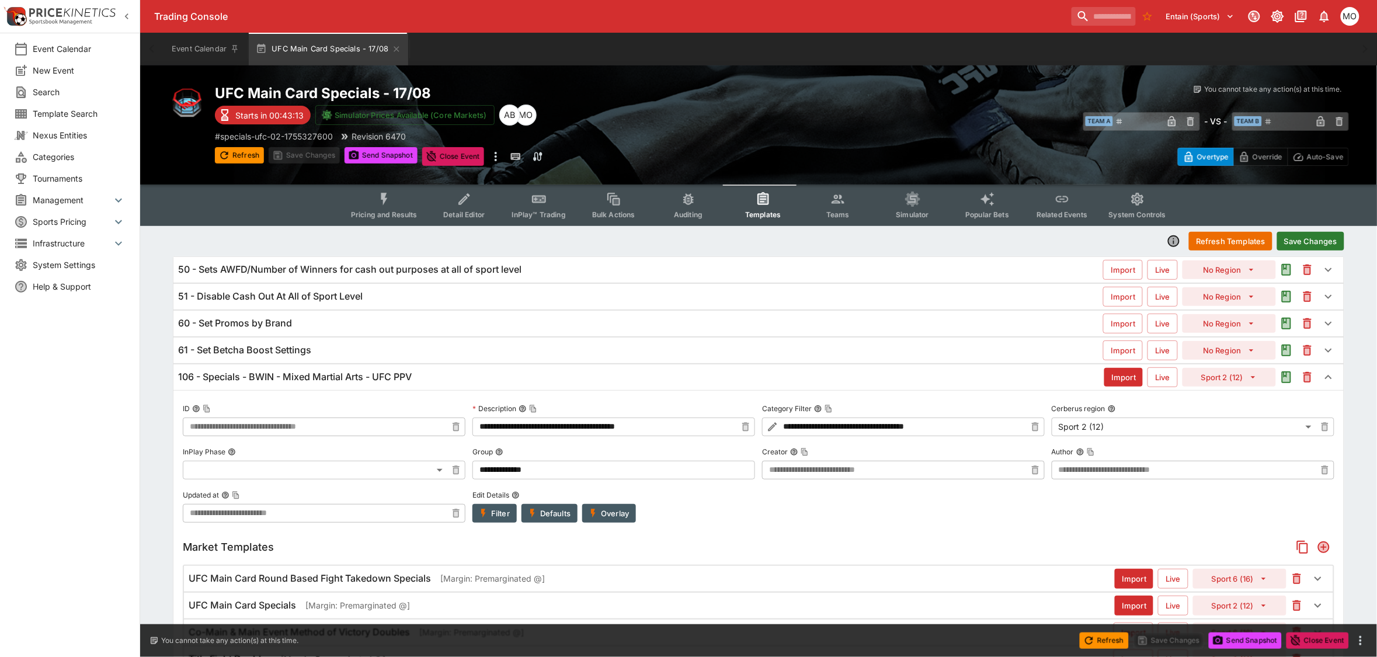
click at [1305, 243] on button "Save Changes" at bounding box center [1310, 241] width 67 height 19
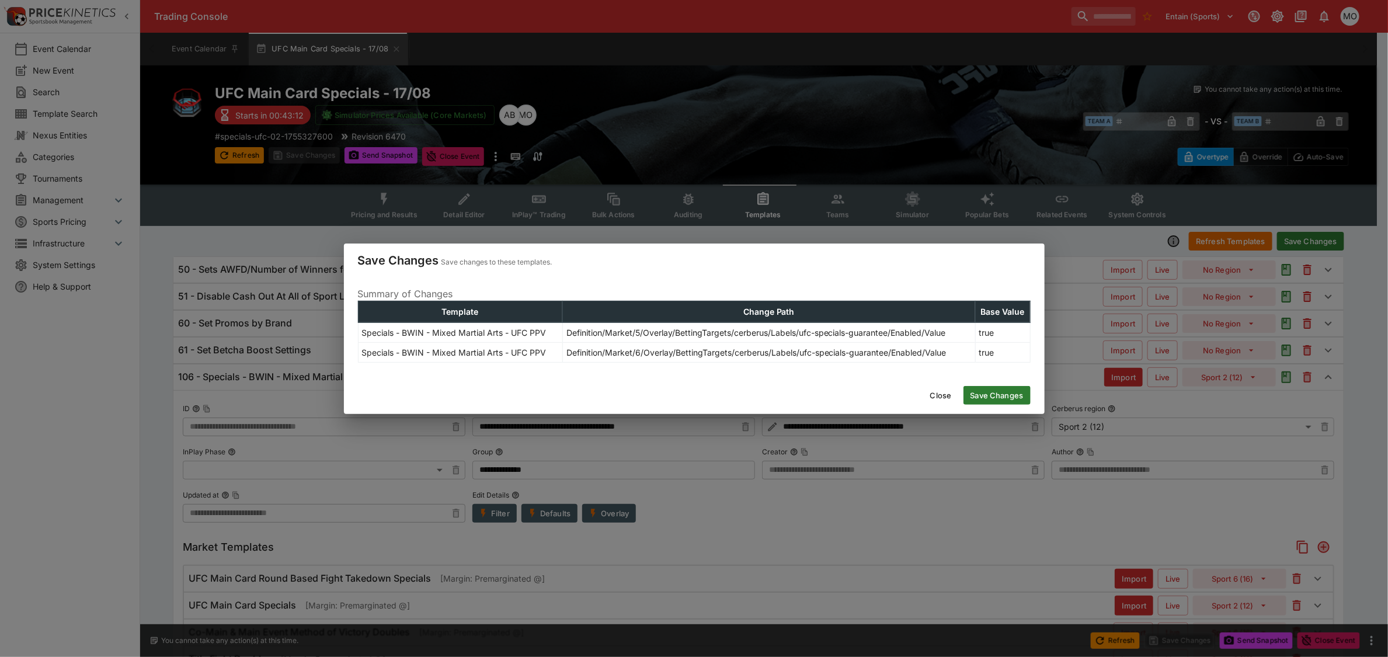
click at [1008, 393] on button "Save Changes" at bounding box center [996, 395] width 67 height 19
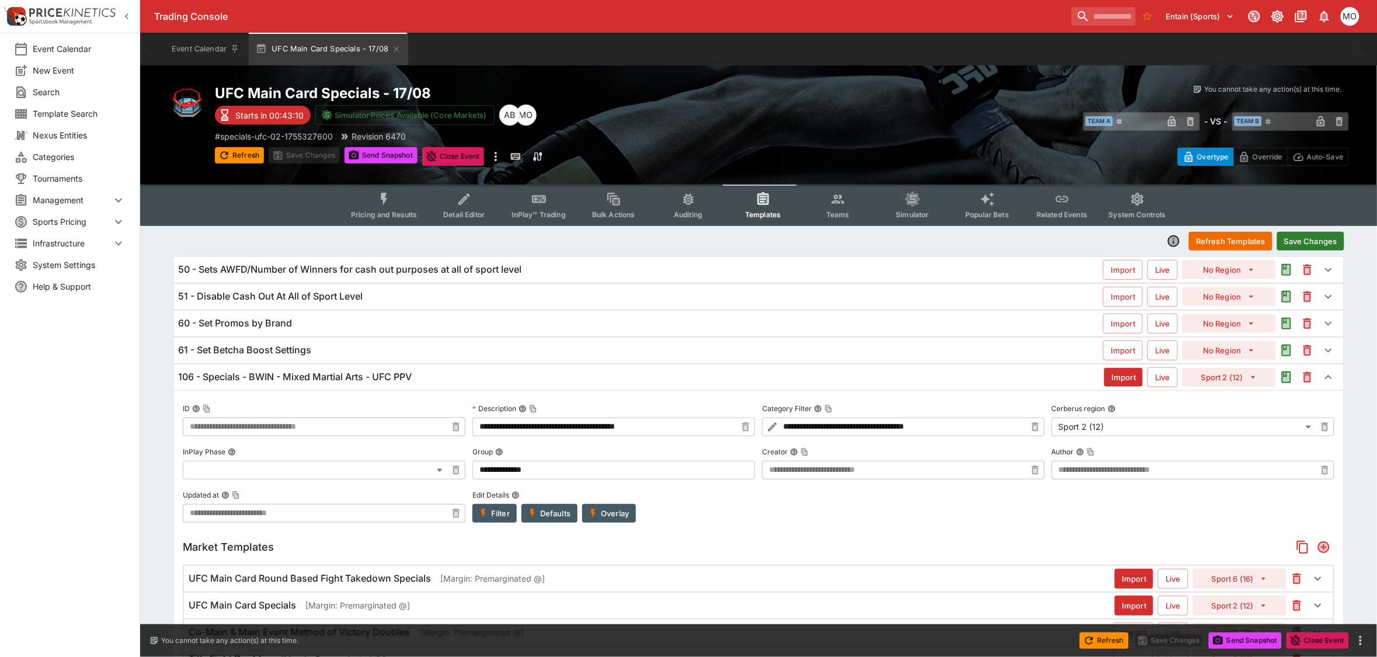
type input "**********"
click at [375, 153] on button "Send Snapshot" at bounding box center [380, 155] width 73 height 16
